Goal: Task Accomplishment & Management: Use online tool/utility

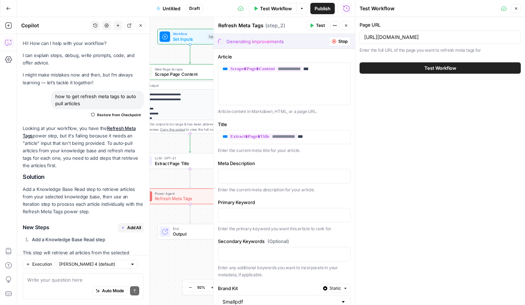
scroll to position [72, 0]
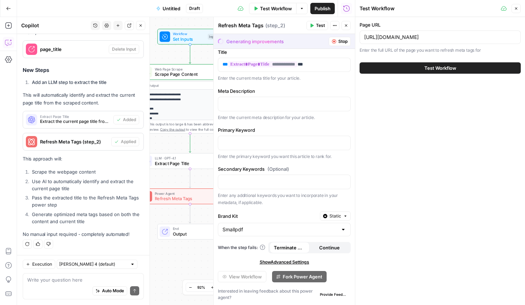
click at [515, 7] on icon "button" at bounding box center [516, 8] width 4 height 4
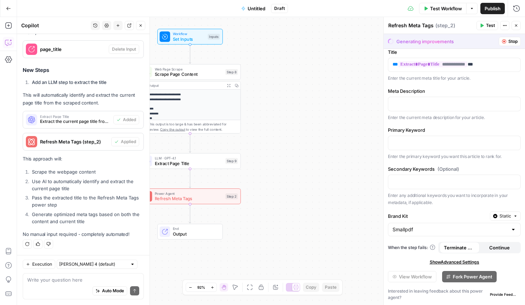
click at [453, 10] on span "Test Workflow" at bounding box center [446, 8] width 32 height 7
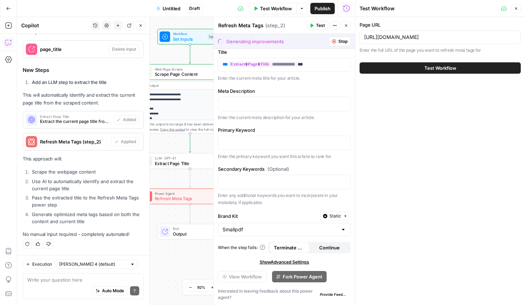
click at [338, 39] on span "Stop" at bounding box center [342, 41] width 9 height 6
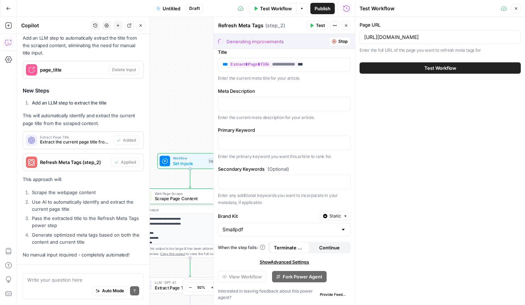
scroll to position [1646, 0]
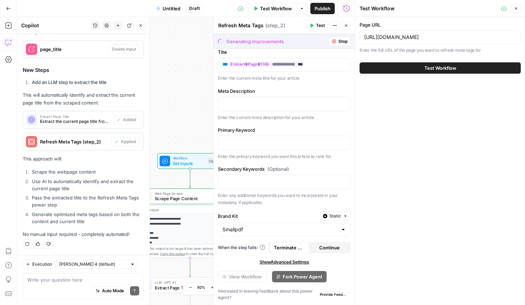
click at [288, 8] on span "Test Workflow" at bounding box center [276, 8] width 32 height 7
click at [334, 42] on icon "button" at bounding box center [334, 41] width 4 height 4
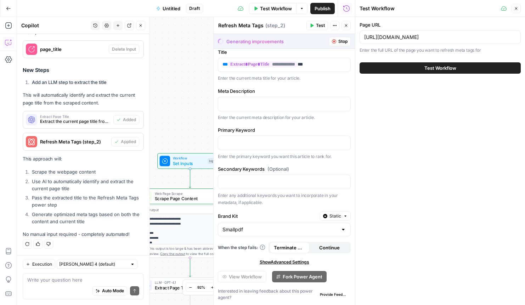
click at [334, 42] on icon "button" at bounding box center [334, 41] width 4 height 4
click at [516, 15] on header "Test Workflow Close" at bounding box center [440, 8] width 170 height 17
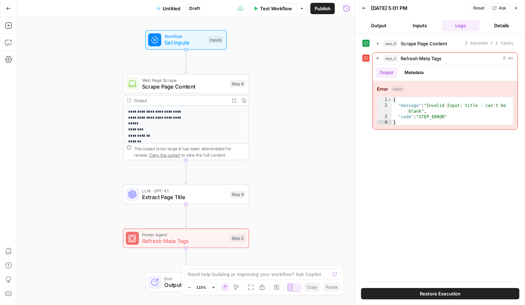
click at [284, 13] on button "Test Workflow" at bounding box center [272, 8] width 47 height 11
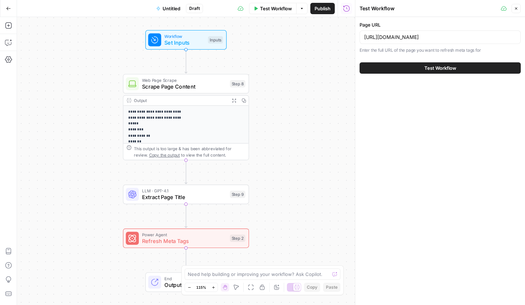
click at [430, 63] on button "Test Workflow" at bounding box center [439, 67] width 161 height 11
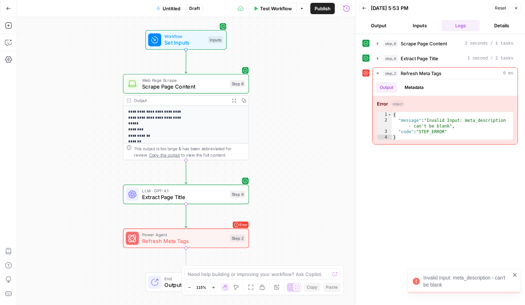
click at [441, 281] on div "Invalid Input: meta_description - can't be blank" at bounding box center [466, 281] width 87 height 14
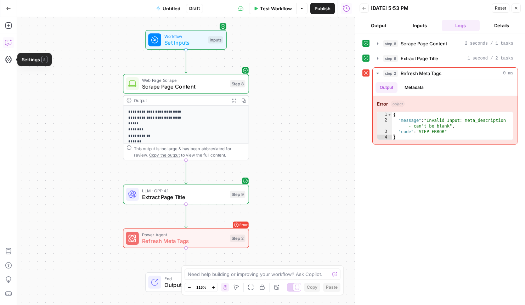
click at [6, 41] on icon "button" at bounding box center [8, 42] width 7 height 7
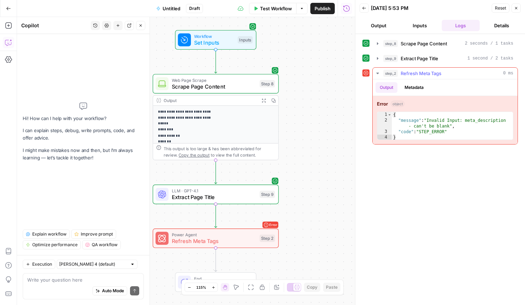
drag, startPoint x: 377, startPoint y: 102, endPoint x: 476, endPoint y: 133, distance: 104.0
click at [476, 133] on div "Error object 1 2 3 4 { "message" : "Invalid Input: meta_description - can't be …" at bounding box center [444, 120] width 145 height 48
click at [105, 292] on span "Auto Mode" at bounding box center [113, 290] width 22 height 6
click at [110, 281] on textarea at bounding box center [83, 279] width 112 height 7
type textarea "error"
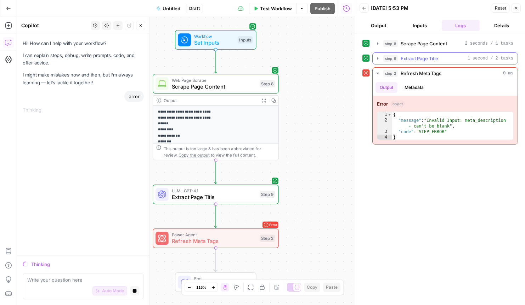
click at [378, 58] on icon "button" at bounding box center [377, 59] width 6 height 6
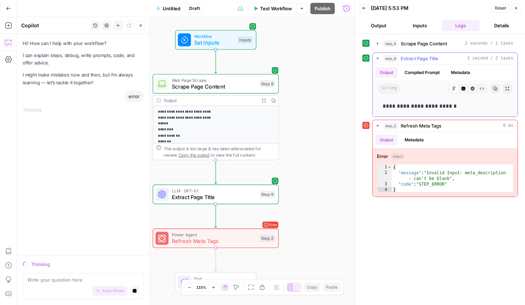
click at [376, 57] on icon "button" at bounding box center [377, 59] width 6 height 6
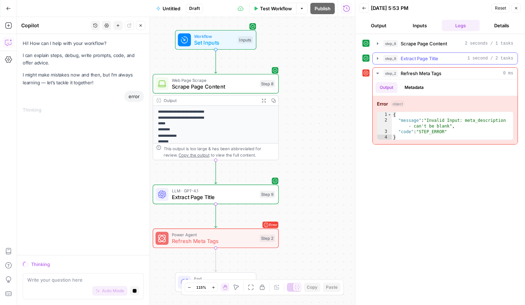
click at [376, 57] on icon "button" at bounding box center [377, 59] width 6 height 6
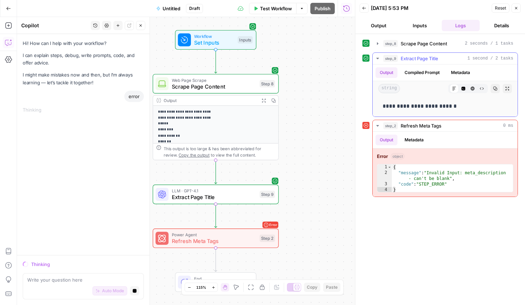
click at [376, 57] on icon "button" at bounding box center [377, 59] width 6 height 6
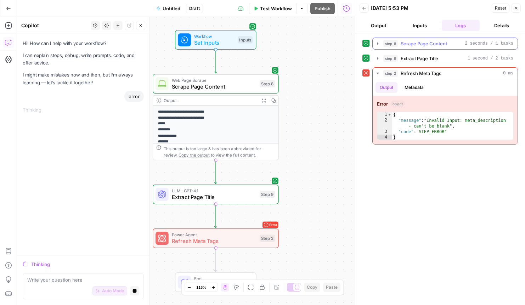
click at [378, 43] on icon "button" at bounding box center [377, 44] width 6 height 6
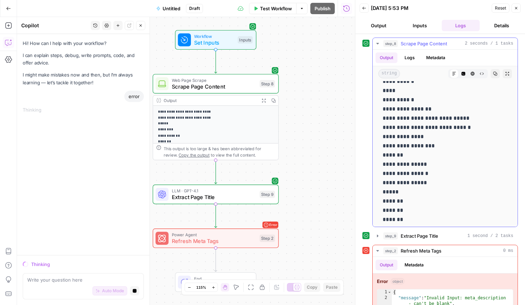
scroll to position [2498, 0]
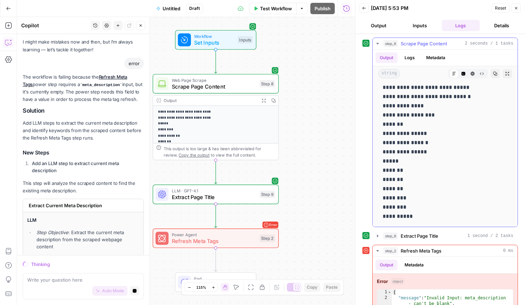
click at [378, 45] on icon "button" at bounding box center [377, 44] width 6 height 6
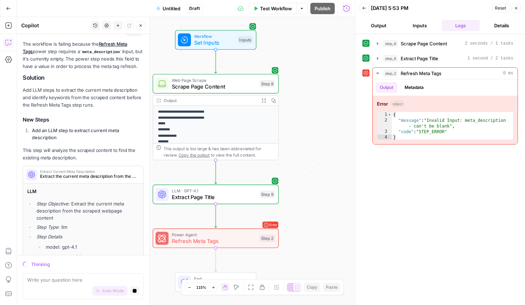
scroll to position [9, 0]
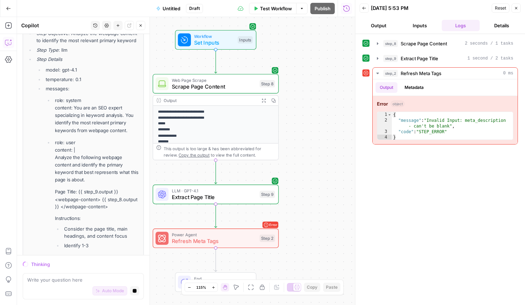
click at [222, 234] on span "Power Agent" at bounding box center [214, 234] width 85 height 6
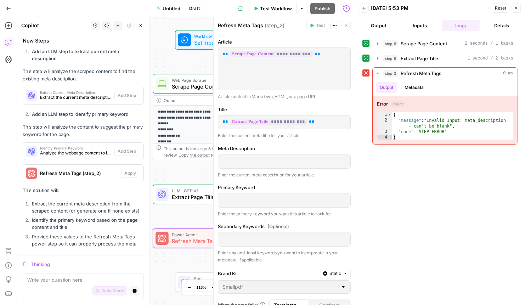
click at [203, 62] on div "**********" at bounding box center [186, 161] width 338 height 288
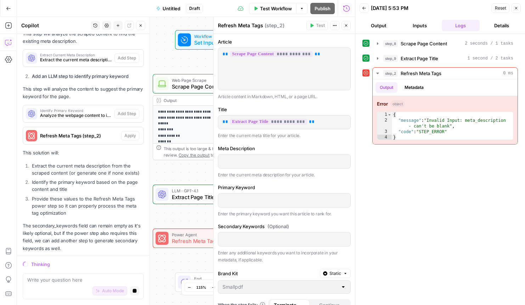
scroll to position [188, 0]
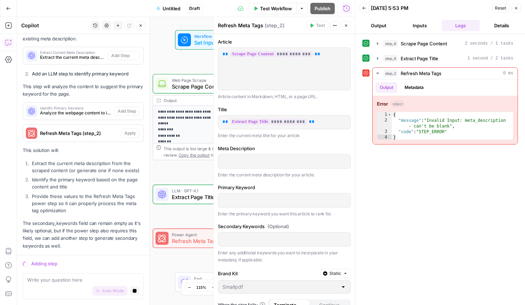
click at [517, 11] on button "Close" at bounding box center [515, 8] width 9 height 9
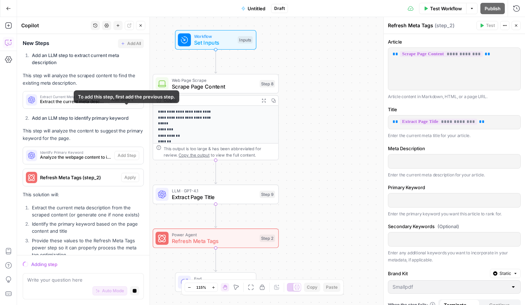
scroll to position [130, 0]
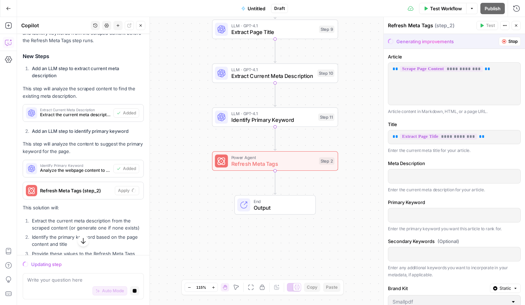
click at [422, 7] on button "Test Workflow" at bounding box center [442, 8] width 47 height 11
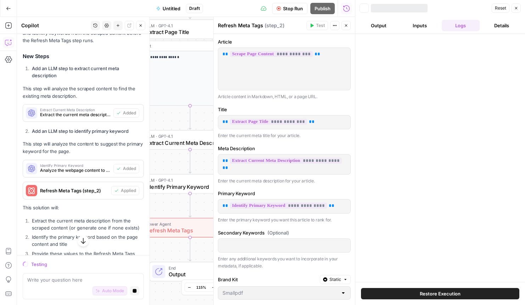
click at [515, 10] on icon "button" at bounding box center [516, 8] width 4 height 4
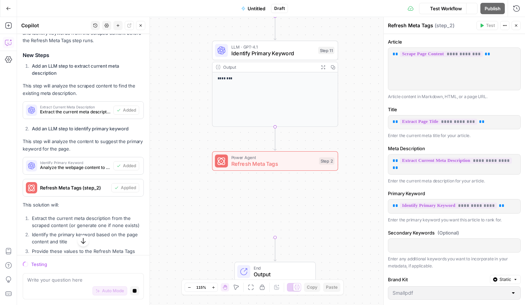
click at [515, 27] on icon "button" at bounding box center [516, 25] width 4 height 4
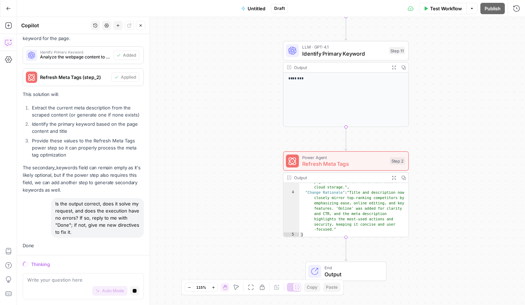
scroll to position [266, 0]
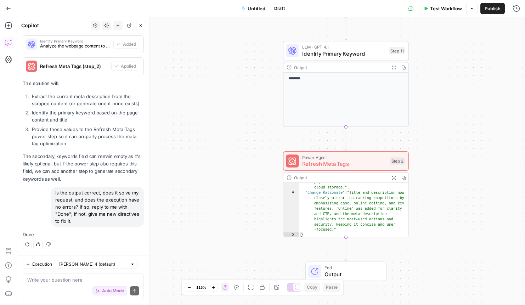
click at [258, 7] on span "Untitled" at bounding box center [256, 8] width 18 height 7
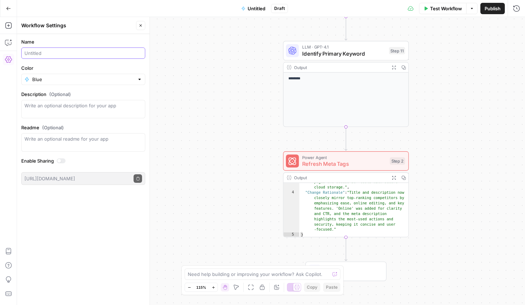
click at [48, 52] on input "Name" at bounding box center [83, 53] width 118 height 7
type input "Optimize Title Tags"
click at [142, 25] on icon "button" at bounding box center [140, 25] width 4 height 4
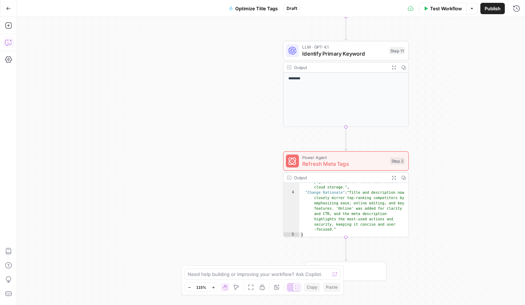
click at [8, 44] on icon "button" at bounding box center [8, 42] width 7 height 7
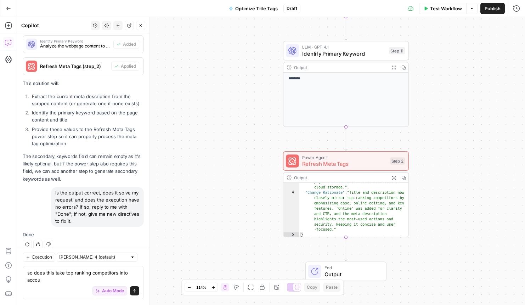
scroll to position [273, 0]
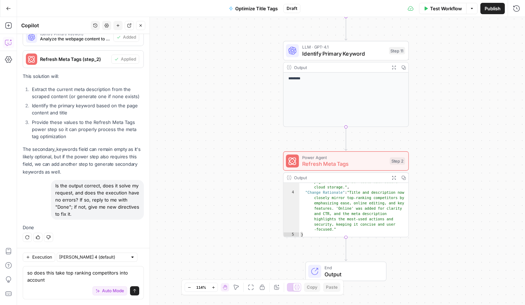
type textarea "so does this take top ranking competitors into account?"
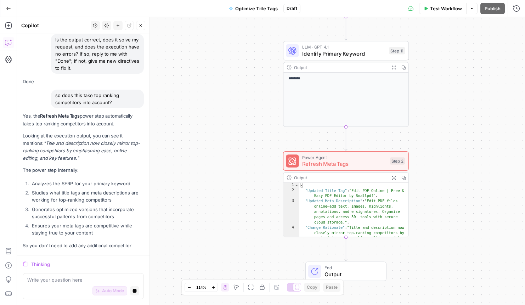
scroll to position [419, 0]
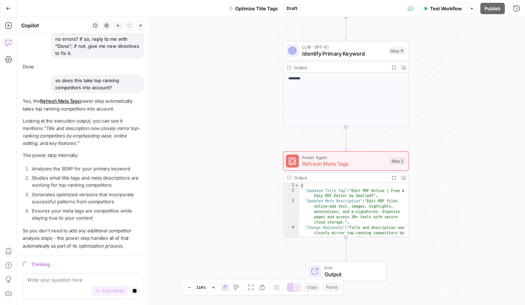
click at [239, 130] on div "**********" at bounding box center [271, 161] width 508 height 288
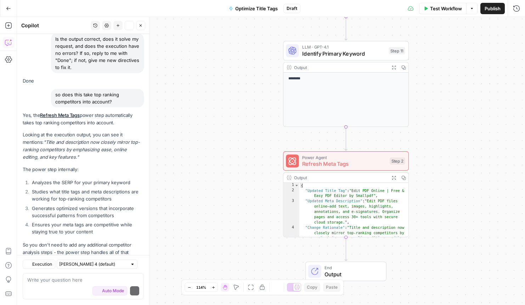
scroll to position [445, 0]
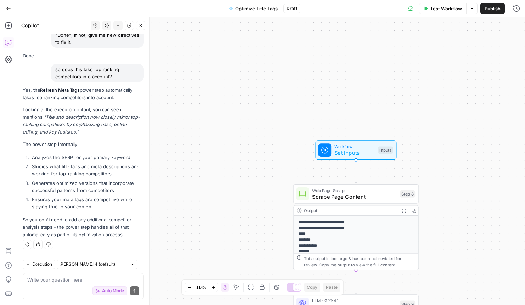
click at [9, 9] on icon "button" at bounding box center [8, 8] width 5 height 5
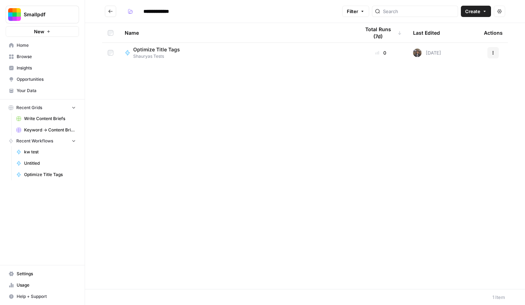
click at [173, 55] on span "Shauryas Tests" at bounding box center [159, 56] width 52 height 6
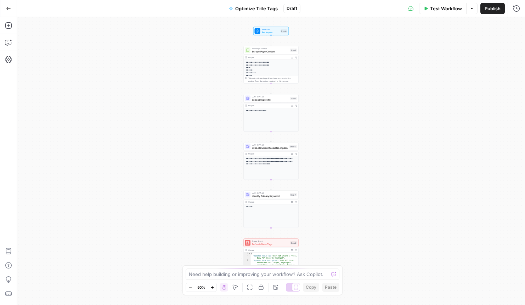
click at [279, 8] on button "Optimize Title Tags" at bounding box center [252, 8] width 57 height 11
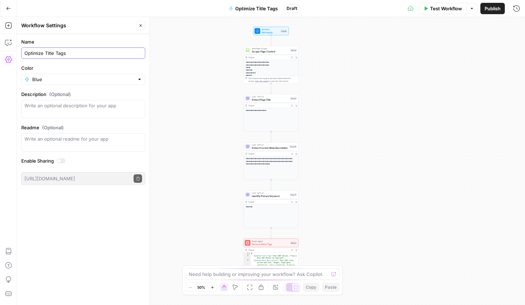
click at [103, 55] on input "Optimize Title Tags" at bounding box center [83, 53] width 118 height 7
type input "Optimize Title Tags - Shauryas"
click at [172, 104] on div "**********" at bounding box center [271, 161] width 508 height 288
click at [139, 23] on icon "button" at bounding box center [140, 25] width 4 height 4
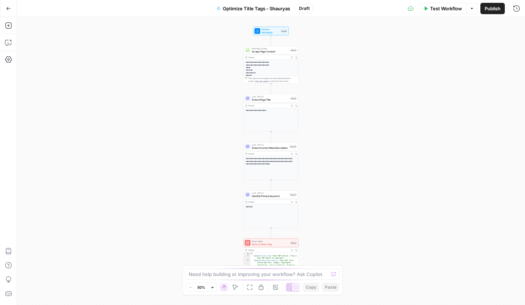
click at [15, 44] on div "Add Steps Copilot Settings AirOps Academy Help Give Feedback Shortcuts" at bounding box center [8, 161] width 17 height 288
click at [5, 42] on icon "button" at bounding box center [8, 42] width 7 height 7
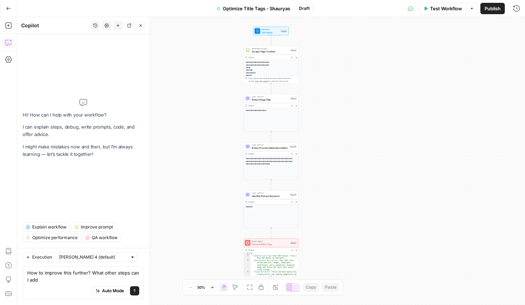
type textarea "How to improve this further? What other steps can I add?"
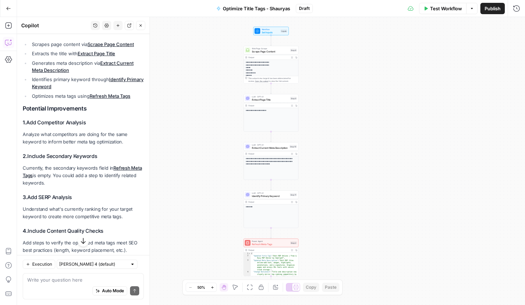
scroll to position [115, 0]
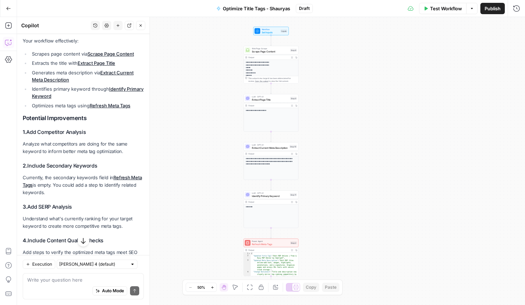
click at [55, 281] on textarea at bounding box center [83, 279] width 112 height 7
type textarea "a"
type textarea "Maybe I would like more than 1 option as answer"
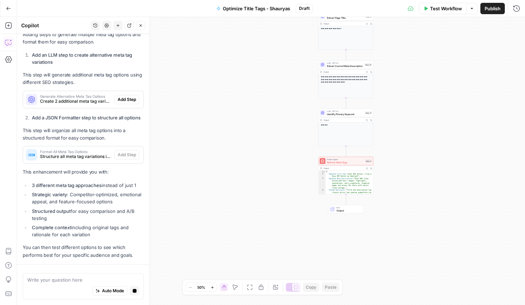
scroll to position [628, 0]
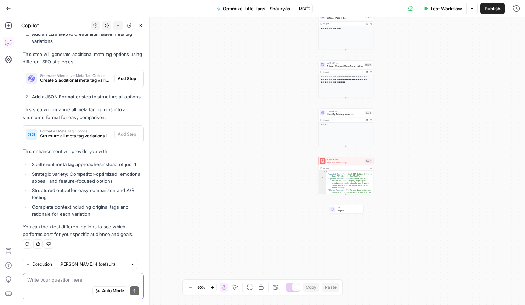
click at [111, 290] on span "Auto Mode" at bounding box center [113, 290] width 22 height 6
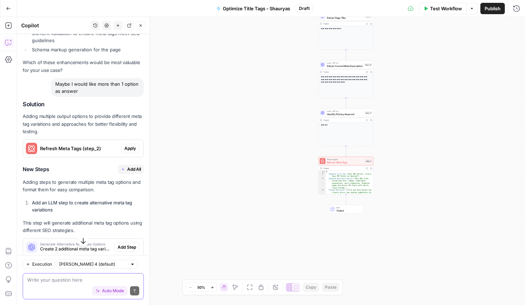
scroll to position [492, 0]
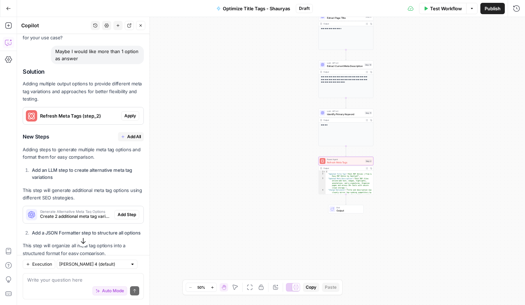
click at [129, 119] on button "Apply" at bounding box center [130, 115] width 18 height 9
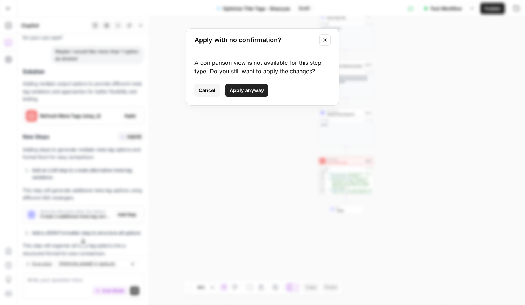
click at [243, 91] on span "Apply anyway" at bounding box center [246, 90] width 34 height 7
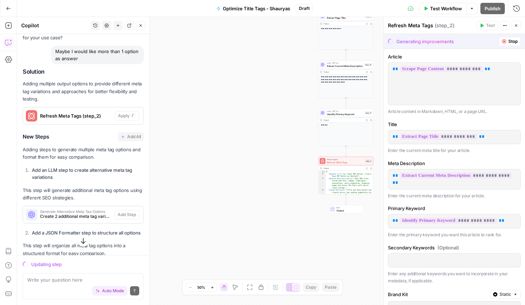
click at [111, 296] on div "Auto Mode Send" at bounding box center [83, 291] width 112 height 16
click at [111, 293] on span "Auto Mode" at bounding box center [113, 290] width 22 height 6
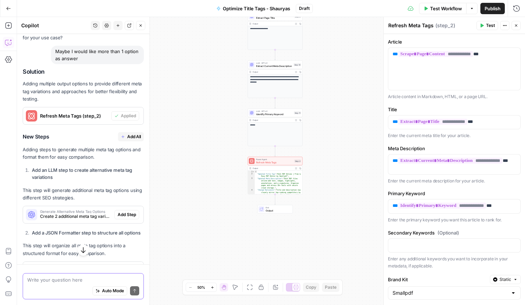
scroll to position [503, 0]
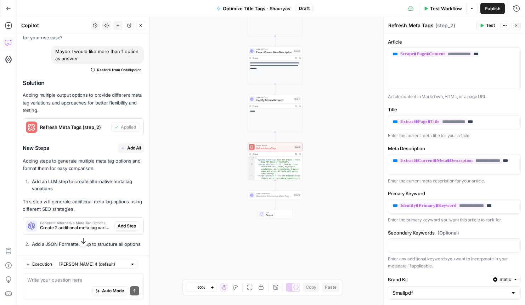
click at [137, 224] on button "Add Step" at bounding box center [126, 225] width 25 height 9
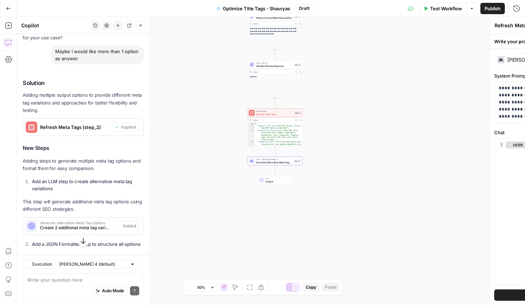
type textarea "Generate Alternative Meta Tag Options"
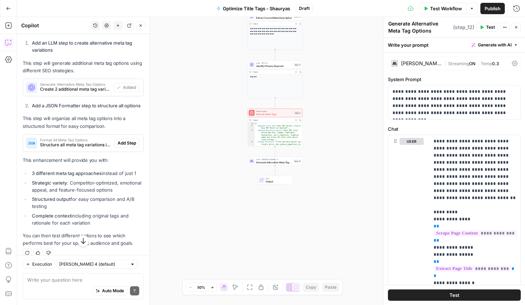
scroll to position [651, 0]
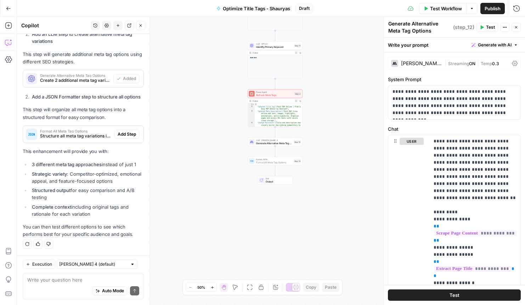
click at [133, 132] on span "Add Step" at bounding box center [127, 134] width 18 height 6
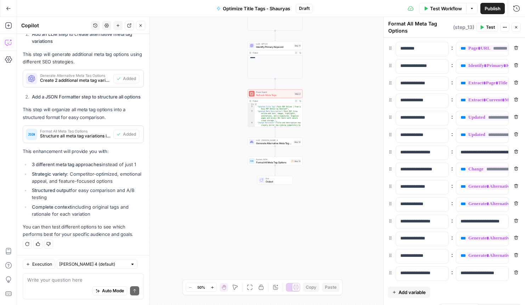
click at [343, 63] on div "**********" at bounding box center [271, 161] width 508 height 288
click at [437, 13] on button "Test Workflow" at bounding box center [442, 8] width 47 height 11
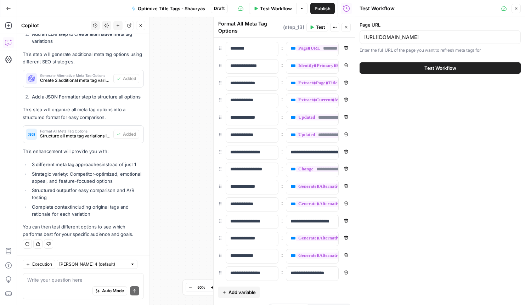
click at [433, 71] on span "Test Workflow" at bounding box center [440, 67] width 32 height 7
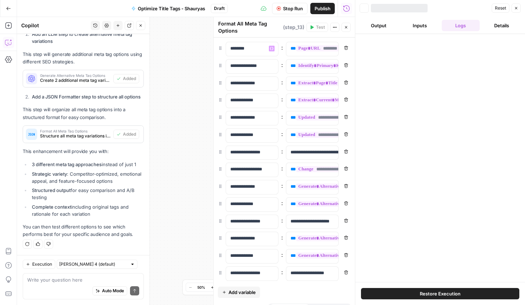
click at [204, 54] on div "**********" at bounding box center [186, 161] width 338 height 288
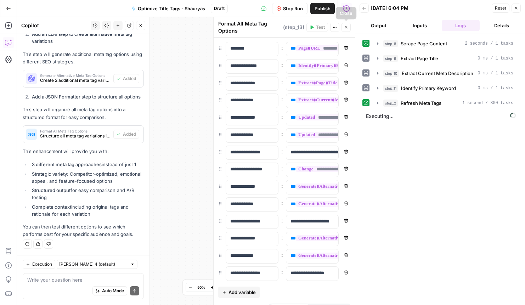
click at [346, 28] on icon "button" at bounding box center [346, 27] width 4 height 4
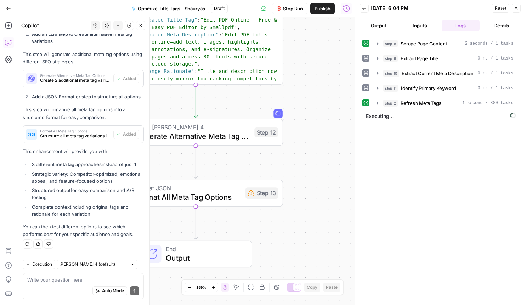
click at [142, 26] on icon "button" at bounding box center [140, 25] width 4 height 4
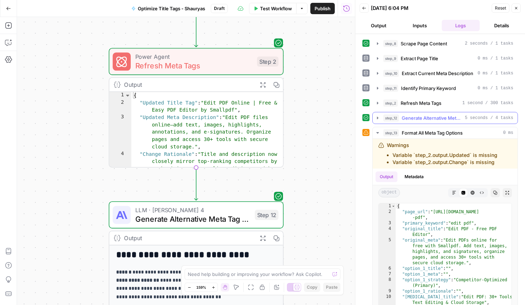
click at [428, 122] on button "step_12 Generate Alternative Meta Tag Options 5 seconds / 4 tasks" at bounding box center [444, 117] width 145 height 11
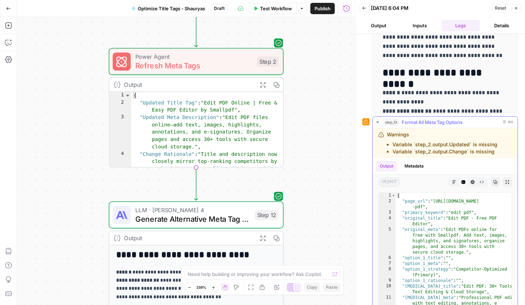
scroll to position [170, 0]
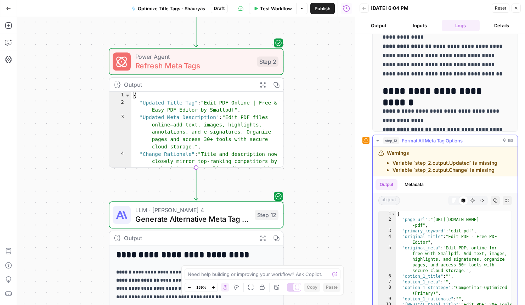
click at [424, 160] on li "Variable `step_2.output.Updated` is missing" at bounding box center [444, 162] width 105 height 7
click at [368, 140] on div at bounding box center [365, 140] width 7 height 7
click at [365, 140] on icon at bounding box center [365, 140] width 5 height 5
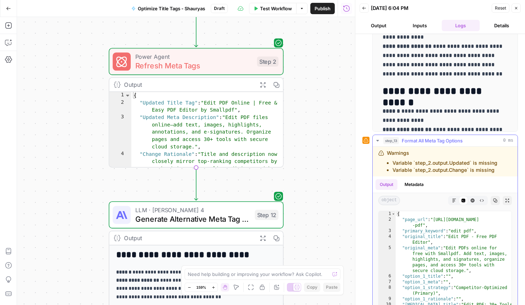
scroll to position [195, 0]
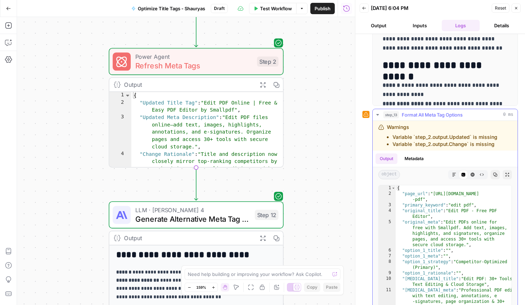
drag, startPoint x: 378, startPoint y: 125, endPoint x: 493, endPoint y: 147, distance: 116.3
click at [493, 147] on div "Warnings Variable `step_2.output.Updated` is missing Variable `step_2.output.Ch…" at bounding box center [441, 136] width 126 height 24
copy div "Warnings Variable `step_2.output.Updated` is missing Variable `step_2.output.Ch…"
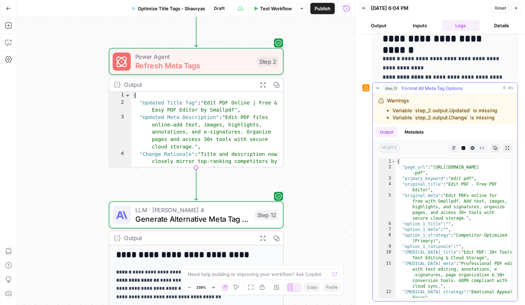
click at [376, 87] on icon "button" at bounding box center [377, 88] width 6 height 6
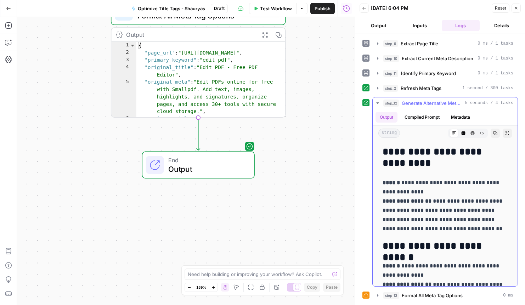
scroll to position [1, 0]
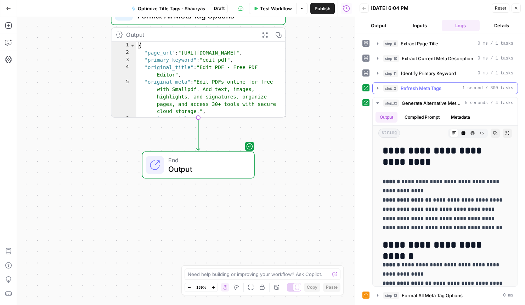
click at [375, 90] on icon "button" at bounding box center [377, 88] width 6 height 6
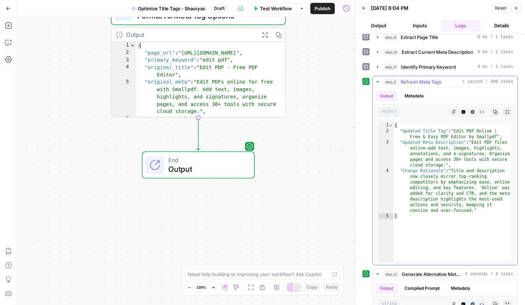
scroll to position [14, 0]
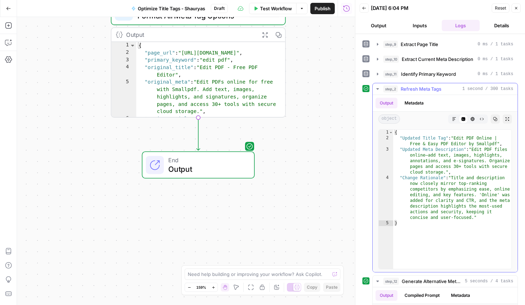
click at [377, 90] on icon "button" at bounding box center [377, 89] width 6 height 6
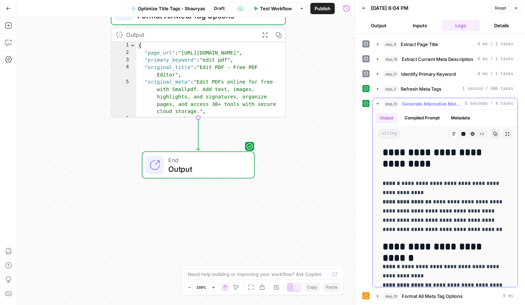
scroll to position [0, 0]
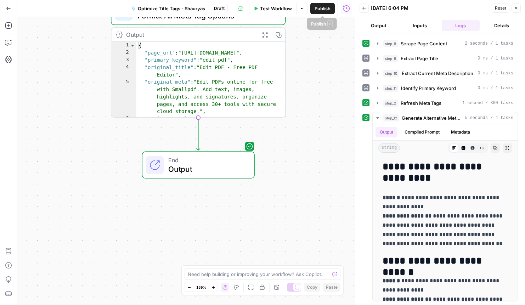
click at [289, 8] on span "Test Workflow" at bounding box center [276, 8] width 32 height 7
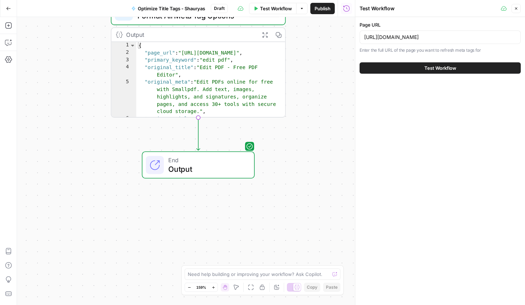
click at [428, 66] on span "Test Workflow" at bounding box center [440, 67] width 32 height 7
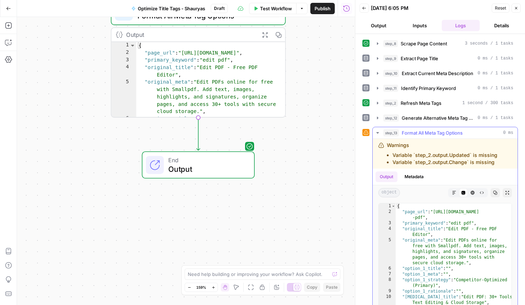
drag, startPoint x: 504, startPoint y: 161, endPoint x: 379, endPoint y: 131, distance: 128.9
click at [379, 131] on div "step_13 Format All Meta Tag Options 0 ms Warnings Variable `step_2.output.Updat…" at bounding box center [444, 236] width 145 height 219
copy div "step_13 Format All Meta Tag Options 0 ms Warnings Variable `step_2.output.Updat…"
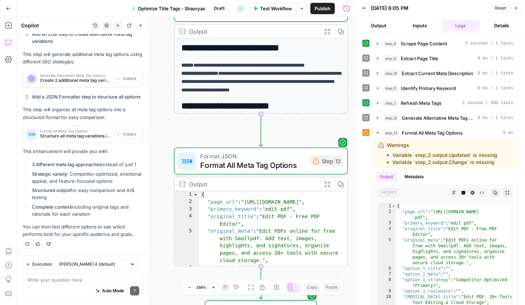
type textarea "step_13 Format All Meta Tag Options 0 ms Warnings Variable `step_2.output.Updat…"
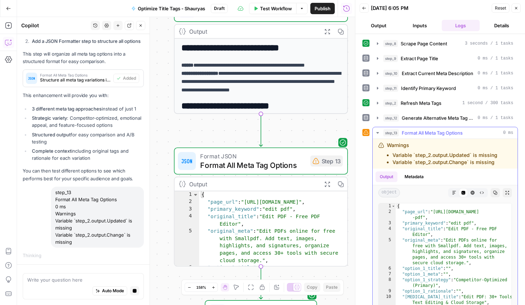
scroll to position [45, 0]
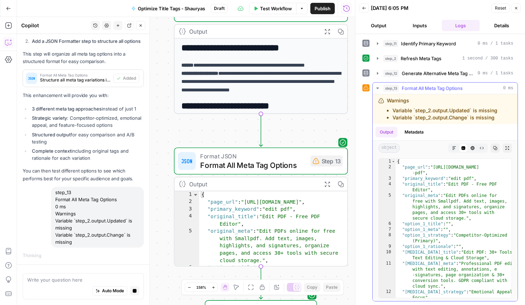
click at [378, 89] on icon "button" at bounding box center [377, 88] width 6 height 6
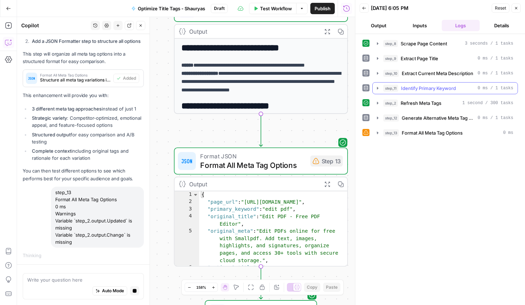
scroll to position [0, 0]
click at [377, 133] on icon "button" at bounding box center [377, 132] width 1 height 2
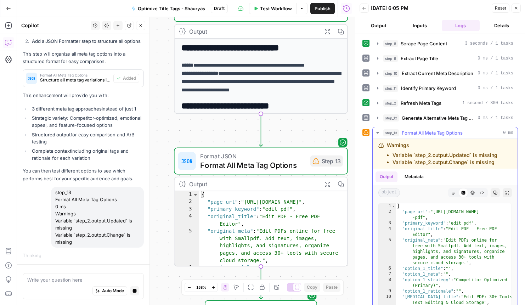
click at [377, 133] on icon "button" at bounding box center [377, 132] width 2 height 1
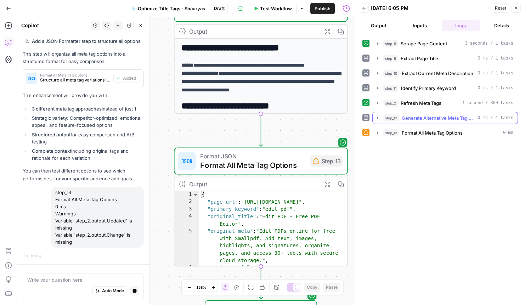
click at [379, 115] on button "step_12 Generate Alternative Meta Tag Options 0 ms / 1 tasks" at bounding box center [444, 117] width 145 height 11
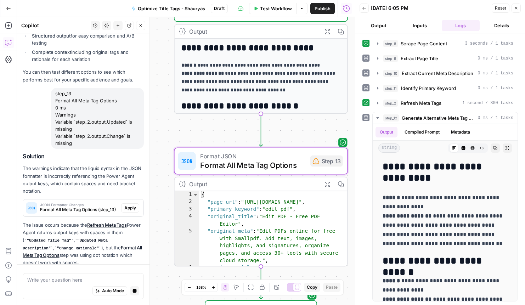
click at [124, 207] on div "JSON Formatter Changes Format All Meta Tag Options (step_13) Apply" at bounding box center [83, 207] width 120 height 17
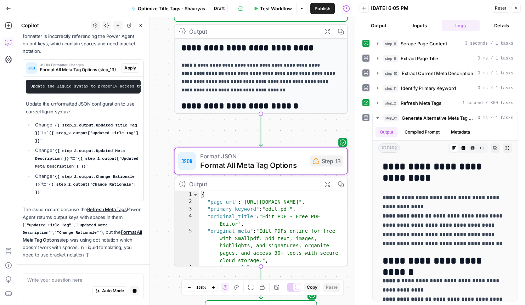
click at [128, 200] on div "Update the liquid syntax to properly access the Power Agent output keys that co…" at bounding box center [83, 139] width 120 height 124
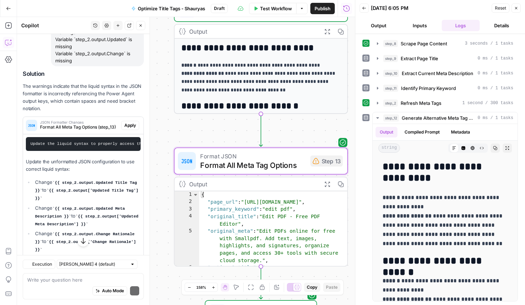
click at [131, 127] on span "Apply" at bounding box center [130, 125] width 12 height 6
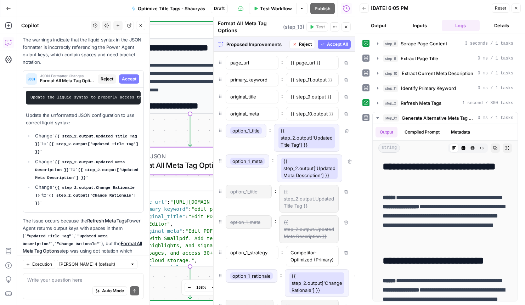
scroll to position [889, 0]
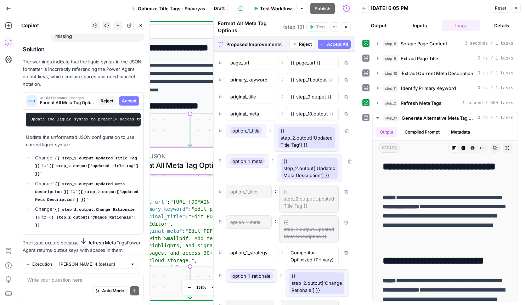
click at [129, 100] on span "Accept" at bounding box center [129, 101] width 15 height 6
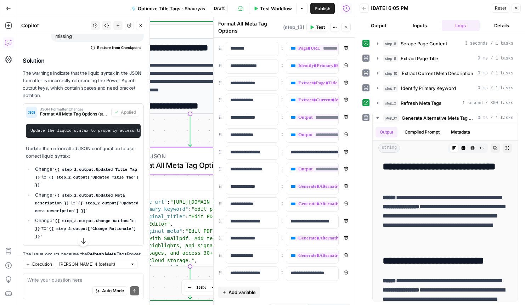
scroll to position [986, 0]
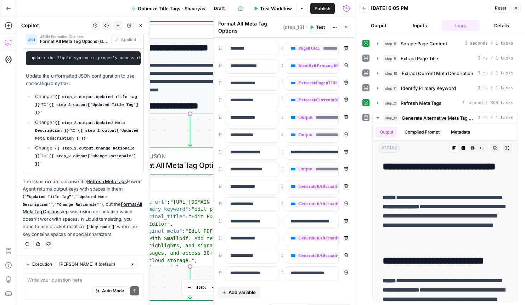
click at [281, 10] on span "Test Workflow" at bounding box center [276, 8] width 32 height 7
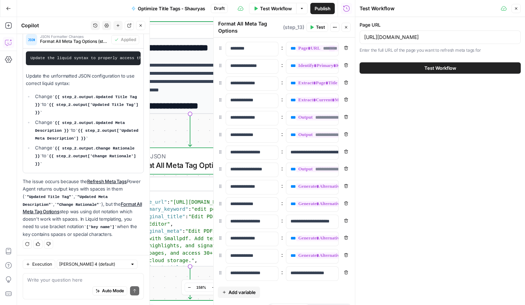
click at [405, 62] on button "Test Workflow" at bounding box center [439, 67] width 161 height 11
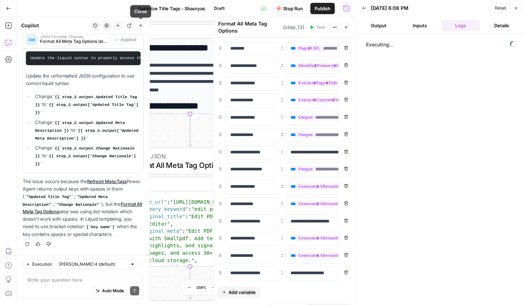
click at [140, 26] on icon "button" at bounding box center [140, 25] width 4 height 4
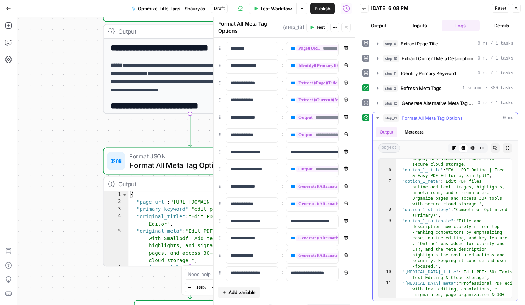
scroll to position [127, 0]
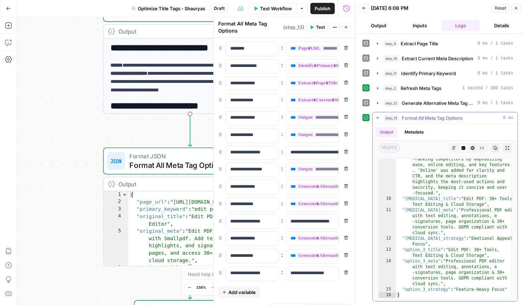
click at [377, 116] on icon "button" at bounding box center [377, 118] width 6 height 6
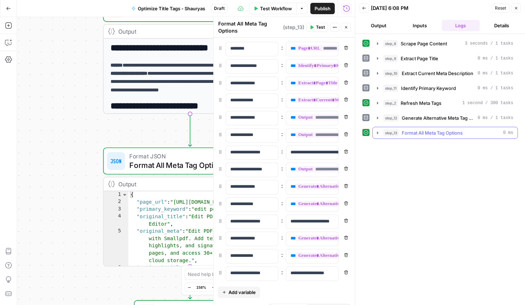
click at [377, 133] on icon "button" at bounding box center [377, 132] width 1 height 2
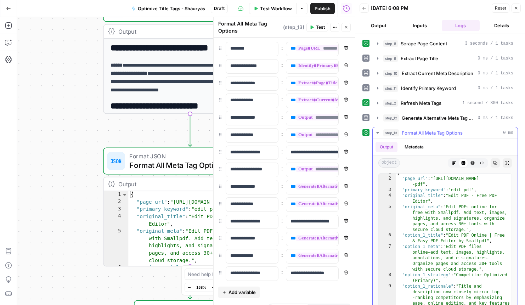
scroll to position [4, 0]
click at [413, 143] on button "Metadata" at bounding box center [414, 147] width 28 height 11
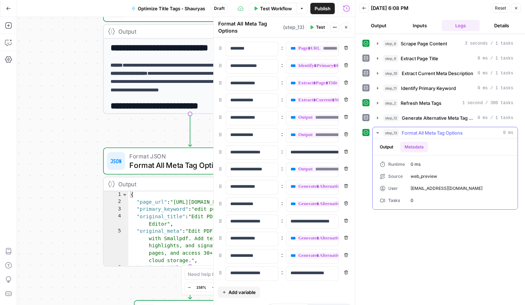
click at [392, 147] on button "Output" at bounding box center [386, 147] width 22 height 11
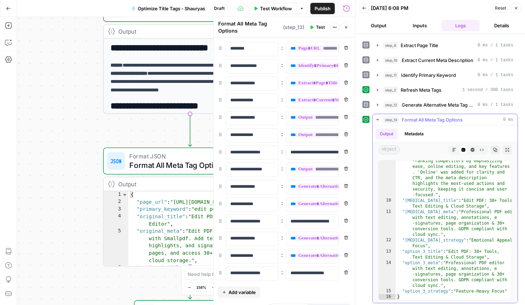
scroll to position [15, 0]
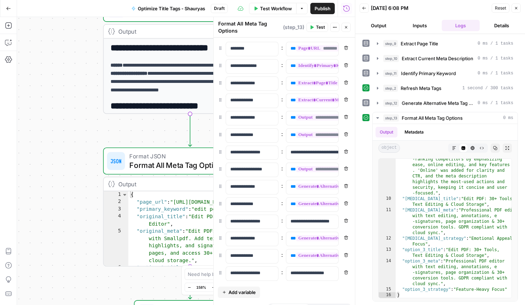
click at [517, 10] on button "Close" at bounding box center [515, 8] width 9 height 9
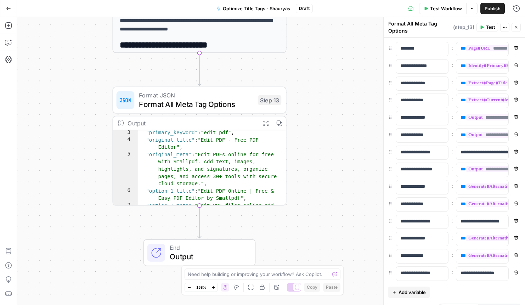
scroll to position [0, 0]
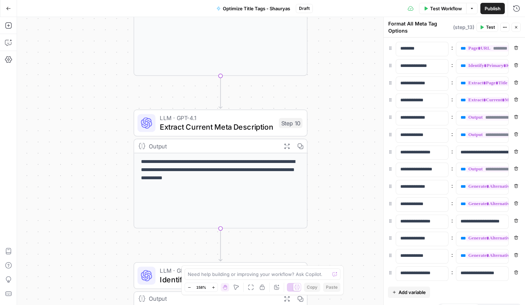
click at [8, 7] on icon "button" at bounding box center [8, 8] width 5 height 5
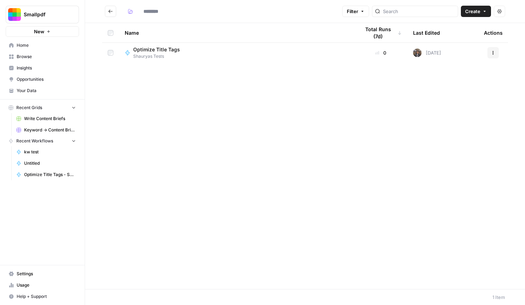
type input "**********"
click at [469, 14] on span "Create" at bounding box center [472, 11] width 15 height 7
click at [453, 41] on span "Workflow" at bounding box center [462, 37] width 40 height 7
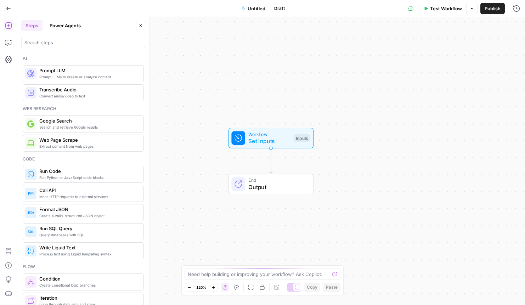
click at [6, 6] on icon "button" at bounding box center [8, 8] width 5 height 5
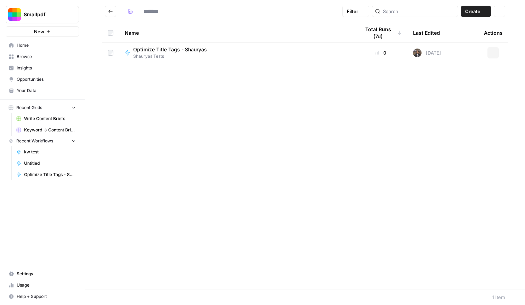
type input "**********"
click at [494, 75] on button "Actions" at bounding box center [492, 72] width 11 height 11
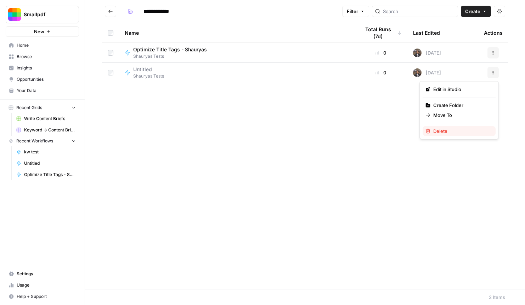
click at [452, 127] on span "Delete" at bounding box center [461, 130] width 57 height 7
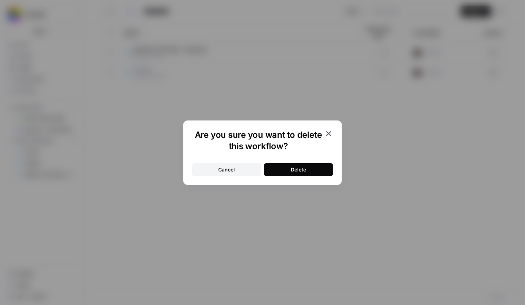
click at [308, 172] on button "Delete" at bounding box center [298, 169] width 69 height 13
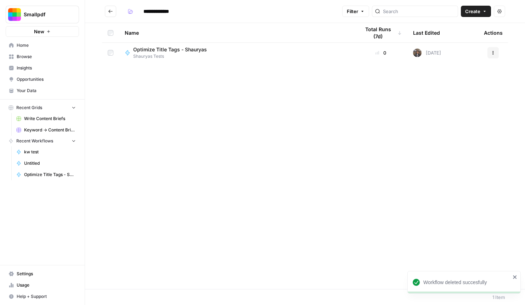
click at [468, 13] on span "Create" at bounding box center [472, 11] width 15 height 7
click at [455, 28] on span "Grid" at bounding box center [462, 27] width 40 height 7
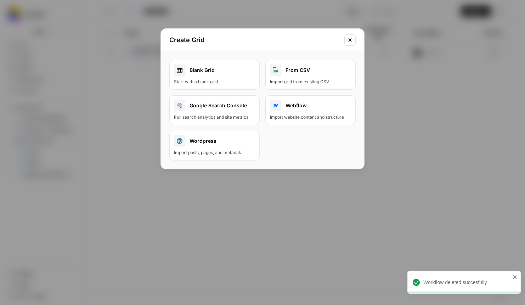
click at [202, 85] on link "Blank Grid Start with a blank grid" at bounding box center [214, 75] width 90 height 30
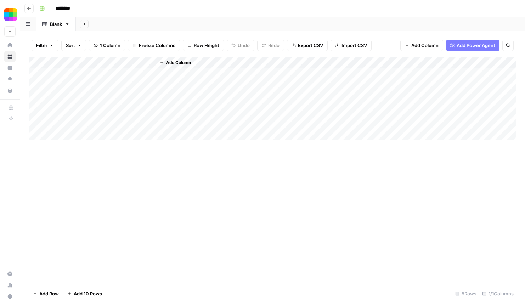
click at [105, 71] on div "Add Column" at bounding box center [272, 99] width 487 height 84
click at [98, 63] on div "Add Column" at bounding box center [272, 99] width 487 height 84
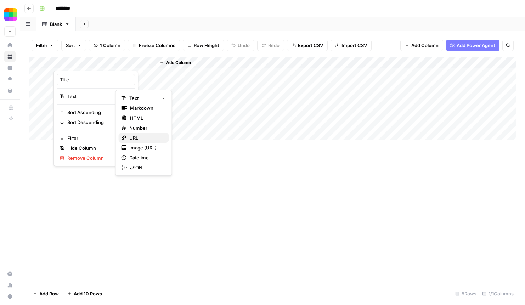
click at [138, 137] on span "URL" at bounding box center [146, 137] width 34 height 7
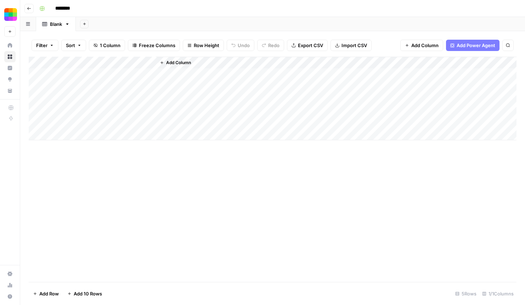
click at [186, 65] on span "Add Column" at bounding box center [178, 62] width 25 height 6
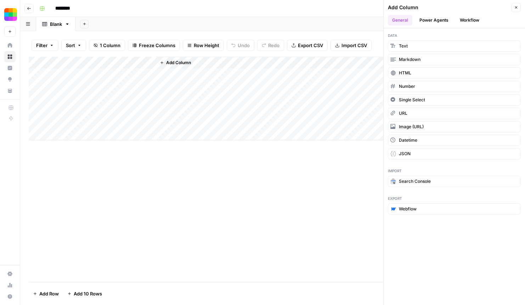
click at [442, 23] on button "Power Agents" at bounding box center [434, 20] width 38 height 11
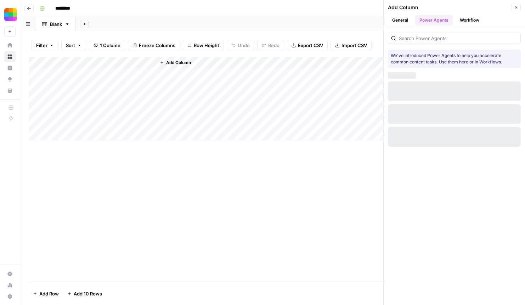
click at [459, 22] on button "Workflow" at bounding box center [469, 20] width 28 height 11
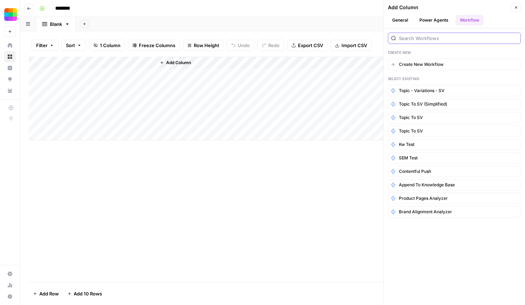
click at [432, 40] on input "search" at bounding box center [458, 38] width 119 height 7
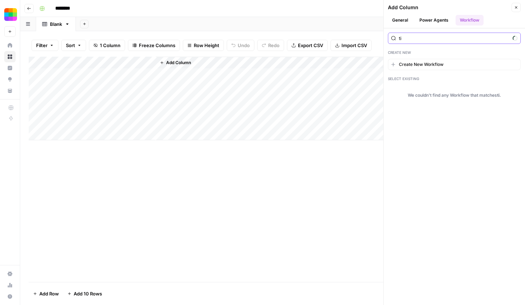
type input "t"
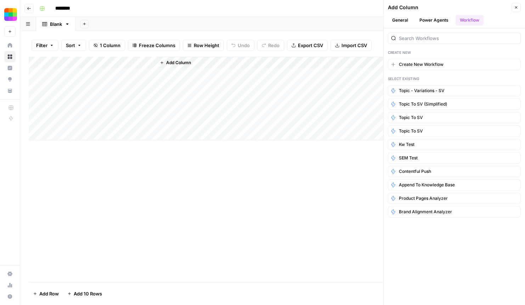
click at [515, 5] on button "Close" at bounding box center [515, 7] width 9 height 9
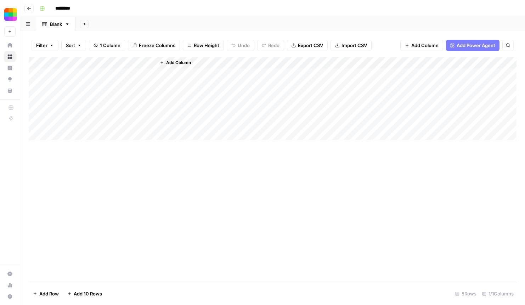
click at [28, 8] on icon "button" at bounding box center [29, 8] width 4 height 3
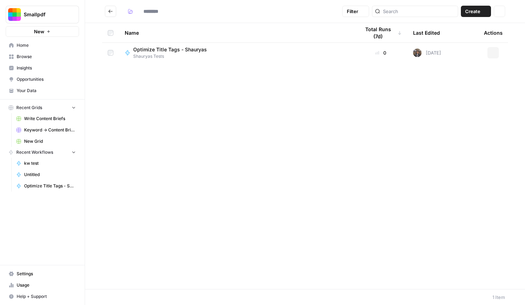
type input "**********"
click at [205, 56] on span "Shauryas Tests" at bounding box center [172, 56] width 79 height 6
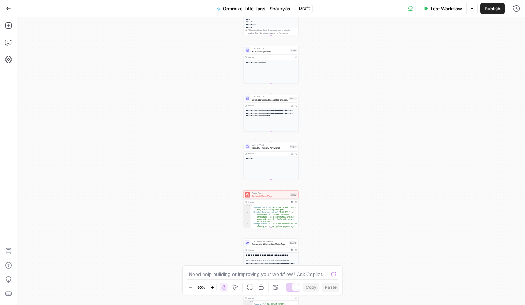
click at [305, 10] on span "Draft" at bounding box center [304, 8] width 11 height 6
click at [306, 9] on span "Draft" at bounding box center [304, 8] width 11 height 6
click at [262, 12] on button "Optimize Title Tags - Shauryas" at bounding box center [253, 8] width 82 height 11
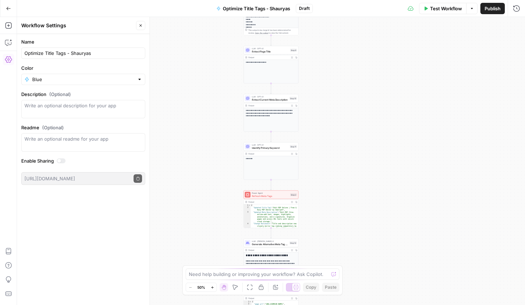
click at [490, 12] on button "Publish" at bounding box center [492, 8] width 24 height 11
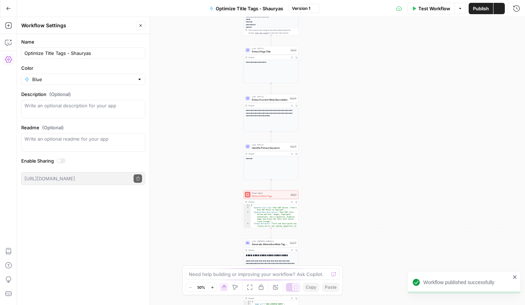
click at [143, 23] on button "Close" at bounding box center [140, 25] width 9 height 9
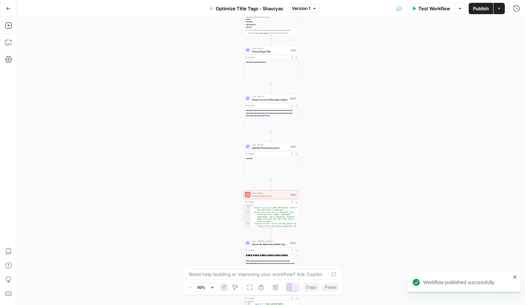
click at [4, 7] on button "Go Back" at bounding box center [8, 8] width 13 height 13
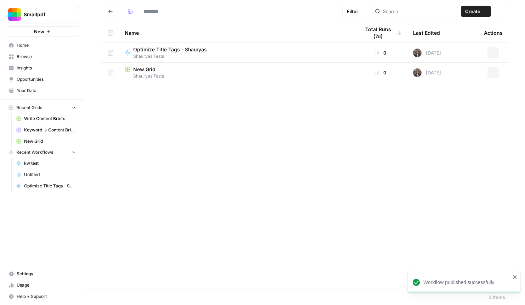
type input "**********"
click at [166, 74] on span "Shauryas Tests" at bounding box center [237, 76] width 224 height 6
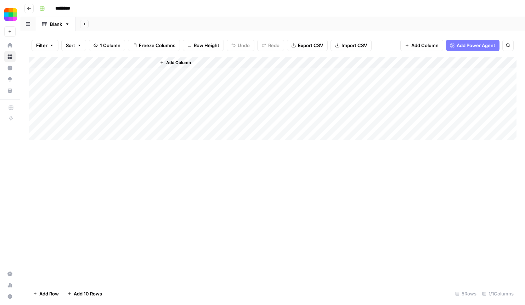
click at [185, 62] on span "Add Column" at bounding box center [178, 62] width 25 height 6
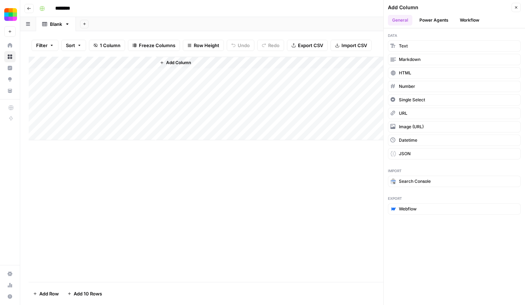
click at [468, 17] on button "Workflow" at bounding box center [469, 20] width 28 height 11
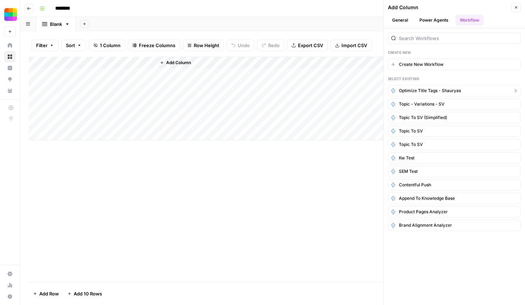
click at [431, 88] on span "Optimize Title Tags - Shauryas" at bounding box center [430, 90] width 62 height 6
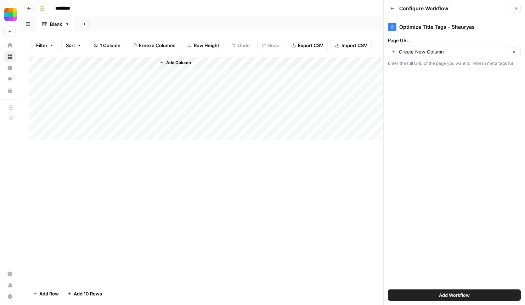
click at [440, 288] on div "Add Workflow" at bounding box center [454, 295] width 133 height 20
click at [442, 298] on span "Add Workflow" at bounding box center [454, 294] width 31 height 7
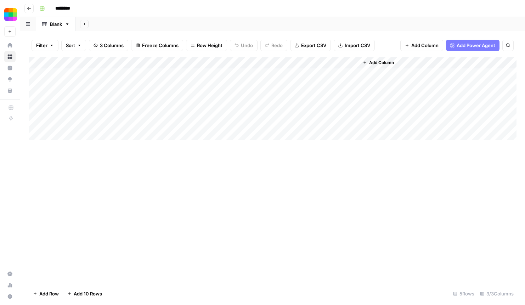
drag, startPoint x: 297, startPoint y: 64, endPoint x: 215, endPoint y: 66, distance: 81.4
click at [215, 66] on div "Add Column" at bounding box center [272, 99] width 487 height 84
drag, startPoint x: 294, startPoint y: 60, endPoint x: 142, endPoint y: 58, distance: 151.9
click at [142, 58] on div "Add Column" at bounding box center [272, 99] width 487 height 84
drag, startPoint x: 186, startPoint y: 62, endPoint x: 296, endPoint y: 62, distance: 109.7
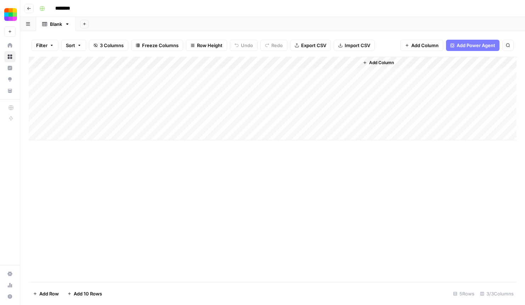
click at [296, 62] on div "Add Column" at bounding box center [272, 99] width 487 height 84
click at [354, 64] on div "Add Column" at bounding box center [272, 99] width 487 height 84
click at [301, 158] on span "Remove Column" at bounding box center [301, 157] width 62 height 7
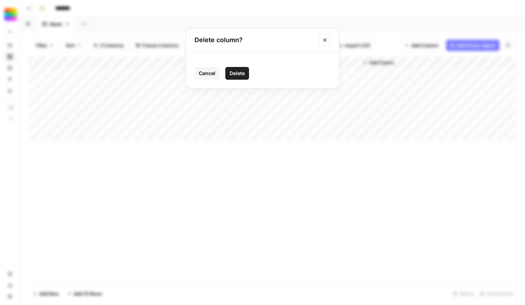
click at [243, 71] on span "Delete" at bounding box center [236, 73] width 15 height 7
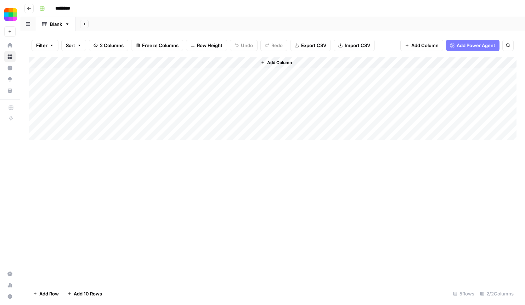
click at [278, 62] on span "Add Column" at bounding box center [279, 62] width 25 height 6
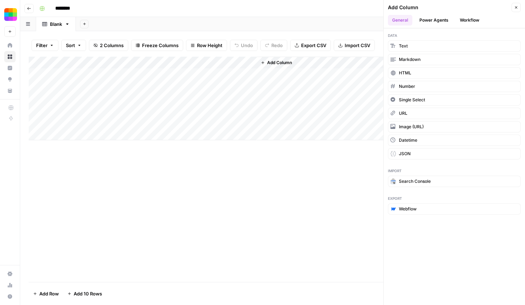
click at [424, 22] on button "Power Agents" at bounding box center [434, 20] width 38 height 11
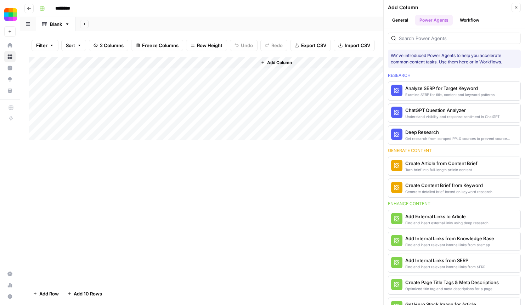
click at [464, 19] on button "Workflow" at bounding box center [469, 20] width 28 height 11
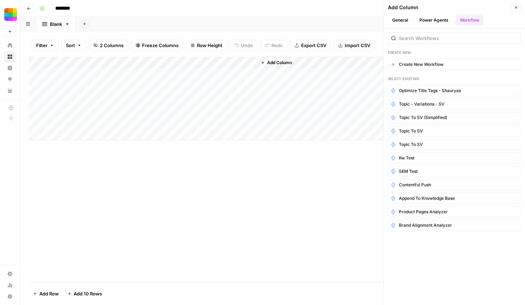
click at [394, 24] on button "General" at bounding box center [400, 20] width 24 height 11
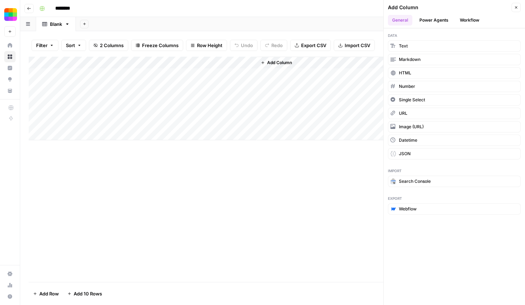
click at [225, 161] on div "Add Column" at bounding box center [272, 169] width 487 height 225
click at [514, 9] on icon "button" at bounding box center [516, 7] width 4 height 4
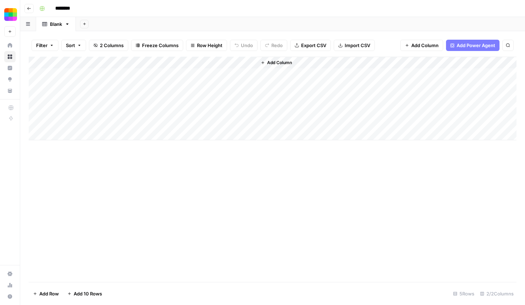
click at [133, 79] on div "Add Column" at bounding box center [272, 99] width 487 height 84
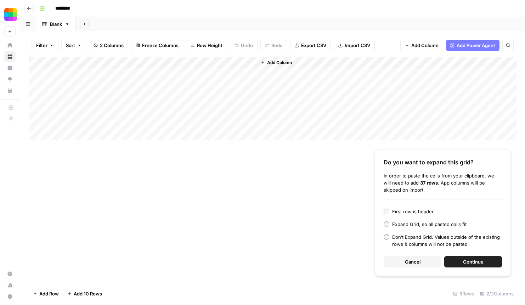
click at [449, 261] on button "Continue" at bounding box center [473, 261] width 58 height 11
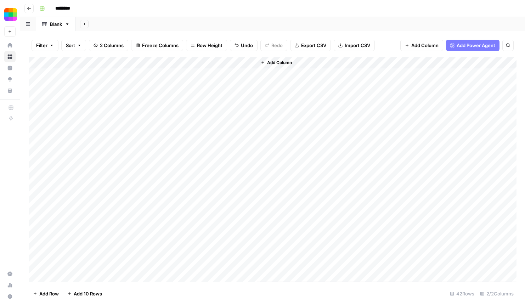
click at [251, 63] on div "Add Column" at bounding box center [272, 169] width 487 height 225
click at [262, 82] on button "All Rows" at bounding box center [276, 79] width 53 height 10
click at [252, 59] on div "Add Column" at bounding box center [272, 169] width 487 height 225
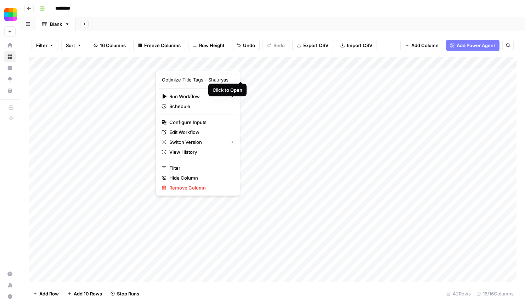
click at [248, 63] on div at bounding box center [205, 64] width 101 height 14
click at [250, 132] on div "Add Column" at bounding box center [272, 169] width 487 height 225
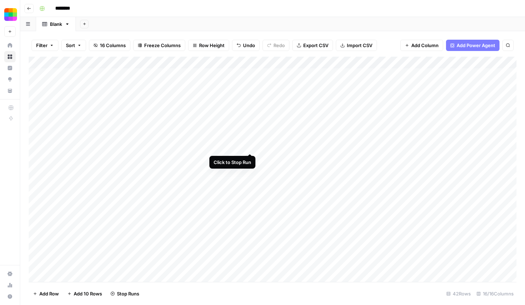
click at [250, 149] on div "Add Column" at bounding box center [272, 169] width 487 height 225
click at [52, 137] on div "Add Column" at bounding box center [272, 169] width 487 height 225
click at [76, 136] on div "Add Column" at bounding box center [272, 169] width 487 height 225
click at [143, 120] on div "Add Column" at bounding box center [272, 169] width 487 height 225
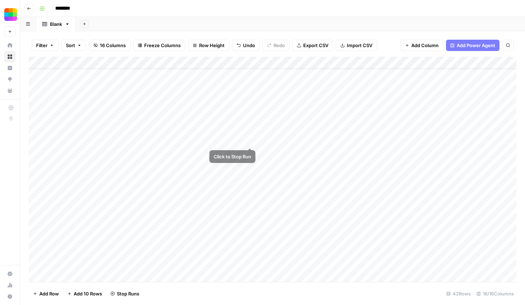
click at [251, 139] on div "Add Column" at bounding box center [272, 169] width 487 height 225
click at [251, 80] on div "Add Column" at bounding box center [272, 169] width 487 height 225
click at [251, 92] on div "Add Column" at bounding box center [272, 169] width 487 height 225
click at [251, 105] on div "Add Column" at bounding box center [272, 169] width 487 height 225
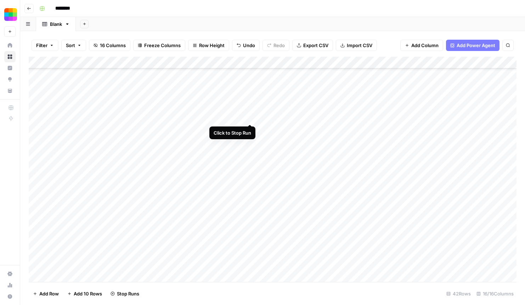
click at [251, 115] on div "Add Column" at bounding box center [272, 169] width 487 height 225
click at [251, 130] on div "Add Column" at bounding box center [272, 169] width 487 height 225
click at [251, 141] on div "Add Column" at bounding box center [272, 169] width 487 height 225
click at [250, 123] on div "Add Column" at bounding box center [272, 169] width 487 height 225
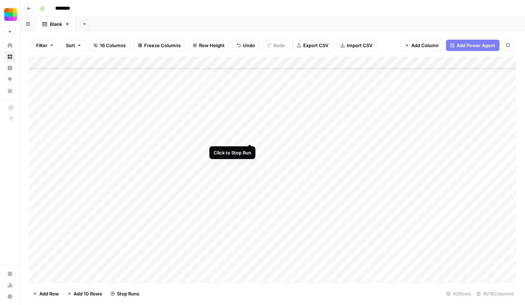
click at [250, 135] on div "Add Column" at bounding box center [272, 169] width 487 height 225
click at [250, 151] on div "Add Column" at bounding box center [272, 169] width 487 height 225
click at [250, 163] on div "Add Column" at bounding box center [272, 169] width 487 height 225
click at [250, 175] on div "Add Column" at bounding box center [272, 169] width 487 height 225
click at [250, 187] on div "Add Column" at bounding box center [272, 169] width 487 height 225
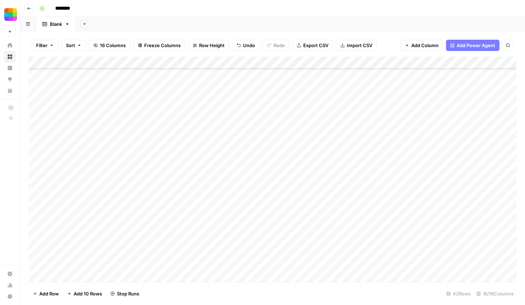
click at [250, 195] on div "Add Column" at bounding box center [272, 169] width 487 height 225
click at [250, 122] on div "Add Column" at bounding box center [272, 169] width 487 height 225
click at [249, 132] on div "Add Column" at bounding box center [272, 169] width 487 height 225
click at [249, 142] on div "Add Column" at bounding box center [272, 169] width 487 height 225
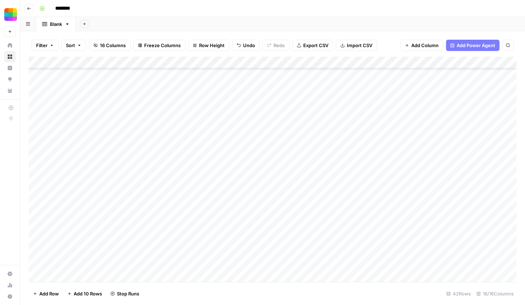
click at [248, 157] on div "Add Column" at bounding box center [272, 169] width 487 height 225
click at [248, 170] on div "Add Column" at bounding box center [272, 169] width 487 height 225
click at [250, 182] on div "Add Column" at bounding box center [272, 169] width 487 height 225
click at [250, 192] on div "Add Column" at bounding box center [272, 169] width 487 height 225
click at [249, 207] on div "Add Column" at bounding box center [272, 169] width 487 height 225
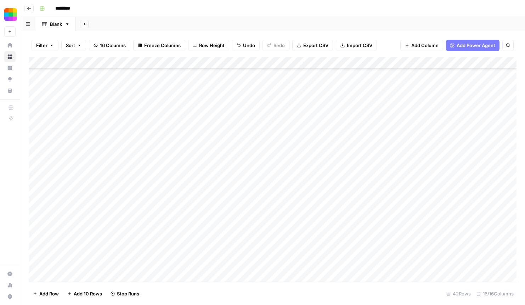
click at [249, 216] on div "Add Column" at bounding box center [272, 169] width 487 height 225
click at [249, 229] on div "Add Column" at bounding box center [272, 169] width 487 height 225
click at [249, 241] on div "Add Column" at bounding box center [272, 169] width 487 height 225
click at [249, 251] on div "Add Column" at bounding box center [272, 169] width 487 height 225
click at [249, 263] on div "Add Column" at bounding box center [272, 169] width 487 height 225
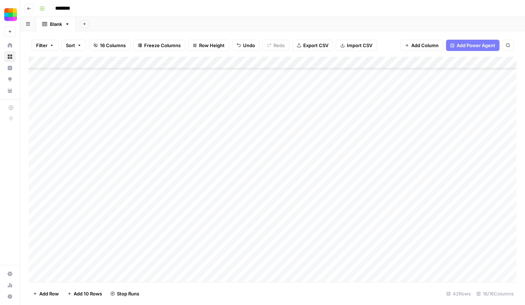
click at [250, 271] on div "Add Column" at bounding box center [272, 169] width 487 height 225
click at [250, 275] on div "Add Column" at bounding box center [272, 169] width 487 height 225
click at [247, 194] on div "Add Column" at bounding box center [272, 169] width 487 height 225
click at [250, 206] on div "Add Column" at bounding box center [272, 169] width 487 height 225
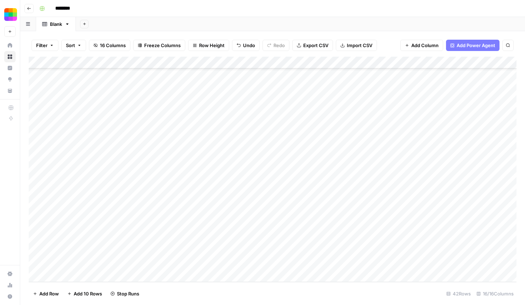
click at [250, 214] on div "Add Column" at bounding box center [272, 169] width 487 height 225
click at [250, 225] on div "Add Column" at bounding box center [272, 169] width 487 height 225
click at [250, 242] on div "Add Column" at bounding box center [272, 169] width 487 height 225
click at [250, 250] on div "Add Column" at bounding box center [272, 169] width 487 height 225
click at [249, 262] on div "Add Column" at bounding box center [272, 169] width 487 height 225
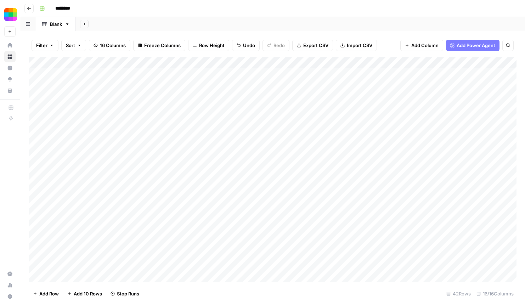
scroll to position [0, 0]
click at [143, 138] on div "Add Column" at bounding box center [272, 169] width 487 height 225
click at [52, 127] on div "Add Column" at bounding box center [272, 169] width 487 height 225
click at [38, 127] on div "Add Column" at bounding box center [272, 169] width 487 height 225
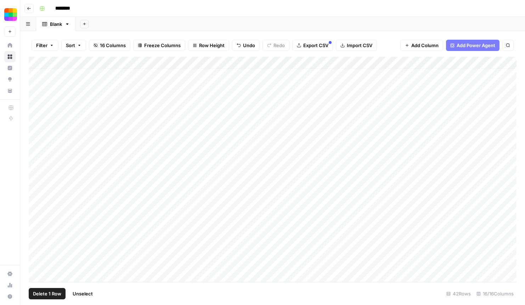
click at [39, 136] on div "Add Column" at bounding box center [272, 169] width 487 height 225
click at [39, 147] on div "Add Column" at bounding box center [272, 169] width 487 height 225
click at [76, 152] on div "Add Column" at bounding box center [272, 169] width 487 height 225
click at [41, 124] on div "Add Column" at bounding box center [272, 169] width 487 height 225
click at [35, 125] on div "Add Column" at bounding box center [272, 169] width 487 height 225
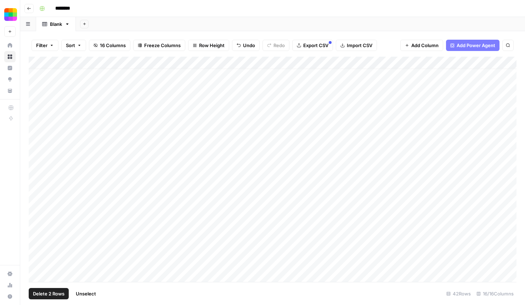
click at [36, 139] on div "Add Column" at bounding box center [272, 169] width 487 height 225
click at [36, 148] on div "Add Column" at bounding box center [272, 169] width 487 height 225
click at [36, 159] on div "Add Column" at bounding box center [272, 169] width 487 height 225
click at [36, 173] on div "Add Column" at bounding box center [272, 169] width 487 height 225
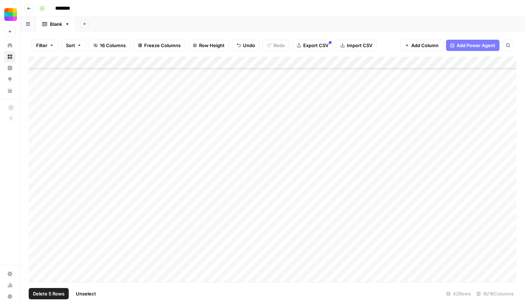
click at [36, 100] on div "Add Column" at bounding box center [272, 169] width 487 height 225
click at [36, 122] on div "Add Column" at bounding box center [272, 169] width 487 height 225
click at [35, 139] on div "Add Column" at bounding box center [272, 169] width 487 height 225
click at [35, 148] on div "Add Column" at bounding box center [272, 169] width 487 height 225
click at [35, 159] on div "Add Column" at bounding box center [272, 169] width 487 height 225
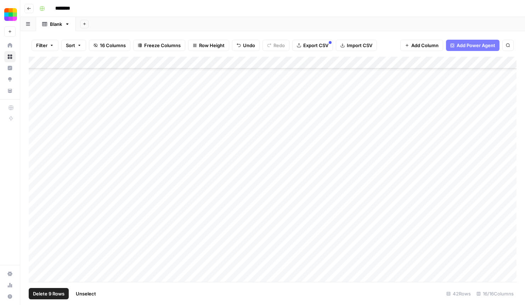
click at [36, 173] on div "Add Column" at bounding box center [272, 169] width 487 height 225
click at [38, 108] on div "Add Column" at bounding box center [272, 169] width 487 height 225
click at [38, 120] on div "Add Column" at bounding box center [272, 169] width 487 height 225
click at [37, 133] on div "Add Column" at bounding box center [272, 169] width 487 height 225
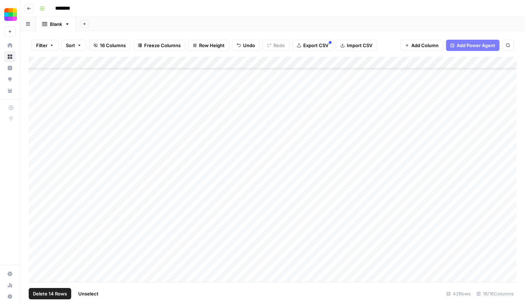
click at [38, 143] on div "Add Column" at bounding box center [272, 169] width 487 height 225
click at [38, 154] on div "Add Column" at bounding box center [272, 169] width 487 height 225
click at [38, 171] on div "Add Column" at bounding box center [272, 169] width 487 height 225
click at [38, 170] on div "Add Column" at bounding box center [272, 169] width 487 height 225
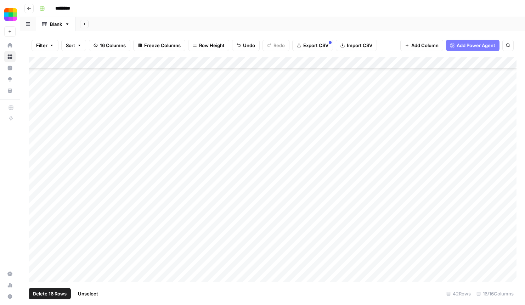
click at [37, 118] on div "Add Column" at bounding box center [272, 169] width 487 height 225
click at [37, 126] on div "Add Column" at bounding box center [272, 169] width 487 height 225
click at [37, 136] on div "Add Column" at bounding box center [272, 169] width 487 height 225
click at [36, 124] on div "Add Column" at bounding box center [272, 169] width 487 height 225
click at [36, 128] on div "Add Column" at bounding box center [272, 169] width 487 height 225
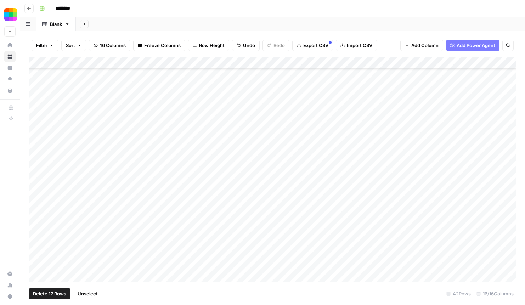
click at [35, 147] on div "Add Column" at bounding box center [272, 169] width 487 height 225
click at [37, 84] on div "Add Column" at bounding box center [272, 169] width 487 height 225
click at [36, 96] on div "Add Column" at bounding box center [272, 169] width 487 height 225
click at [36, 105] on div "Add Column" at bounding box center [272, 169] width 487 height 225
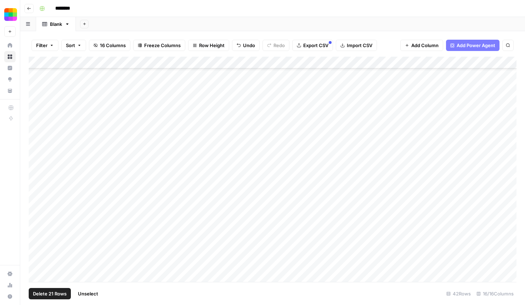
click at [35, 117] on div "Add Column" at bounding box center [272, 169] width 487 height 225
click at [35, 130] on div "Add Column" at bounding box center [272, 169] width 487 height 225
click at [35, 142] on div "Add Column" at bounding box center [272, 169] width 487 height 225
click at [36, 155] on div "Add Column" at bounding box center [272, 169] width 487 height 225
click at [37, 172] on div "Add Column" at bounding box center [272, 169] width 487 height 225
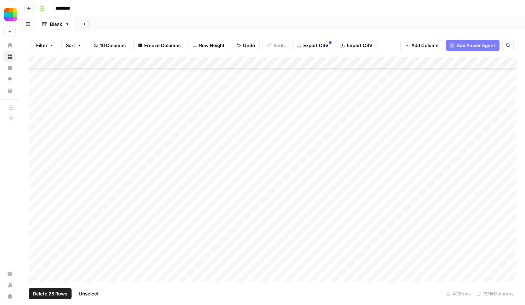
click at [37, 164] on div "Add Column" at bounding box center [272, 169] width 487 height 225
click at [35, 132] on div "Add Column" at bounding box center [272, 169] width 487 height 225
click at [36, 141] on div "Add Column" at bounding box center [272, 169] width 487 height 225
click at [36, 160] on div "Add Column" at bounding box center [272, 169] width 487 height 225
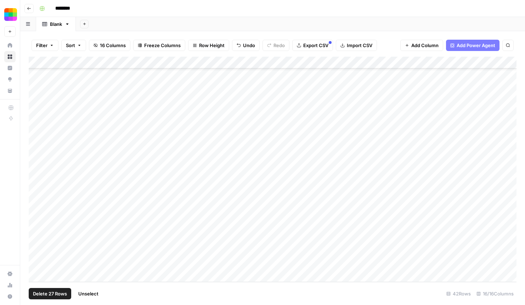
click at [36, 157] on div "Add Column" at bounding box center [272, 169] width 487 height 225
click at [36, 165] on div "Add Column" at bounding box center [272, 169] width 487 height 225
click at [36, 178] on div "Add Column" at bounding box center [272, 169] width 487 height 225
click at [36, 190] on div "Add Column" at bounding box center [272, 169] width 487 height 225
click at [37, 205] on div "Add Column" at bounding box center [272, 169] width 487 height 225
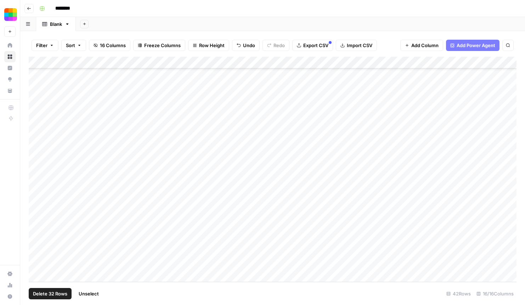
click at [38, 219] on div "Add Column" at bounding box center [272, 169] width 487 height 225
click at [37, 227] on div "Add Column" at bounding box center [272, 169] width 487 height 225
click at [37, 216] on div "Add Column" at bounding box center [272, 169] width 487 height 225
click at [36, 240] on div "Add Column" at bounding box center [272, 169] width 487 height 225
click at [36, 257] on div "Add Column" at bounding box center [272, 169] width 487 height 225
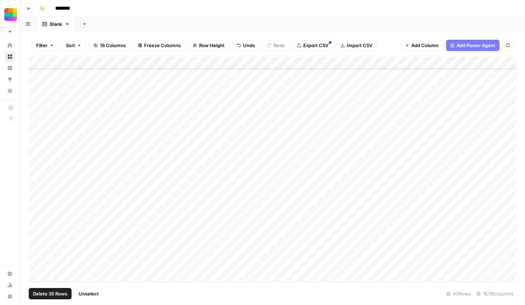
click at [36, 250] on div "Add Column" at bounding box center [272, 169] width 487 height 225
click at [38, 265] on div "Add Column" at bounding box center [272, 169] width 487 height 225
click at [53, 289] on button "Delete 37 Rows" at bounding box center [50, 293] width 42 height 11
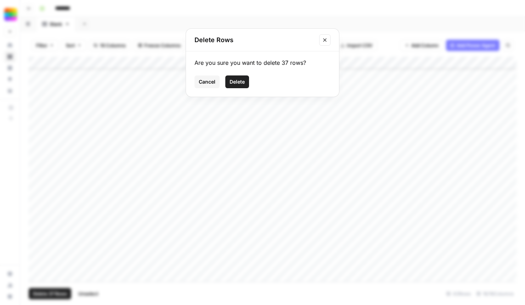
click at [238, 85] on span "Delete" at bounding box center [236, 81] width 15 height 7
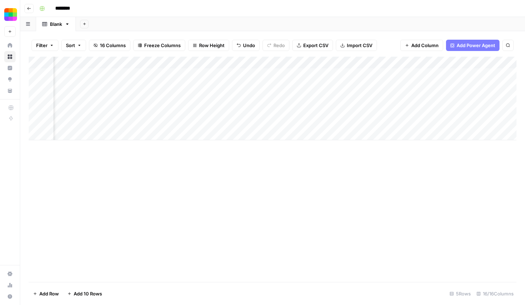
scroll to position [0, 672]
click at [57, 7] on input "********" at bounding box center [72, 8] width 40 height 11
click at [58, 7] on input "********" at bounding box center [72, 8] width 40 height 11
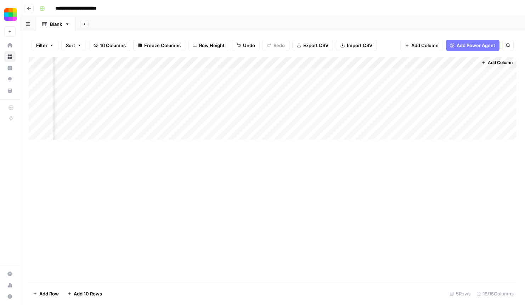
type input "**********"
click at [190, 29] on div "Add Sheet" at bounding box center [300, 24] width 449 height 14
click at [125, 73] on div "Add Column" at bounding box center [272, 99] width 487 height 84
click at [125, 81] on div "Add Column" at bounding box center [272, 99] width 487 height 84
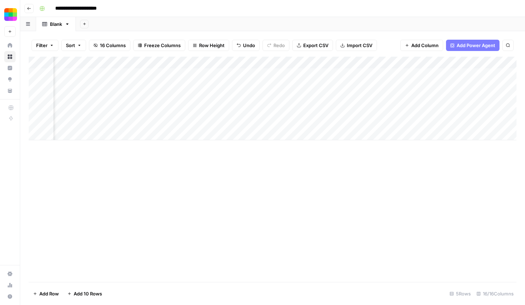
click at [124, 72] on div "Add Column" at bounding box center [272, 99] width 487 height 84
click at [244, 74] on div "Add Column" at bounding box center [272, 99] width 487 height 84
click at [246, 85] on div "Add Column" at bounding box center [272, 99] width 487 height 84
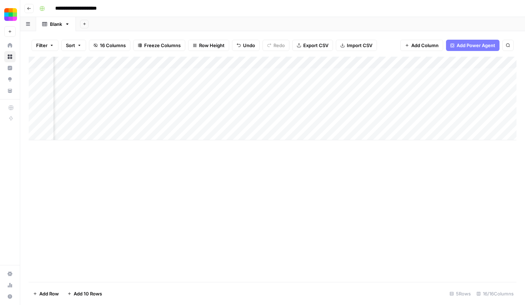
click at [246, 85] on div "Add Column" at bounding box center [272, 99] width 487 height 84
click at [385, 75] on div "Add Column" at bounding box center [272, 99] width 487 height 84
click at [409, 108] on div "Add Column" at bounding box center [272, 99] width 487 height 84
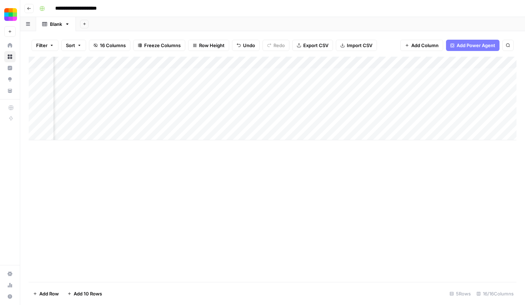
click at [402, 77] on div "Add Column" at bounding box center [272, 99] width 487 height 84
click at [402, 87] on div "Add Column" at bounding box center [272, 99] width 487 height 84
click at [399, 143] on div "Add Column" at bounding box center [272, 169] width 487 height 225
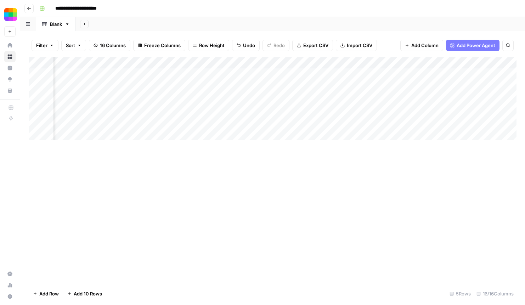
scroll to position [0, 408]
click at [332, 74] on div "Add Column" at bounding box center [272, 99] width 487 height 84
click at [272, 97] on div "Add Column" at bounding box center [272, 99] width 487 height 84
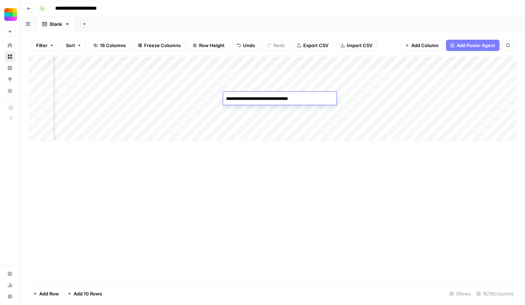
click at [376, 96] on div "Add Column" at bounding box center [272, 99] width 487 height 84
click at [251, 95] on div "Add Column" at bounding box center [272, 99] width 487 height 84
click at [258, 144] on div "Add Column" at bounding box center [272, 169] width 487 height 225
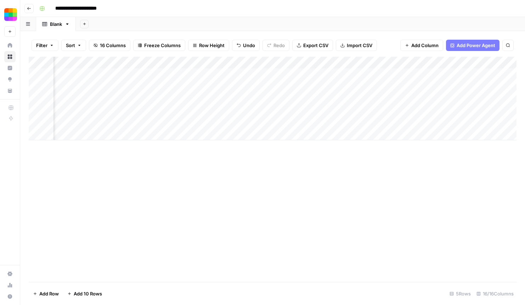
click at [257, 118] on div "Add Column" at bounding box center [272, 99] width 487 height 84
click at [258, 111] on div "Add Column" at bounding box center [272, 99] width 487 height 84
click at [280, 142] on div "Add Column" at bounding box center [272, 169] width 487 height 225
click at [363, 107] on div "Add Column" at bounding box center [272, 99] width 487 height 84
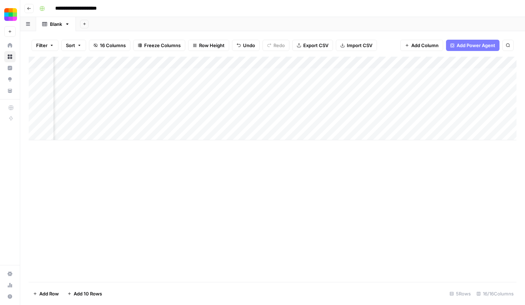
click at [363, 107] on div "Add Column" at bounding box center [272, 99] width 487 height 84
click at [243, 108] on div "Add Column" at bounding box center [272, 99] width 487 height 84
click at [264, 149] on div "Add Column" at bounding box center [272, 169] width 487 height 225
click at [378, 105] on div "Add Column" at bounding box center [272, 99] width 487 height 84
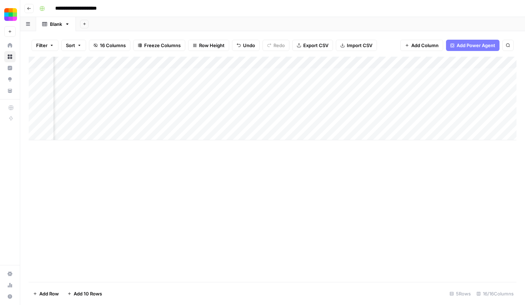
click at [378, 105] on div "Add Column" at bounding box center [272, 99] width 487 height 84
click at [359, 148] on div "Add Column" at bounding box center [272, 169] width 487 height 225
click at [270, 124] on div "Add Column" at bounding box center [272, 99] width 487 height 84
click at [386, 123] on div "Add Column" at bounding box center [272, 99] width 487 height 84
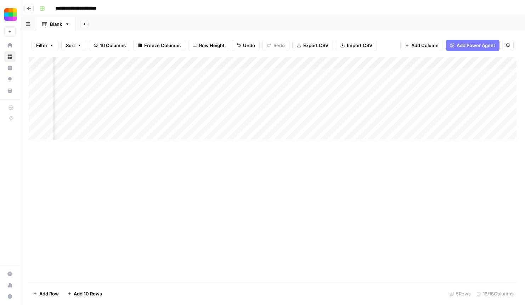
click at [386, 123] on div "Add Column" at bounding box center [272, 99] width 487 height 84
click at [239, 124] on div "Add Column" at bounding box center [272, 99] width 487 height 84
click at [375, 159] on div "Add Column" at bounding box center [272, 169] width 487 height 225
click at [384, 126] on div "Add Column" at bounding box center [272, 99] width 487 height 84
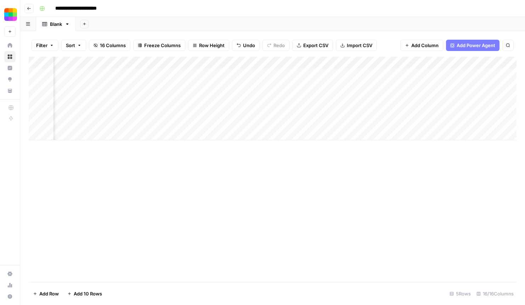
click at [384, 126] on div "Add Column" at bounding box center [272, 99] width 487 height 84
click at [402, 172] on div "Add Column" at bounding box center [272, 169] width 487 height 225
click at [83, 134] on div "Add Column" at bounding box center [272, 99] width 487 height 84
type textarea "**********"
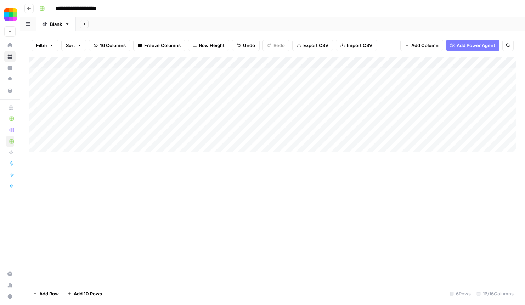
click at [120, 184] on div "Add Column" at bounding box center [272, 169] width 487 height 225
click at [116, 187] on div "Add Column" at bounding box center [272, 169] width 487 height 225
click at [119, 135] on div "Add Column" at bounding box center [272, 105] width 487 height 96
click at [261, 142] on div "Add Column" at bounding box center [272, 105] width 487 height 96
click at [270, 136] on div "Add Column" at bounding box center [272, 105] width 487 height 96
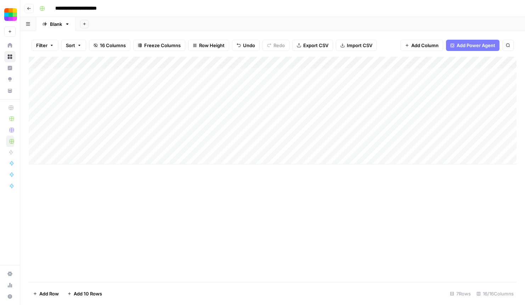
click at [98, 150] on div "Add Column" at bounding box center [272, 111] width 487 height 108
click at [81, 160] on div "Add Column" at bounding box center [272, 111] width 487 height 108
click at [100, 131] on div "Add Column" at bounding box center [272, 117] width 487 height 120
click at [198, 135] on div "Add Column" at bounding box center [272, 117] width 487 height 120
click at [196, 144] on div "Add Column" at bounding box center [272, 117] width 487 height 120
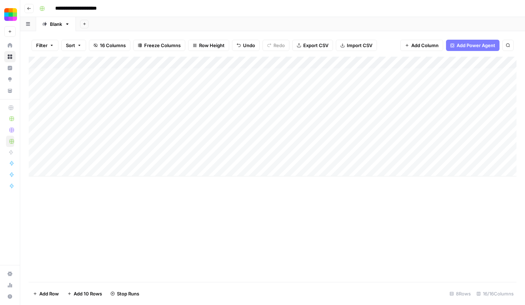
click at [195, 161] on div "Add Column" at bounding box center [272, 117] width 487 height 120
click at [416, 87] on div "Add Column" at bounding box center [272, 117] width 487 height 120
click at [344, 84] on div "Add Column" at bounding box center [272, 117] width 487 height 120
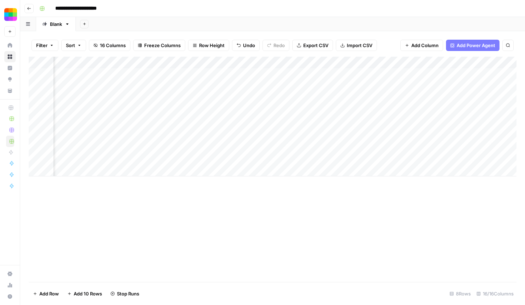
click at [343, 88] on div "Add Column" at bounding box center [272, 117] width 487 height 120
click at [337, 100] on div "Add Column" at bounding box center [272, 117] width 487 height 120
click at [388, 89] on div "Add Column" at bounding box center [272, 117] width 487 height 120
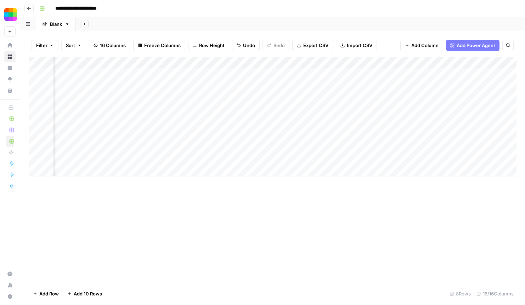
click at [391, 82] on div "Add Column" at bounding box center [272, 117] width 487 height 120
click at [394, 95] on div "Add Column" at bounding box center [272, 117] width 487 height 120
click at [290, 86] on div "Add Column" at bounding box center [272, 117] width 487 height 120
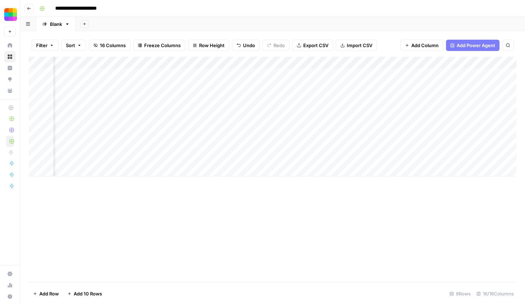
click at [290, 86] on div "Add Column" at bounding box center [272, 117] width 487 height 120
click at [246, 109] on div "Add Column" at bounding box center [272, 117] width 487 height 120
click at [244, 88] on div "Add Column" at bounding box center [272, 117] width 487 height 120
click at [233, 104] on div "Add Column" at bounding box center [272, 117] width 487 height 120
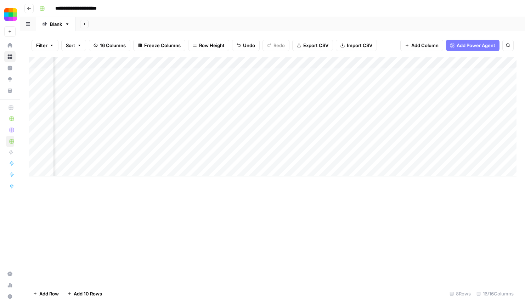
scroll to position [0, 620]
click at [255, 91] on div "Add Column" at bounding box center [272, 117] width 487 height 120
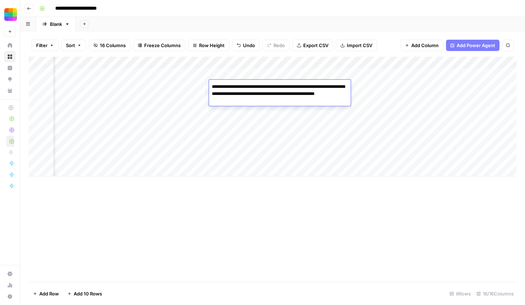
click at [234, 115] on div "Add Column" at bounding box center [272, 117] width 487 height 120
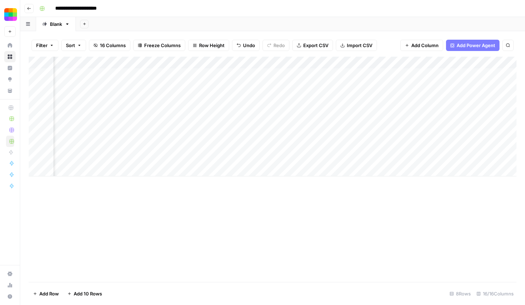
scroll to position [0, 391]
click at [207, 89] on div "Add Column" at bounding box center [272, 117] width 487 height 120
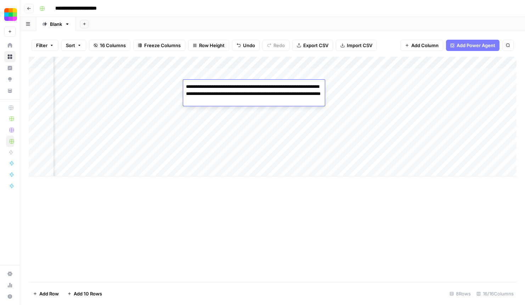
scroll to position [0, 478]
click at [389, 87] on div "Add Column" at bounding box center [272, 117] width 487 height 120
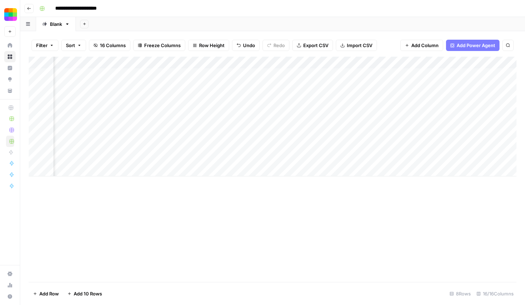
click at [389, 87] on div "Add Column" at bounding box center [272, 117] width 487 height 120
click at [183, 221] on div "Add Column" at bounding box center [272, 169] width 487 height 225
drag, startPoint x: 200, startPoint y: 63, endPoint x: 219, endPoint y: 64, distance: 18.4
click at [219, 64] on div "Add Column" at bounding box center [272, 117] width 487 height 120
click at [188, 67] on div at bounding box center [192, 64] width 64 height 14
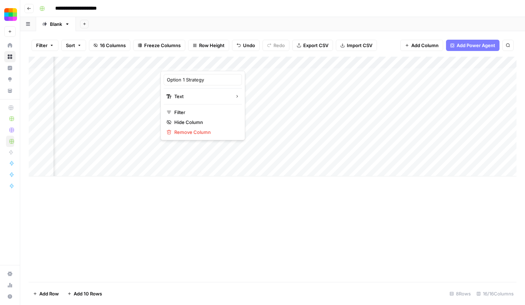
click at [123, 184] on div "Add Column" at bounding box center [272, 169] width 487 height 225
click at [254, 166] on div "Add Column" at bounding box center [272, 117] width 487 height 120
click at [168, 205] on div "Add Column" at bounding box center [272, 169] width 487 height 225
click at [242, 133] on div "Add Column" at bounding box center [272, 123] width 487 height 132
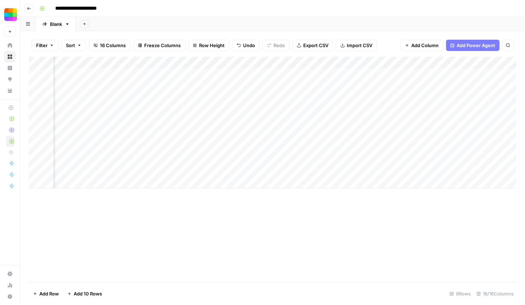
click at [256, 135] on div "Add Column" at bounding box center [272, 123] width 487 height 132
click at [259, 196] on div "Add Column" at bounding box center [272, 169] width 487 height 225
click at [142, 138] on div "Add Column" at bounding box center [272, 123] width 487 height 132
click at [402, 136] on div "Add Column" at bounding box center [272, 123] width 487 height 132
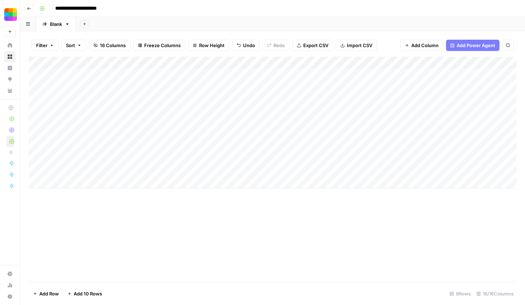
click at [402, 136] on div "Add Column" at bounding box center [272, 123] width 487 height 132
click at [399, 201] on div "Add Column" at bounding box center [272, 169] width 487 height 225
click at [302, 135] on div "Add Column" at bounding box center [272, 123] width 487 height 132
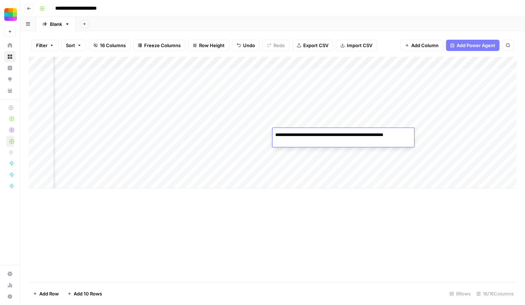
click at [338, 199] on div "Add Column" at bounding box center [272, 169] width 487 height 225
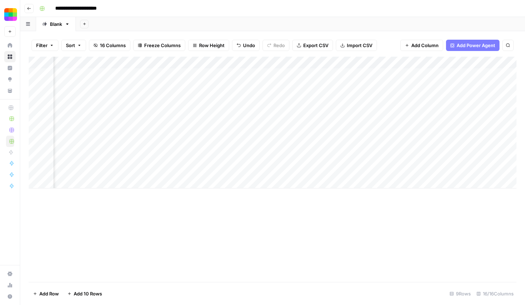
click at [303, 148] on div "Add Column" at bounding box center [272, 123] width 487 height 132
click at [195, 149] on div "Add Column" at bounding box center [272, 123] width 487 height 132
click at [316, 229] on div "Add Column" at bounding box center [272, 169] width 487 height 225
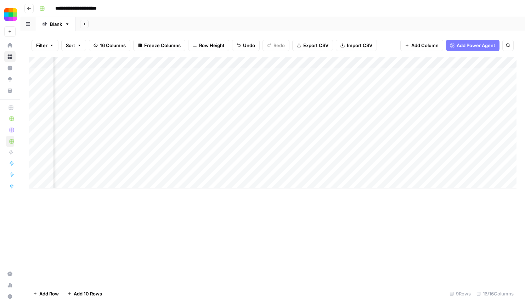
click at [306, 147] on div "Add Column" at bounding box center [272, 123] width 487 height 132
click at [301, 158] on div "Add Column" at bounding box center [272, 123] width 487 height 132
click at [327, 215] on div "Add Column" at bounding box center [272, 169] width 487 height 225
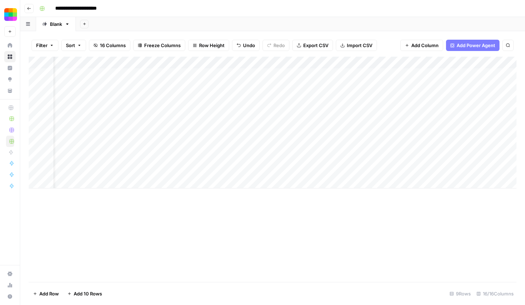
scroll to position [0, 0]
click at [97, 171] on div "Add Column" at bounding box center [272, 123] width 487 height 132
click at [162, 173] on div "Add Column" at bounding box center [272, 123] width 487 height 132
click at [368, 135] on div "Add Column" at bounding box center [272, 123] width 487 height 132
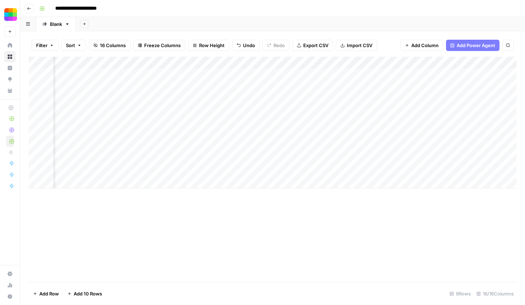
click at [368, 135] on div "Add Column" at bounding box center [272, 123] width 487 height 132
click at [376, 193] on div "Add Column" at bounding box center [272, 169] width 487 height 225
click at [408, 134] on div "Add Column" at bounding box center [272, 123] width 487 height 132
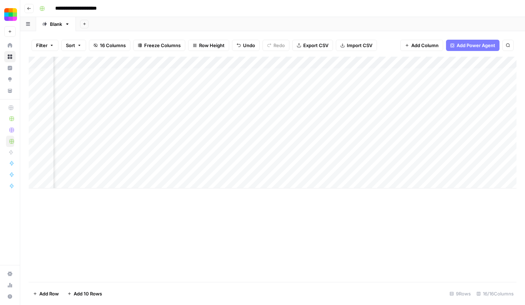
click at [372, 202] on div "Add Column" at bounding box center [272, 169] width 487 height 225
click at [354, 134] on div "Add Column" at bounding box center [272, 123] width 487 height 132
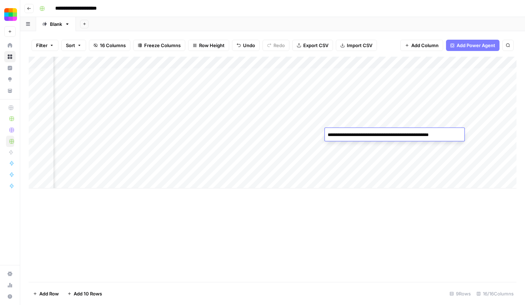
click at [182, 132] on div "Add Column" at bounding box center [272, 123] width 487 height 132
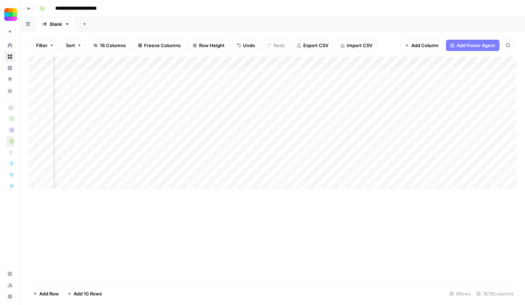
click at [182, 132] on div "Add Column" at bounding box center [272, 123] width 487 height 132
click at [363, 132] on div "Add Column" at bounding box center [272, 123] width 487 height 132
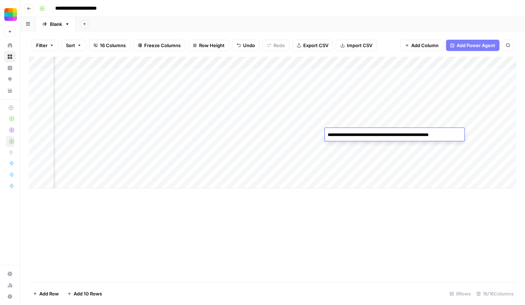
click at [177, 147] on div "Add Column" at bounding box center [272, 123] width 487 height 132
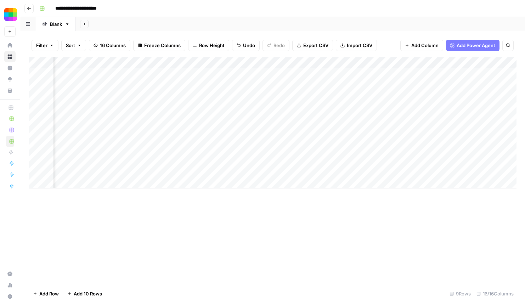
click at [177, 147] on div "Add Column" at bounding box center [272, 123] width 487 height 132
click at [359, 142] on div "Add Column" at bounding box center [272, 123] width 487 height 132
click at [175, 158] on div "Add Column" at bounding box center [272, 123] width 487 height 132
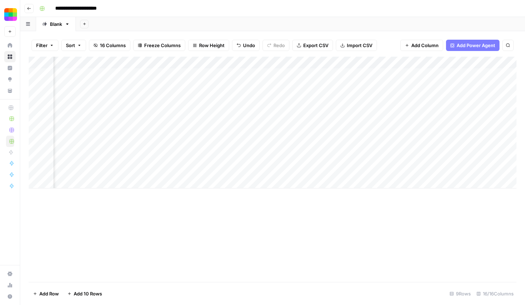
click at [172, 87] on div "Add Column" at bounding box center [272, 123] width 487 height 132
click at [354, 87] on div "Add Column" at bounding box center [272, 123] width 487 height 132
click at [302, 241] on div "Add Column" at bounding box center [272, 169] width 487 height 225
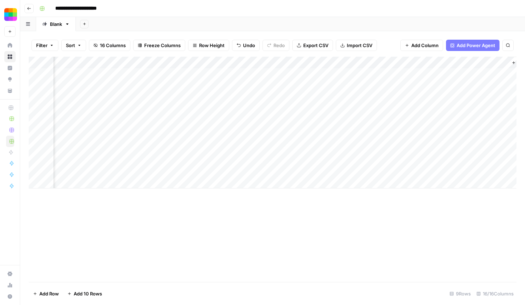
scroll to position [0, 672]
click at [145, 169] on div "Add Column" at bounding box center [272, 123] width 487 height 132
click at [315, 169] on div "Add Column" at bounding box center [272, 123] width 487 height 132
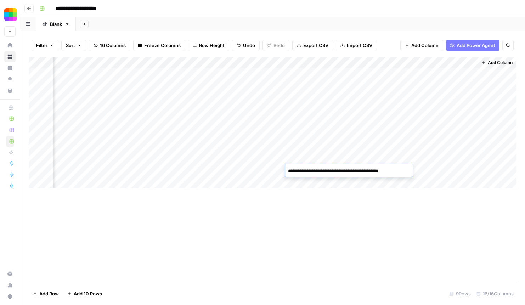
click at [132, 167] on div "Add Column" at bounding box center [272, 123] width 487 height 132
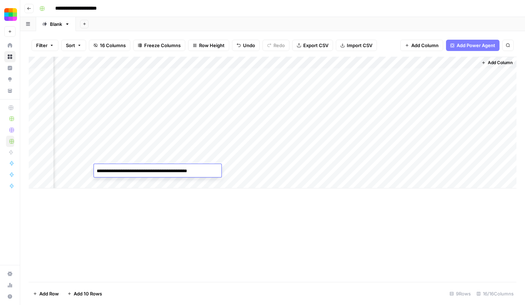
click at [120, 205] on div "Add Column" at bounding box center [272, 169] width 487 height 225
click at [28, 3] on header "**********" at bounding box center [272, 8] width 504 height 17
click at [31, 10] on button "Go back" at bounding box center [28, 8] width 9 height 9
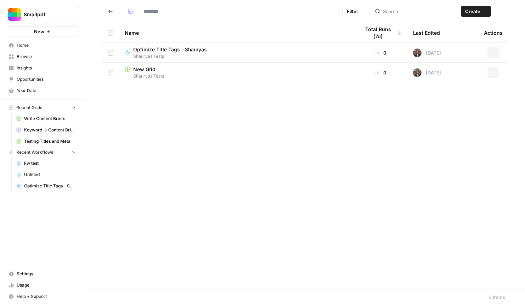
type input "**********"
click at [183, 47] on span "Optimize Title Tags - Shauryas" at bounding box center [170, 49] width 74 height 7
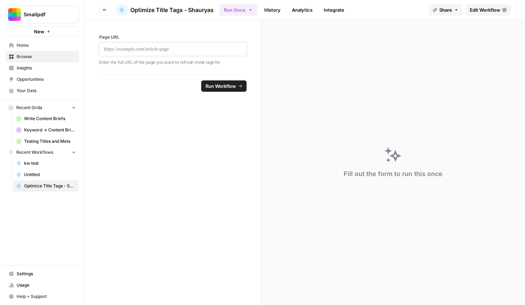
click at [130, 50] on p at bounding box center [173, 49] width 138 height 7
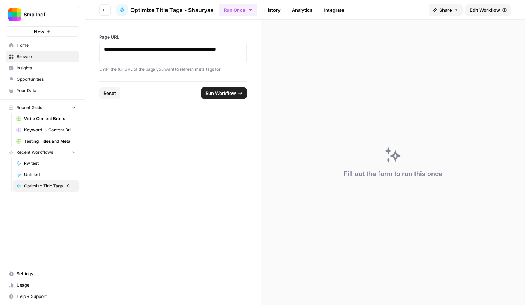
click at [216, 94] on span "Run Workflow" at bounding box center [220, 93] width 30 height 7
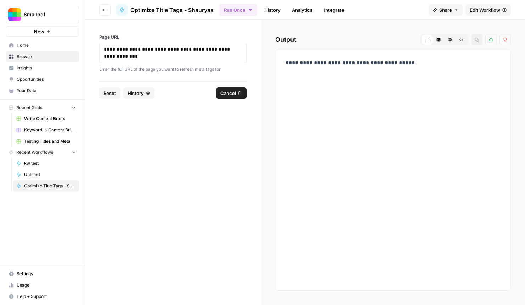
click at [107, 13] on button "Go back" at bounding box center [104, 9] width 11 height 11
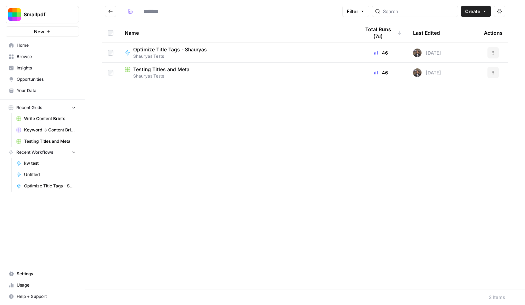
type input "**********"
click at [163, 49] on span "Optimize Title Tags - Shauryas" at bounding box center [170, 49] width 74 height 7
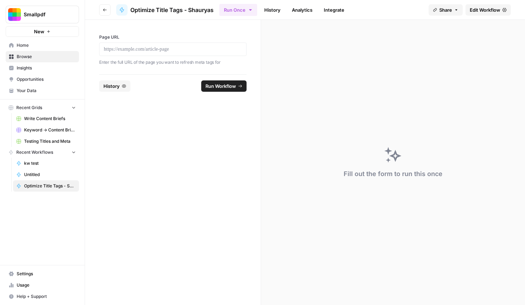
click at [185, 41] on div "Page URL Enter the full URL of the page you want to refresh meta tags for" at bounding box center [172, 50] width 147 height 32
click at [478, 11] on span "Edit Workflow" at bounding box center [484, 9] width 30 height 7
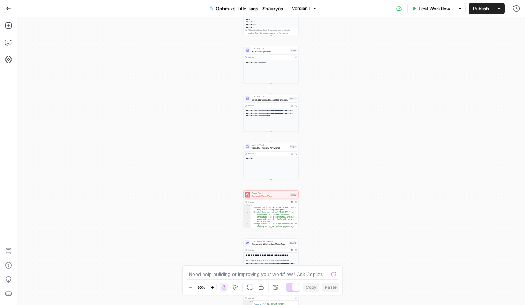
click at [437, 10] on span "Test Workflow" at bounding box center [434, 8] width 32 height 7
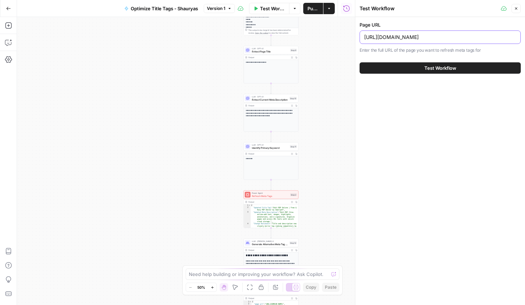
click at [393, 36] on input "[URL][DOMAIN_NAME]" at bounding box center [440, 37] width 152 height 7
click at [417, 66] on button "Test Workflow" at bounding box center [439, 67] width 161 height 11
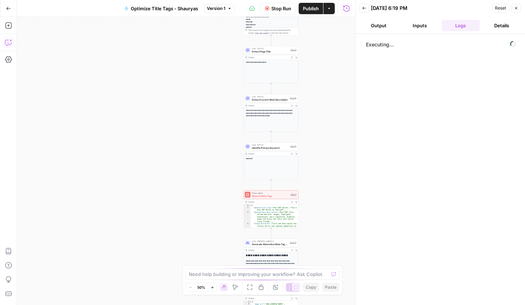
click at [11, 45] on icon "button" at bounding box center [8, 42] width 7 height 7
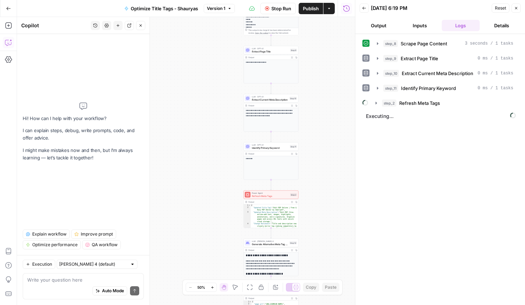
click at [103, 285] on div "Auto Mode Send" at bounding box center [83, 291] width 112 height 16
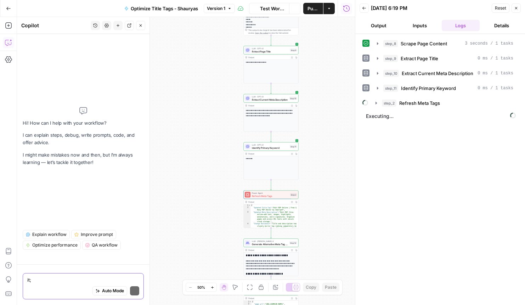
type textarea "it;s"
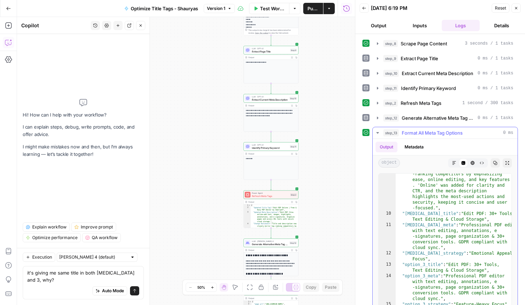
scroll to position [127, 0]
type textarea "it's giving me same title in both [MEDICAL_DATA] and 3, why?"
click at [136, 291] on icon "submit" at bounding box center [134, 290] width 4 height 4
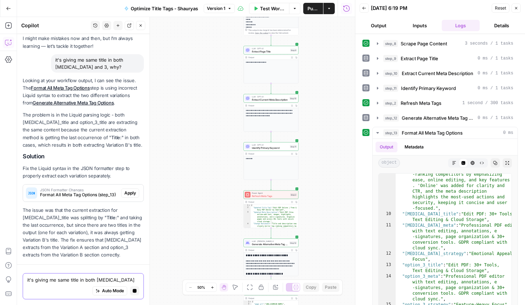
scroll to position [57, 0]
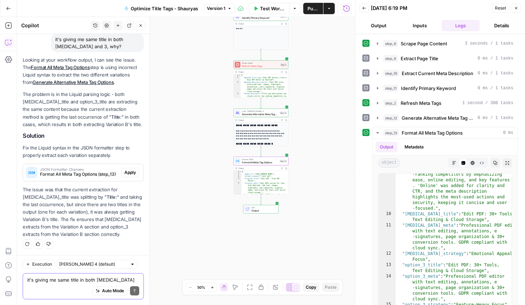
click at [133, 174] on span "Apply" at bounding box center [130, 172] width 12 height 6
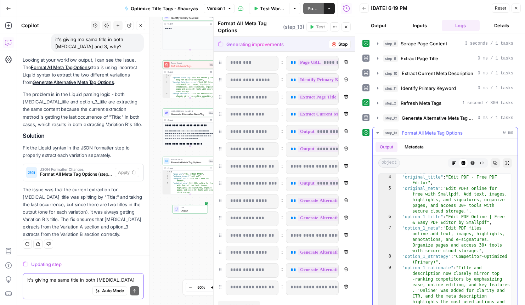
scroll to position [22, 0]
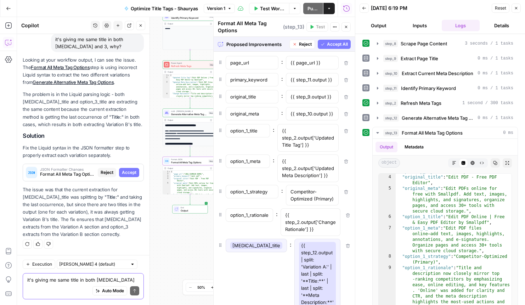
click at [128, 174] on span "Accept" at bounding box center [129, 172] width 15 height 6
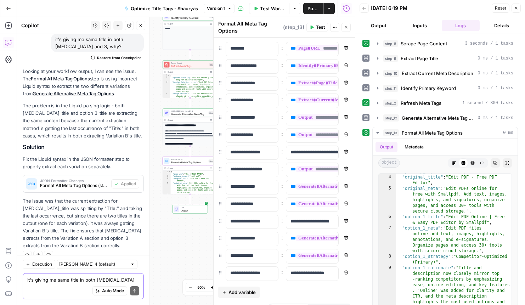
scroll to position [68, 0]
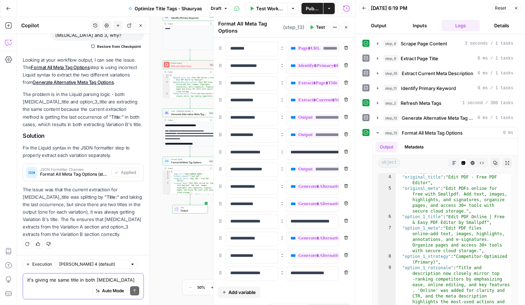
click at [266, 13] on button "Test Workflow" at bounding box center [266, 8] width 42 height 11
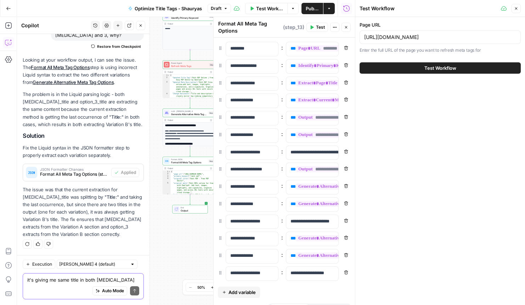
click at [423, 67] on button "Test Workflow" at bounding box center [439, 67] width 161 height 11
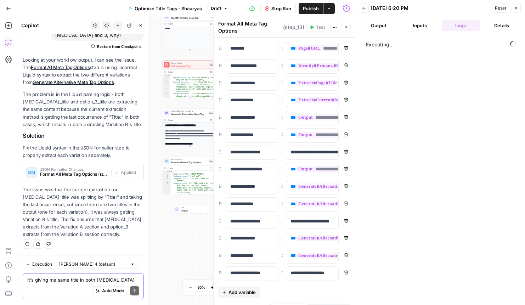
click at [350, 28] on button "Close" at bounding box center [345, 27] width 9 height 9
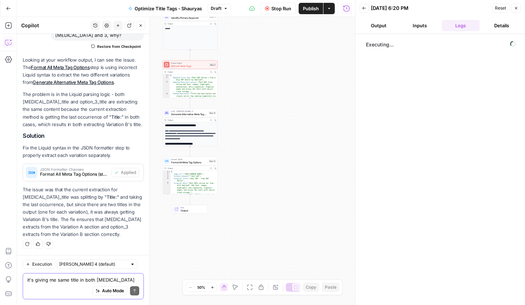
click at [386, 23] on button "Output" at bounding box center [378, 25] width 38 height 11
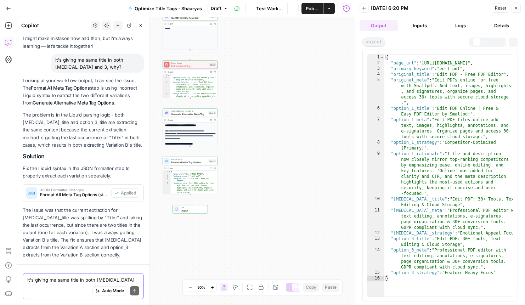
scroll to position [68, 0]
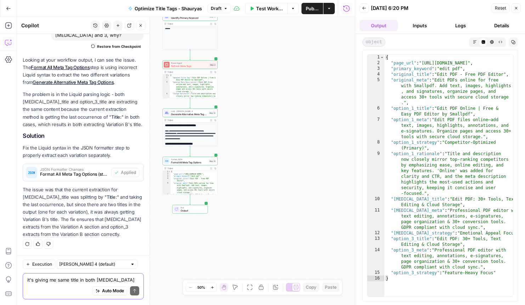
click at [276, 9] on span "Test Workflow" at bounding box center [269, 8] width 27 height 7
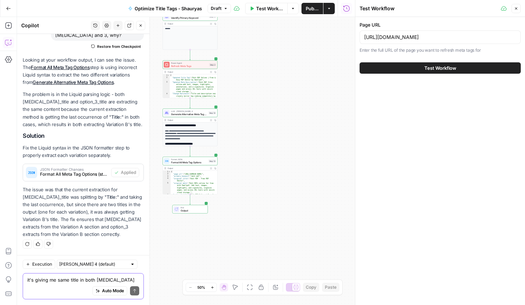
click at [471, 73] on button "Test Workflow" at bounding box center [439, 67] width 161 height 11
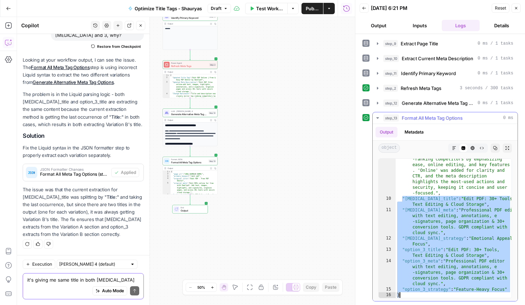
scroll to position [127, 0]
drag, startPoint x: 402, startPoint y: 199, endPoint x: 505, endPoint y: 294, distance: 139.8
click at [505, 294] on div "**********" at bounding box center [444, 228] width 133 height 140
type textarea "**********"
click at [94, 279] on textarea "it's giving me same title in both [MEDICAL_DATA] and 3, why?" at bounding box center [83, 279] width 112 height 7
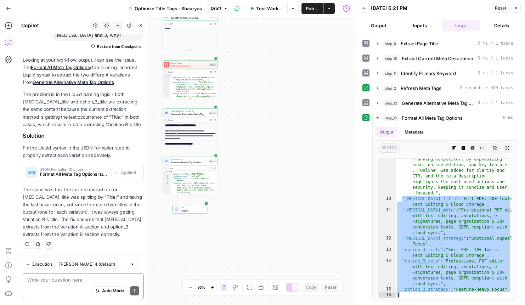
paste textarea ""[MEDICAL_DATA]_title": "Edit PDF: 30+ Tools, Text Editing & Cloud Storage", "[…"
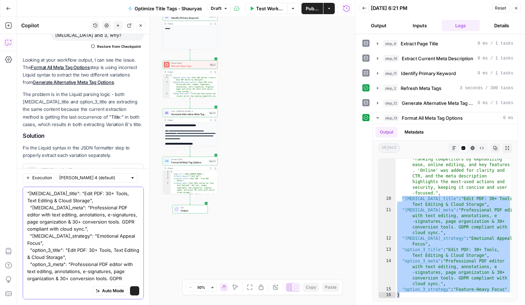
scroll to position [155, 0]
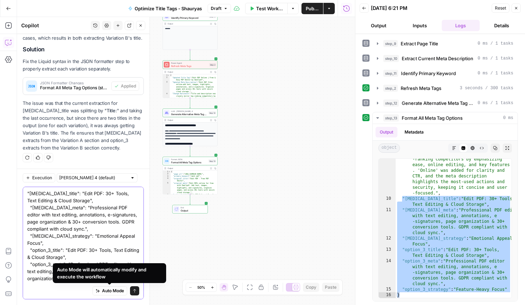
type textarea ""[MEDICAL_DATA]_title": "Edit PDF: 30+ Tools, Text Editing & Cloud Storage", "[…"
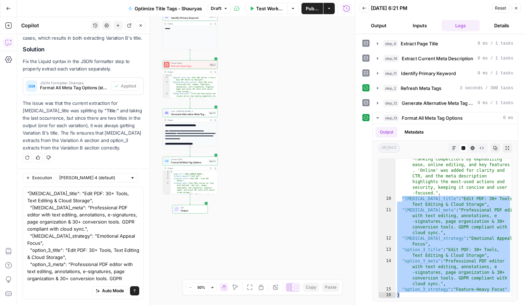
click at [132, 291] on icon "submit" at bounding box center [134, 290] width 4 height 4
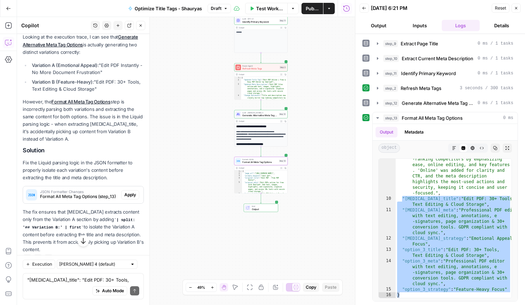
scroll to position [435, 0]
click at [128, 191] on span "Apply" at bounding box center [130, 194] width 12 height 6
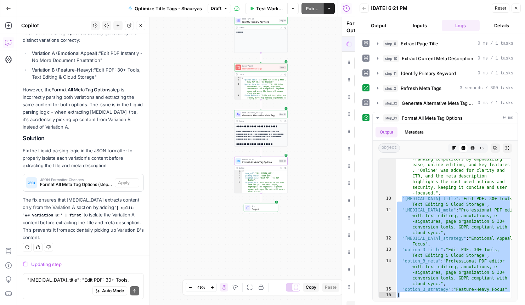
scroll to position [424, 0]
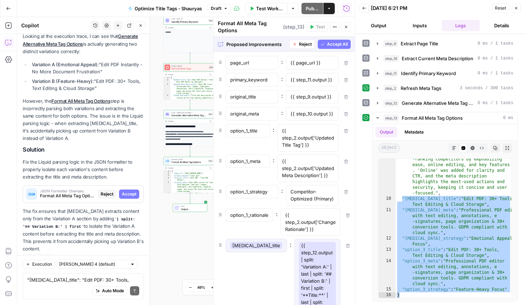
click at [337, 44] on span "Accept All" at bounding box center [337, 44] width 21 height 6
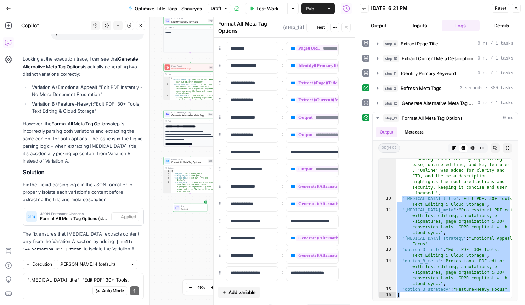
scroll to position [446, 0]
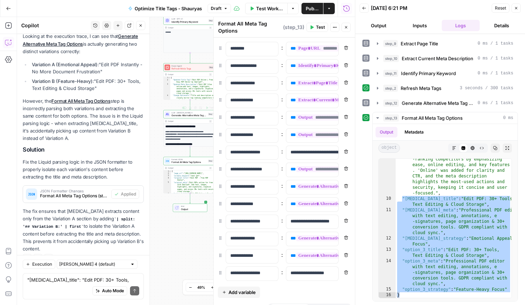
click at [197, 128] on div "**********" at bounding box center [190, 142] width 53 height 36
click at [278, 3] on button "Test Workflow" at bounding box center [266, 8] width 42 height 11
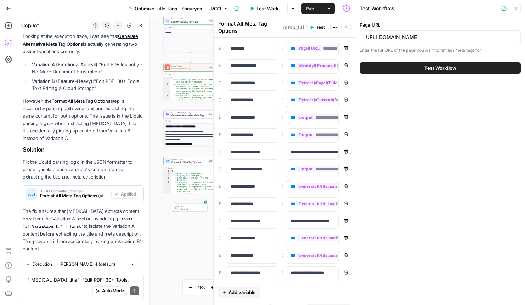
click at [408, 65] on button "Test Workflow" at bounding box center [439, 67] width 161 height 11
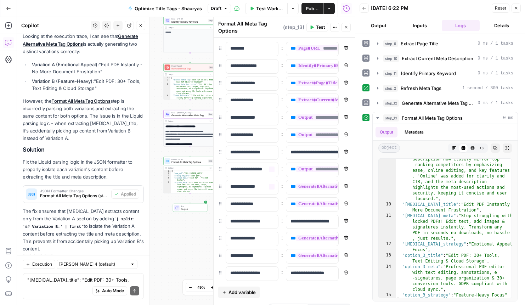
scroll to position [14, 0]
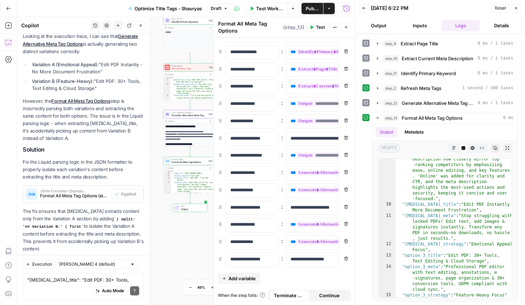
click at [316, 10] on span "Publish" at bounding box center [311, 8] width 13 height 7
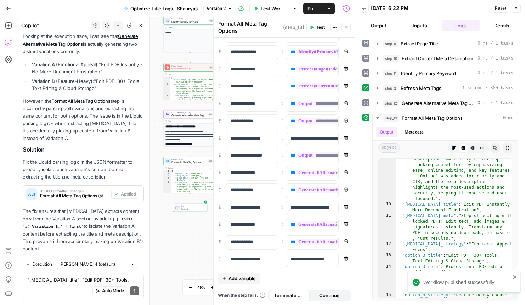
click at [316, 7] on span "Publish" at bounding box center [312, 8] width 11 height 7
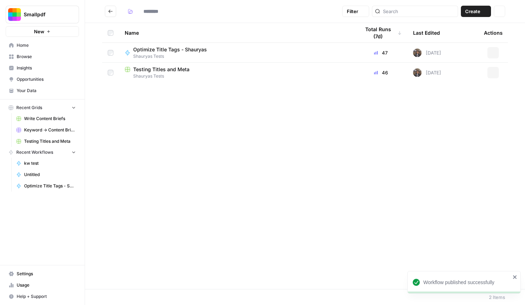
type input "**********"
click at [178, 73] on span "Shauryas Tests" at bounding box center [237, 76] width 224 height 6
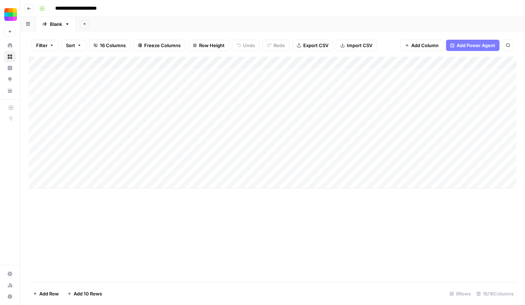
click at [252, 65] on div "Add Column" at bounding box center [272, 123] width 487 height 132
click at [263, 79] on span "All Rows" at bounding box center [275, 78] width 45 height 7
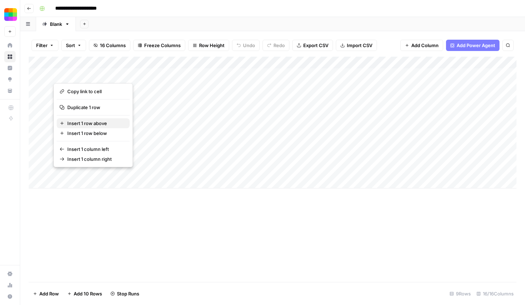
click at [84, 120] on span "Insert 1 row above" at bounding box center [95, 123] width 57 height 7
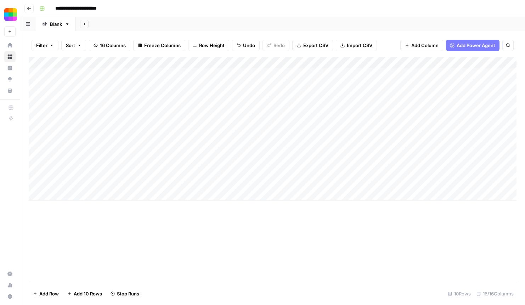
click at [122, 75] on div "Add Column" at bounding box center [272, 129] width 487 height 144
type textarea "**********"
click at [198, 218] on div "Add Column" at bounding box center [272, 169] width 487 height 225
click at [193, 78] on div "Add Column" at bounding box center [272, 129] width 487 height 144
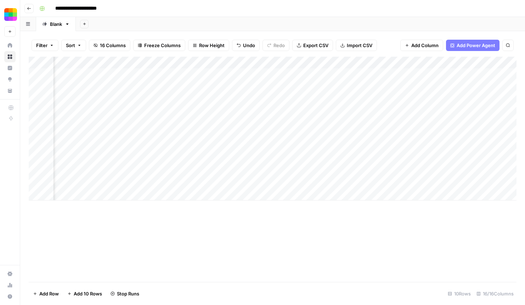
click at [194, 91] on div "Add Column" at bounding box center [272, 129] width 487 height 144
click at [185, 132] on div "Add Column" at bounding box center [272, 129] width 487 height 144
click at [111, 90] on div "Add Column" at bounding box center [272, 129] width 487 height 144
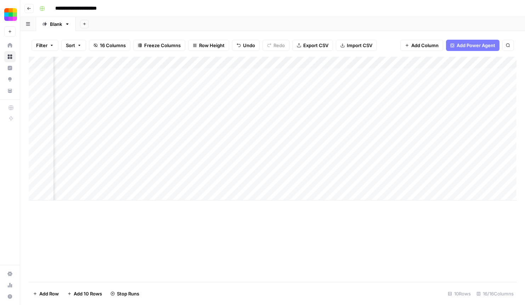
click at [111, 90] on div "Add Column" at bounding box center [272, 129] width 487 height 144
click at [255, 90] on div "Add Column" at bounding box center [272, 129] width 487 height 144
click at [251, 125] on div "Add Column" at bounding box center [272, 129] width 487 height 144
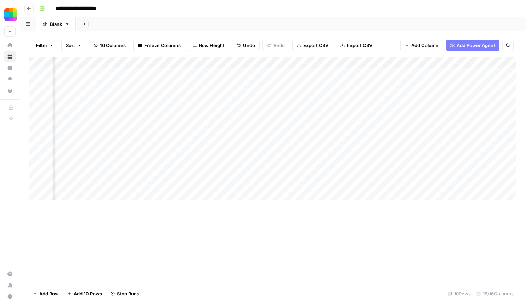
click at [281, 90] on div "Add Column" at bounding box center [272, 129] width 487 height 144
click at [347, 128] on div "Add Column" at bounding box center [272, 129] width 487 height 144
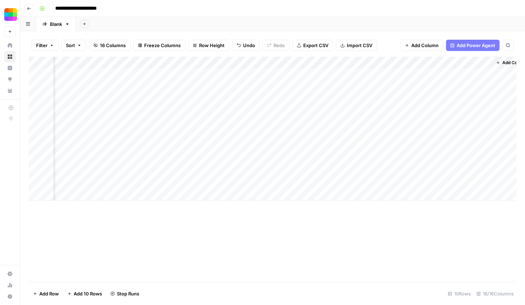
click at [341, 87] on div "Add Column" at bounding box center [272, 129] width 487 height 144
click at [313, 199] on div "Add Column" at bounding box center [272, 129] width 487 height 144
click at [301, 87] on div "Add Column" at bounding box center [272, 135] width 487 height 156
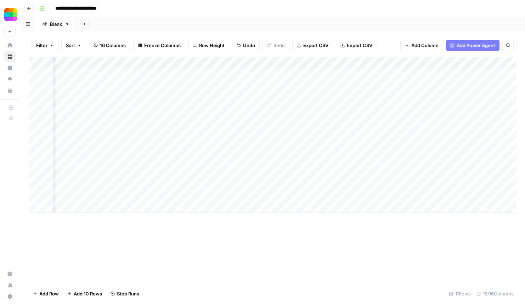
click at [301, 87] on div "Add Column" at bounding box center [272, 135] width 487 height 156
click at [290, 110] on div "Add Column" at bounding box center [272, 135] width 487 height 156
click at [298, 87] on div "Add Column" at bounding box center [272, 135] width 487 height 156
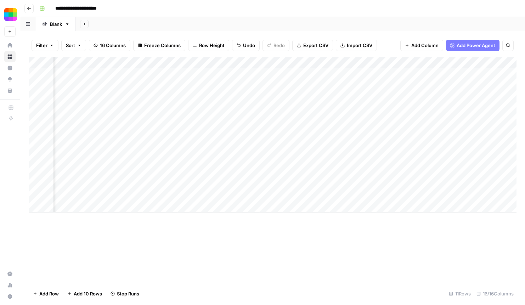
click at [172, 84] on div "Add Column" at bounding box center [272, 135] width 487 height 156
click at [281, 89] on div "Add Column" at bounding box center [272, 135] width 487 height 156
click at [290, 218] on div "Add Column" at bounding box center [272, 169] width 487 height 225
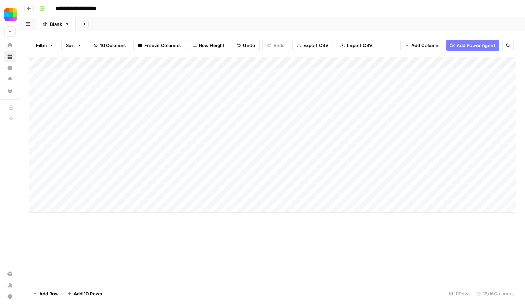
scroll to position [0, 0]
drag, startPoint x: 109, startPoint y: 80, endPoint x: 102, endPoint y: 185, distance: 105.3
click at [102, 185] on div "Add Column" at bounding box center [272, 135] width 487 height 156
click at [198, 71] on div "Add Column" at bounding box center [272, 135] width 487 height 156
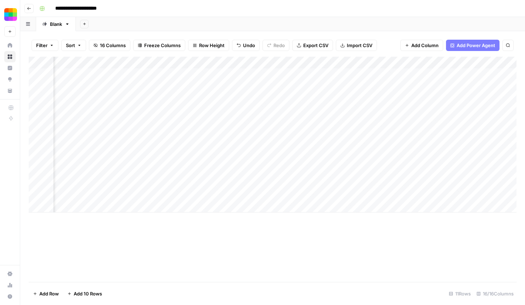
click at [193, 75] on div "Add Column" at bounding box center [272, 135] width 487 height 156
click at [187, 108] on div "Add Column" at bounding box center [272, 135] width 487 height 156
click at [206, 183] on div "Add Column" at bounding box center [272, 135] width 487 height 156
click at [187, 169] on div "Add Column" at bounding box center [272, 135] width 487 height 156
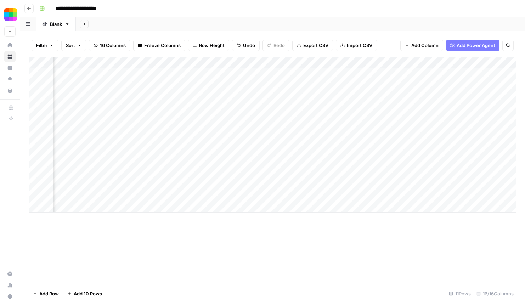
click at [187, 169] on div "Add Column" at bounding box center [272, 135] width 487 height 156
click at [226, 222] on div "Add Column" at bounding box center [272, 169] width 487 height 225
click at [291, 128] on div "Add Column" at bounding box center [272, 135] width 487 height 156
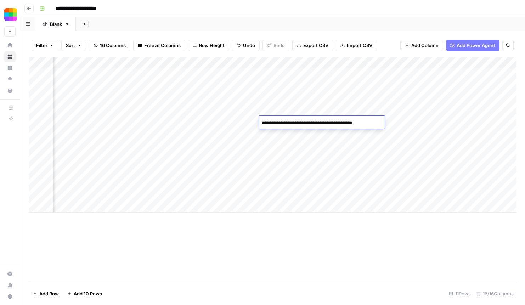
click at [294, 146] on div "Add Column" at bounding box center [272, 135] width 487 height 156
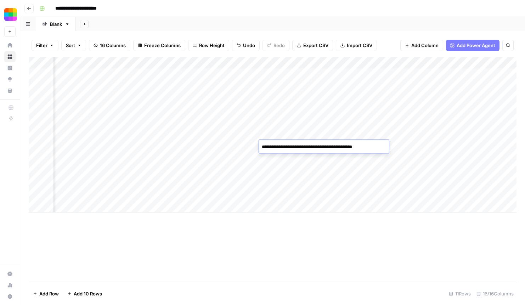
click at [291, 159] on div "Add Column" at bounding box center [272, 135] width 487 height 156
click at [316, 205] on div "Add Column" at bounding box center [272, 135] width 487 height 156
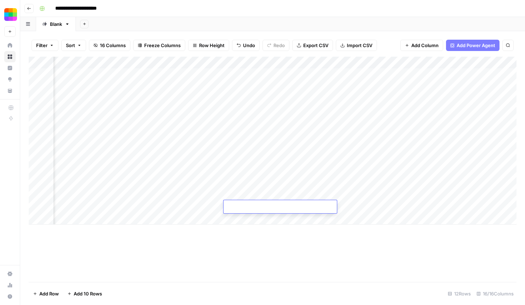
click at [214, 166] on div "Add Column" at bounding box center [272, 141] width 487 height 168
click at [311, 153] on div "Add Column" at bounding box center [272, 141] width 487 height 168
click at [312, 170] on div "Add Column" at bounding box center [272, 141] width 487 height 168
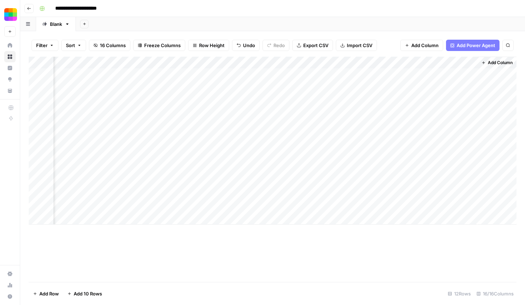
click at [312, 170] on div "Add Column" at bounding box center [272, 141] width 487 height 168
click at [315, 184] on div "Add Column" at bounding box center [272, 141] width 487 height 168
click at [186, 249] on div "Add Column" at bounding box center [272, 169] width 487 height 225
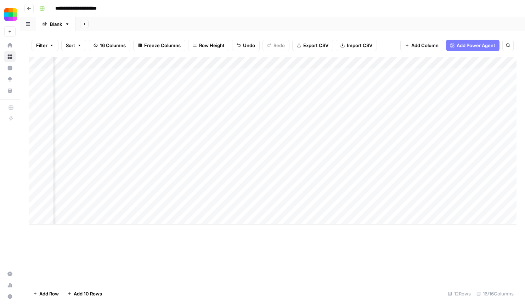
click at [280, 183] on div "Add Column" at bounding box center [272, 141] width 487 height 168
click at [375, 184] on textarea "**********" at bounding box center [317, 183] width 131 height 10
click at [314, 233] on div "Add Column" at bounding box center [272, 169] width 487 height 225
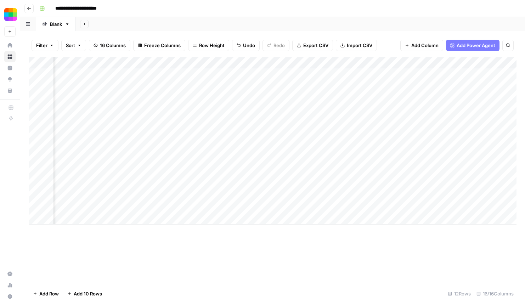
scroll to position [0, 0]
drag, startPoint x: 112, startPoint y: 76, endPoint x: 116, endPoint y: 182, distance: 105.2
click at [116, 182] on div "Add Column" at bounding box center [272, 141] width 487 height 168
click at [27, 7] on icon "button" at bounding box center [29, 8] width 4 height 4
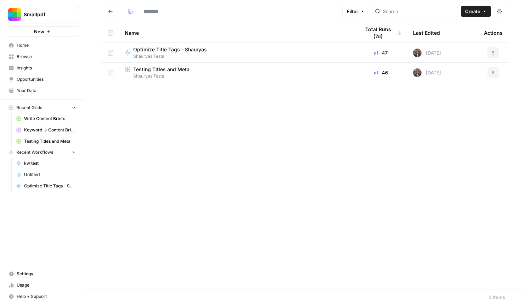
type input "**********"
click at [183, 50] on span "Optimize Title Tags - Shauryas" at bounding box center [170, 49] width 74 height 7
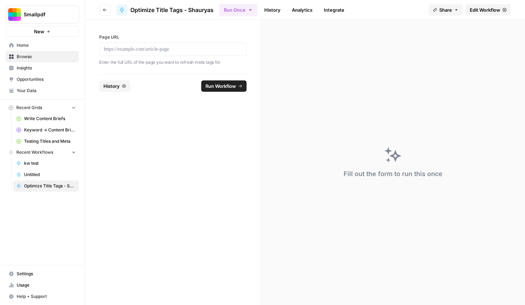
click at [474, 13] on span "Edit Workflow" at bounding box center [484, 9] width 30 height 7
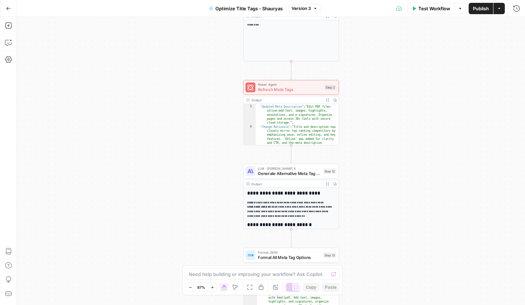
scroll to position [30, 0]
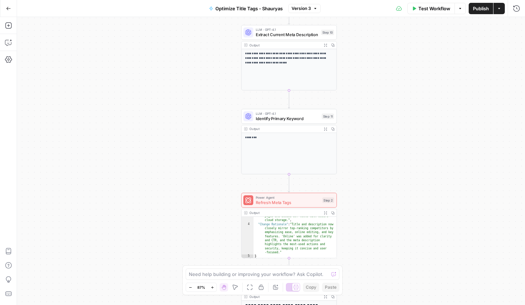
click at [5, 8] on button "Go Back" at bounding box center [8, 8] width 13 height 13
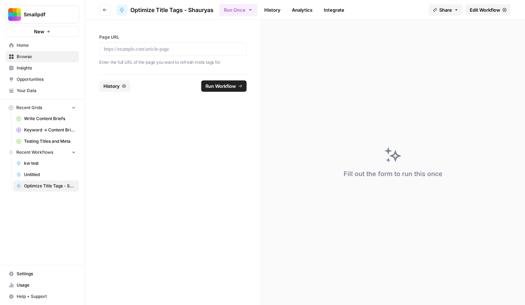
click at [103, 8] on icon "button" at bounding box center [105, 10] width 4 height 4
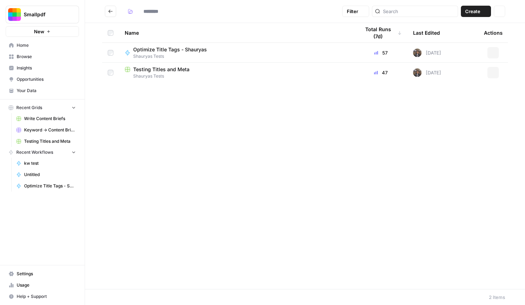
type input "**********"
click at [184, 68] on span "Testing Titles and Meta" at bounding box center [161, 69] width 56 height 7
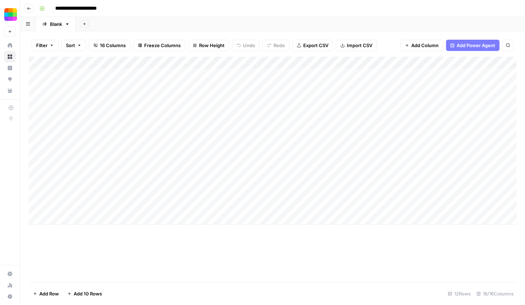
click at [134, 148] on div "Add Column" at bounding box center [272, 141] width 487 height 168
drag, startPoint x: 352, startPoint y: 74, endPoint x: 354, endPoint y: 181, distance: 106.9
click at [354, 181] on div "Add Column" at bounding box center [272, 141] width 487 height 168
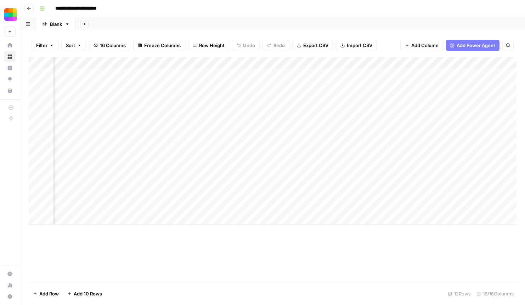
drag, startPoint x: 305, startPoint y: 72, endPoint x: 304, endPoint y: 179, distance: 107.6
click at [304, 179] on div "Add Column" at bounding box center [272, 141] width 487 height 168
click at [280, 159] on div "Add Column" at bounding box center [272, 141] width 487 height 168
click at [166, 160] on div "Add Column" at bounding box center [272, 141] width 487 height 168
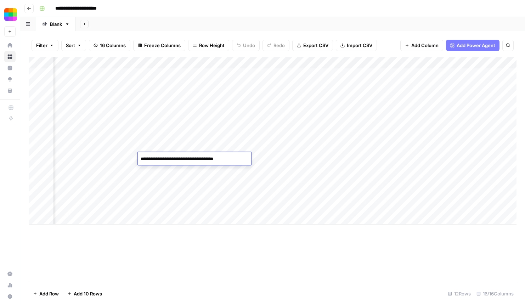
click at [112, 160] on div "Add Column" at bounding box center [272, 141] width 487 height 168
click at [305, 157] on div "Add Column" at bounding box center [272, 141] width 487 height 168
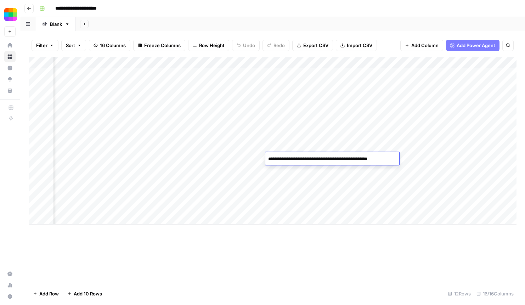
click at [169, 162] on div "Add Column" at bounding box center [272, 141] width 487 height 168
click at [178, 183] on div "Add Column" at bounding box center [272, 141] width 487 height 168
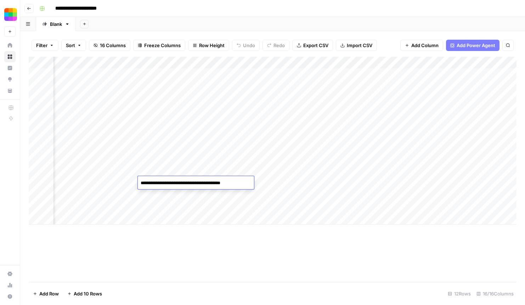
click at [298, 183] on div "Add Column" at bounding box center [272, 141] width 487 height 168
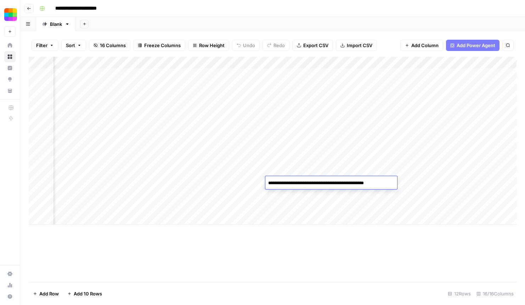
click at [341, 199] on div "Add Column" at bounding box center [272, 141] width 487 height 168
click at [324, 181] on div "Add Column" at bounding box center [272, 141] width 487 height 168
click at [385, 200] on div "Add Column" at bounding box center [272, 141] width 487 height 168
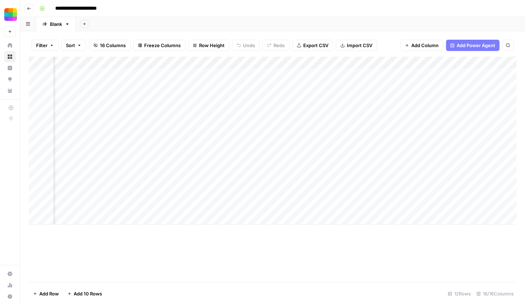
scroll to position [0, 672]
click at [337, 184] on div "Add Column" at bounding box center [272, 141] width 487 height 168
click at [322, 198] on div "Add Column" at bounding box center [272, 141] width 487 height 168
click at [319, 106] on div "Add Column" at bounding box center [272, 141] width 487 height 168
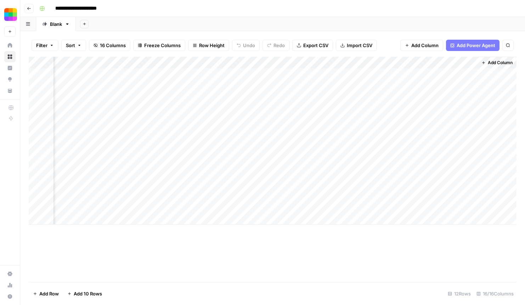
click at [319, 106] on div "Add Column" at bounding box center [272, 141] width 487 height 168
click at [261, 123] on div "Add Column" at bounding box center [272, 141] width 487 height 168
click at [362, 93] on div "Add Column" at bounding box center [272, 141] width 487 height 168
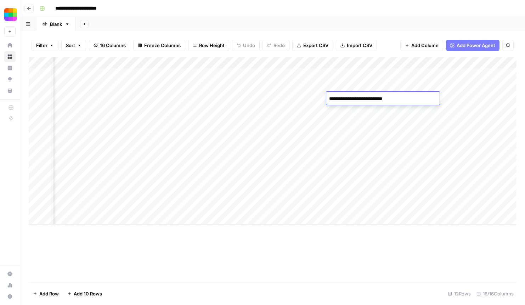
click at [225, 138] on div "Add Column" at bounding box center [272, 141] width 487 height 168
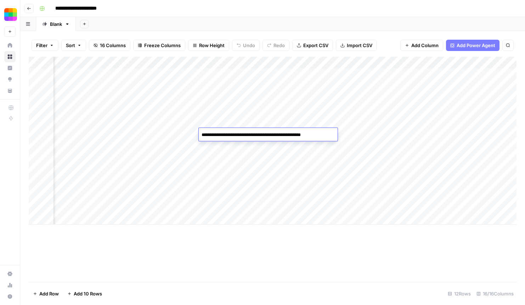
click at [225, 138] on textarea "**********" at bounding box center [268, 135] width 138 height 10
click at [359, 104] on div "Add Column" at bounding box center [272, 141] width 487 height 168
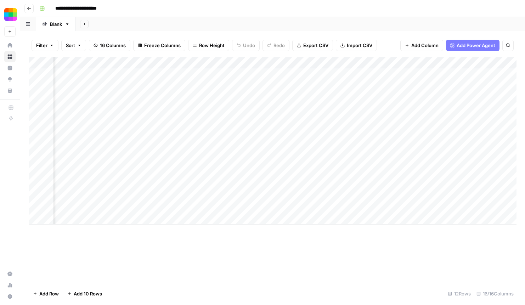
click at [359, 104] on div "Add Column" at bounding box center [272, 141] width 487 height 168
click at [215, 106] on div "Add Column" at bounding box center [272, 141] width 487 height 168
drag, startPoint x: 225, startPoint y: 78, endPoint x: 225, endPoint y: 179, distance: 101.6
click at [225, 179] on div "Add Column" at bounding box center [272, 141] width 487 height 168
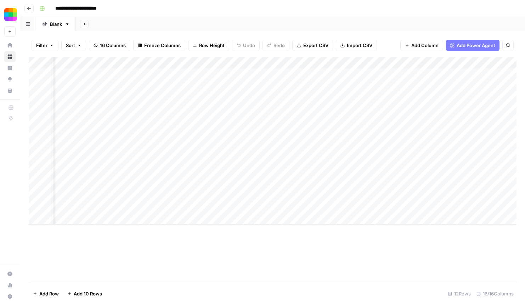
scroll to position [0, 0]
click at [207, 125] on div "Add Column" at bounding box center [272, 141] width 487 height 168
click at [187, 121] on div "Add Column" at bounding box center [272, 141] width 487 height 168
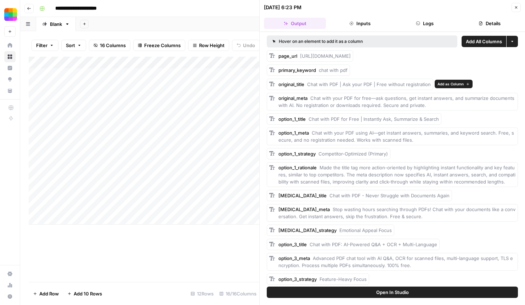
click at [326, 85] on span "Chat with PDF | Ask your PDF | Free without registration" at bounding box center [369, 84] width 124 height 6
click at [431, 87] on div "original_title Chat with PDF | Ask your PDF | Free without registration" at bounding box center [350, 84] width 166 height 11
click at [486, 84] on div "original_title Chat with PDF | Ask your PDF | Free without registration" at bounding box center [392, 84] width 251 height 11
click at [372, 70] on span "Add as Column" at bounding box center [368, 70] width 26 height 6
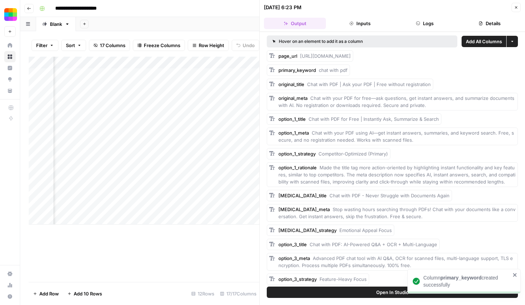
scroll to position [0, 114]
click at [520, 6] on header "[DATE] 6:23 PM Close Output Inputs Logs Details" at bounding box center [391, 16] width 265 height 32
click at [519, 6] on button "Close" at bounding box center [515, 7] width 9 height 9
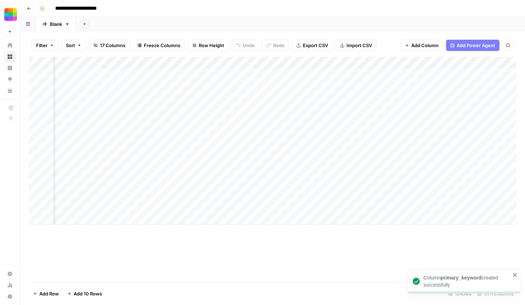
scroll to position [0, 86]
click at [209, 66] on div "Add Column" at bounding box center [272, 141] width 487 height 168
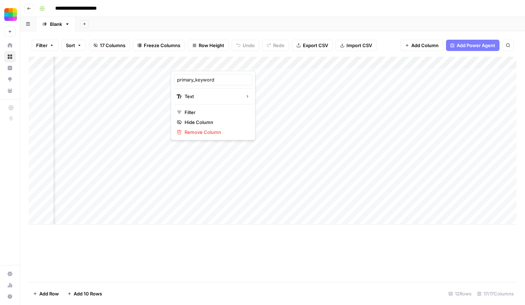
click at [229, 64] on div at bounding box center [203, 64] width 64 height 14
click at [199, 133] on span "Remove Column" at bounding box center [215, 131] width 62 height 7
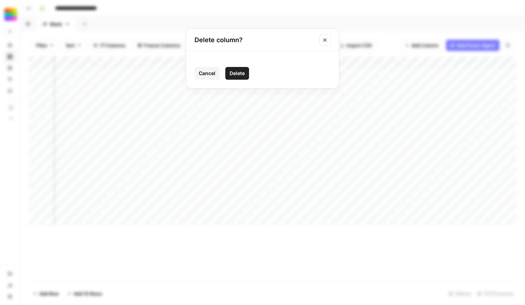
click at [240, 74] on span "Delete" at bounding box center [236, 73] width 15 height 7
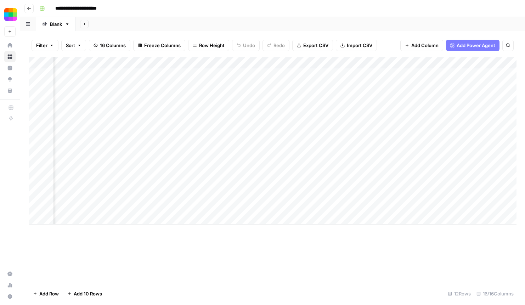
click at [135, 74] on div "Add Column" at bounding box center [272, 141] width 487 height 168
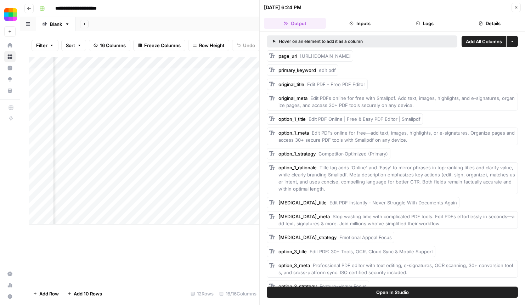
scroll to position [9, 0]
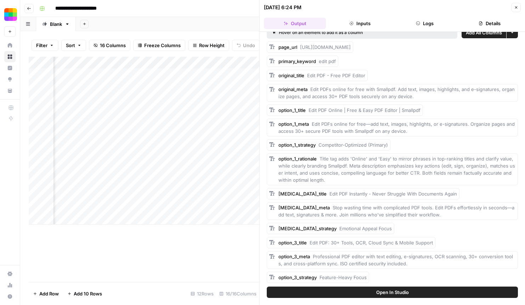
click at [408, 292] on span "Open In Studio" at bounding box center [392, 291] width 33 height 7
click at [512, 8] on button "Close" at bounding box center [515, 7] width 9 height 9
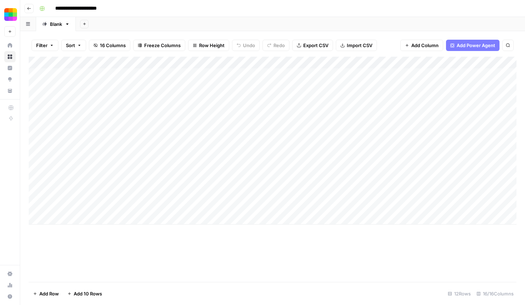
click at [345, 148] on div "Add Column" at bounding box center [272, 141] width 487 height 168
click at [345, 148] on textarea "**********" at bounding box center [376, 147] width 113 height 10
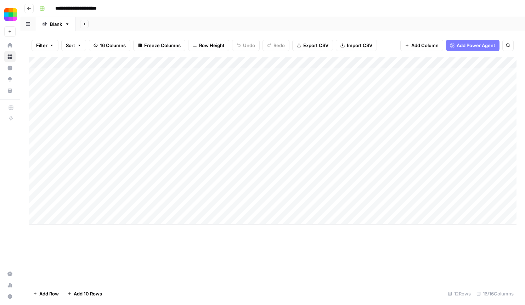
click at [368, 186] on div "Add Column" at bounding box center [272, 141] width 487 height 168
click at [426, 145] on div "Add Column" at bounding box center [272, 141] width 487 height 168
click at [434, 238] on div "Add Column" at bounding box center [272, 169] width 487 height 225
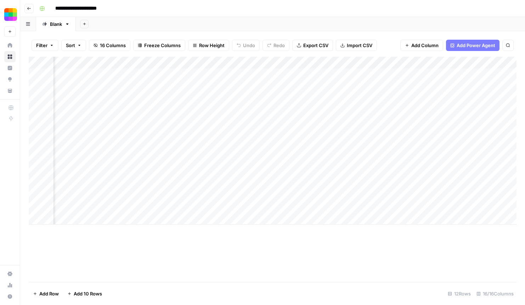
scroll to position [0, 345]
click at [444, 141] on div "Add Column" at bounding box center [272, 141] width 487 height 168
click at [434, 242] on div "Add Column" at bounding box center [272, 169] width 487 height 225
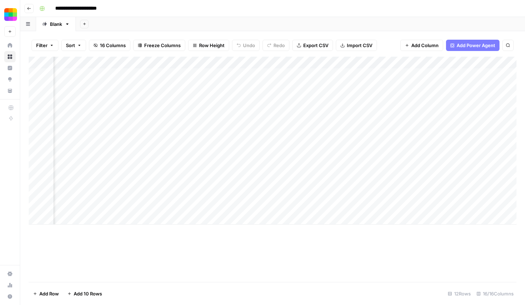
click at [411, 149] on div "Add Column" at bounding box center [272, 141] width 487 height 168
drag, startPoint x: 131, startPoint y: 73, endPoint x: 137, endPoint y: 182, distance: 108.4
click at [137, 182] on div "Add Column" at bounding box center [272, 141] width 487 height 168
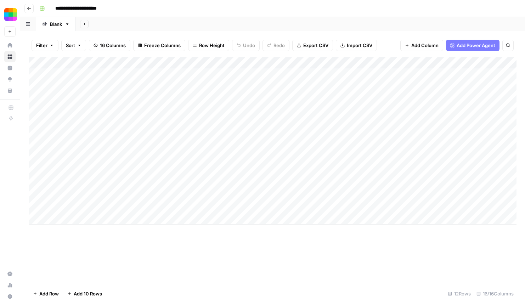
click at [29, 9] on icon "button" at bounding box center [29, 8] width 4 height 4
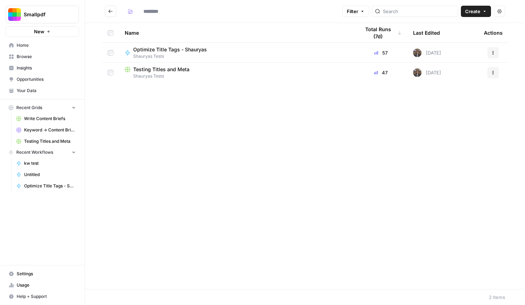
type input "**********"
click at [110, 16] on button "Go back" at bounding box center [110, 11] width 11 height 11
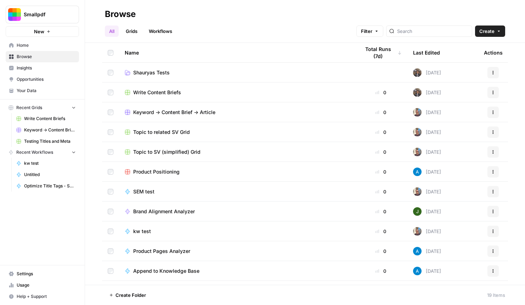
click at [147, 77] on td "Shauryas Tests" at bounding box center [236, 72] width 235 height 19
click at [162, 71] on span "Shauryas Tests" at bounding box center [151, 72] width 36 height 7
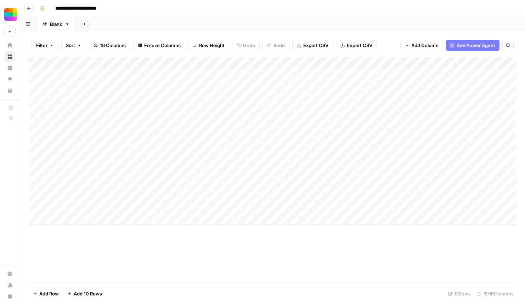
click at [114, 75] on div "Add Column" at bounding box center [272, 141] width 487 height 168
click at [210, 231] on div "Add Column" at bounding box center [272, 169] width 487 height 225
click at [25, 7] on button "Go back" at bounding box center [28, 8] width 9 height 9
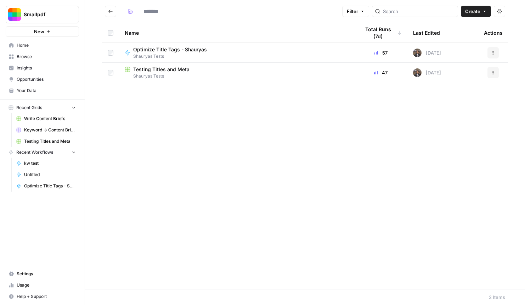
type input "**********"
drag, startPoint x: 382, startPoint y: 53, endPoint x: 389, endPoint y: 53, distance: 7.4
click at [389, 53] on div "57" at bounding box center [381, 52] width 42 height 7
click at [408, 12] on input "search" at bounding box center [419, 11] width 72 height 7
click at [479, 14] on span "Create" at bounding box center [472, 11] width 15 height 7
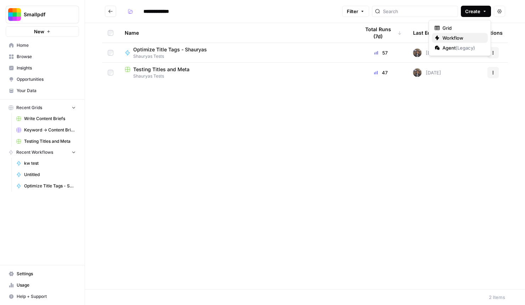
click at [454, 41] on span "Workflow" at bounding box center [462, 37] width 40 height 7
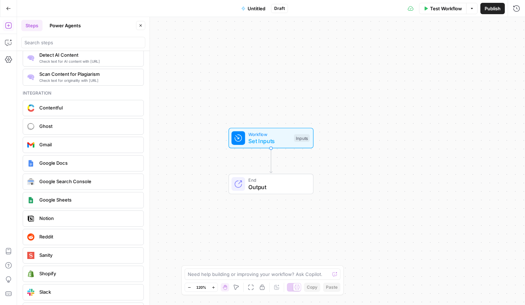
scroll to position [1289, 0]
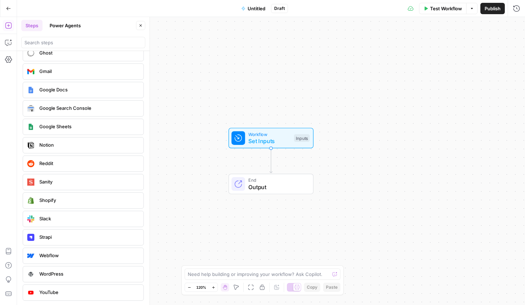
click at [65, 29] on button "Power Agents" at bounding box center [65, 25] width 40 height 11
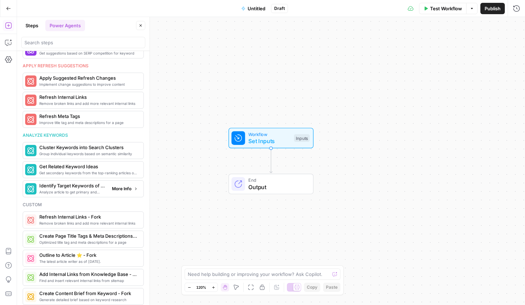
scroll to position [363, 0]
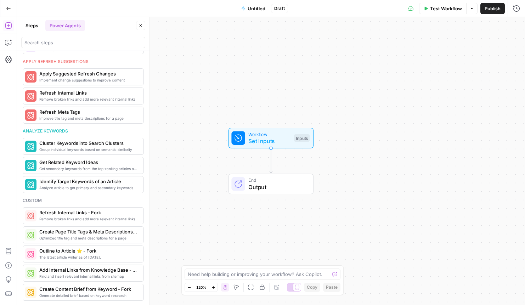
click at [252, 7] on span "Untitled" at bounding box center [256, 8] width 18 height 7
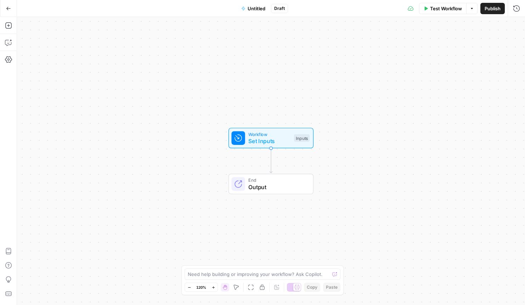
click at [252, 7] on span "Untitled" at bounding box center [256, 8] width 18 height 7
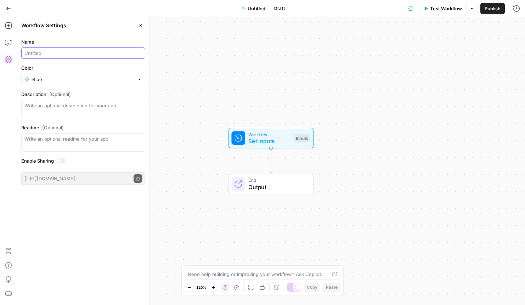
click at [42, 55] on input "Name" at bounding box center [83, 53] width 118 height 7
type input "p"
type input "Article Optimization - [PERSON_NAME]"
click at [138, 27] on icon "button" at bounding box center [140, 25] width 4 height 4
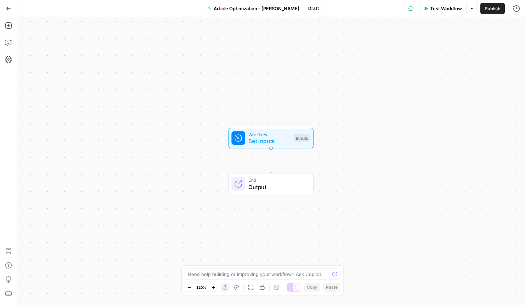
click at [4, 7] on button "Go Back" at bounding box center [8, 8] width 13 height 13
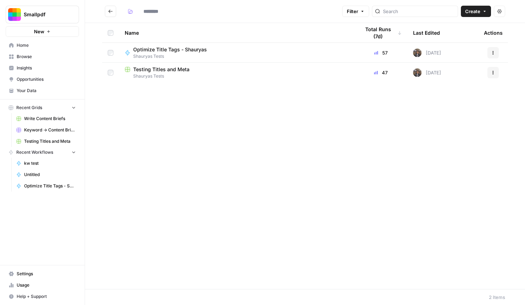
type input "**********"
click at [168, 71] on span "Testing Titles and Meta" at bounding box center [161, 69] width 56 height 7
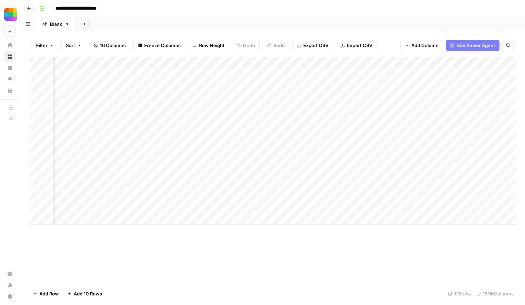
scroll to position [0, 672]
click at [500, 65] on span "Add Column" at bounding box center [499, 62] width 25 height 6
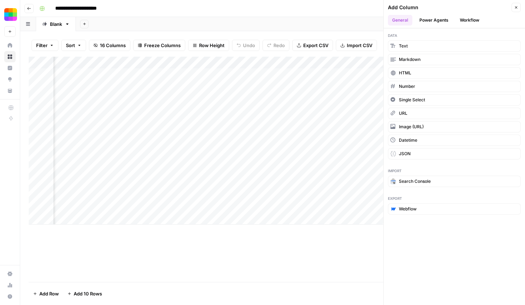
click at [464, 21] on button "Workflow" at bounding box center [469, 20] width 28 height 11
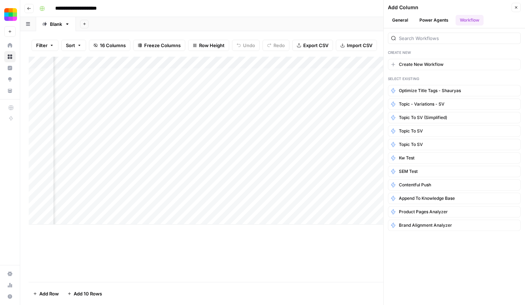
click at [514, 8] on icon "button" at bounding box center [516, 7] width 4 height 4
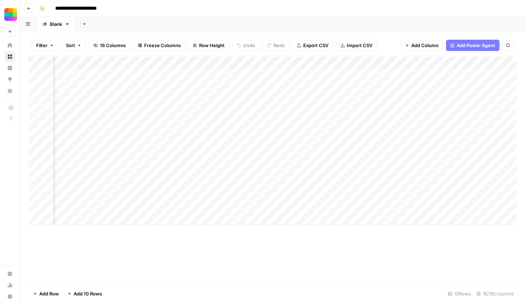
scroll to position [0, 424]
click at [193, 76] on div "Add Column" at bounding box center [272, 141] width 487 height 168
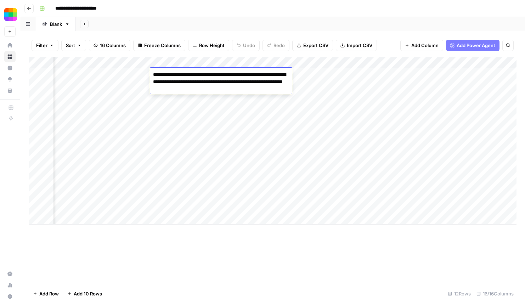
click at [241, 141] on div "Add Column" at bounding box center [272, 141] width 487 height 168
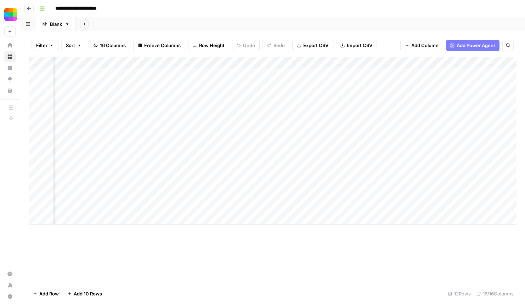
click at [185, 141] on div "Add Column" at bounding box center [272, 141] width 487 height 168
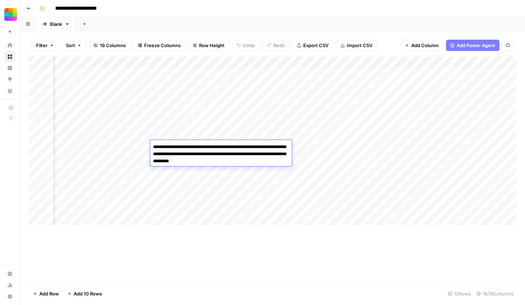
click at [325, 137] on div "Add Column" at bounding box center [272, 141] width 487 height 168
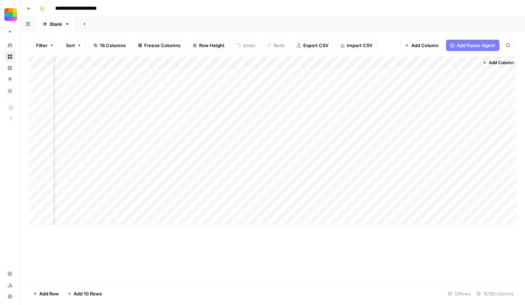
scroll to position [0, 672]
click at [315, 72] on div "Add Column" at bounding box center [272, 141] width 487 height 168
click at [186, 75] on div "Add Column" at bounding box center [272, 141] width 487 height 168
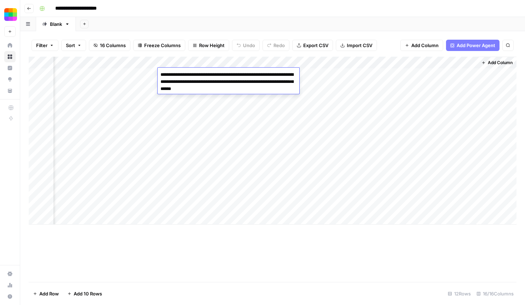
click at [193, 113] on div "Add Column" at bounding box center [272, 141] width 487 height 168
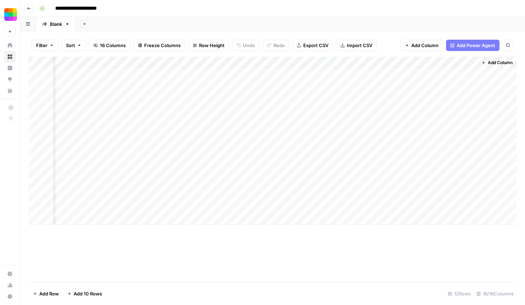
click at [193, 113] on div "Add Column" at bounding box center [272, 141] width 487 height 168
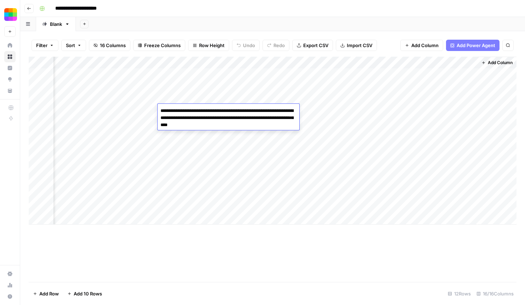
click at [190, 149] on div "Add Column" at bounding box center [272, 141] width 487 height 168
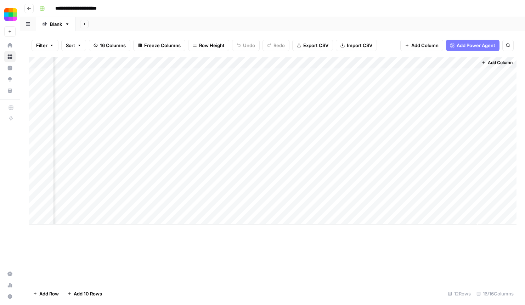
click at [190, 149] on div "Add Column" at bounding box center [272, 141] width 487 height 168
click at [201, 177] on div "Add Column" at bounding box center [272, 141] width 487 height 168
click at [374, 79] on div "Add Column" at bounding box center [272, 141] width 487 height 168
click at [385, 104] on div "Add Column" at bounding box center [272, 141] width 487 height 168
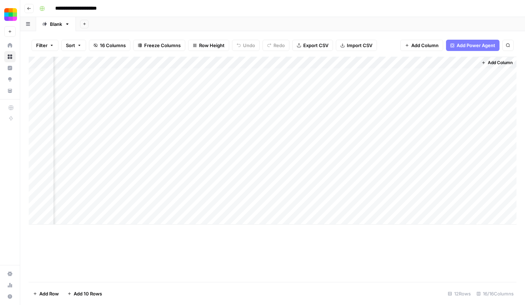
click at [385, 104] on div "Add Column" at bounding box center [272, 141] width 487 height 168
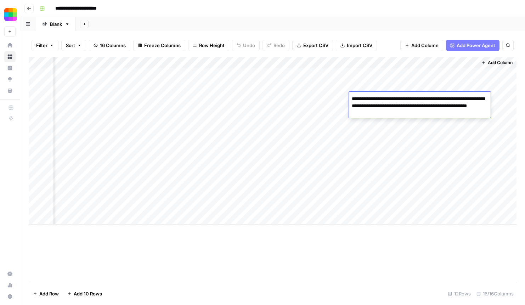
click at [384, 137] on div "Add Column" at bounding box center [272, 141] width 487 height 168
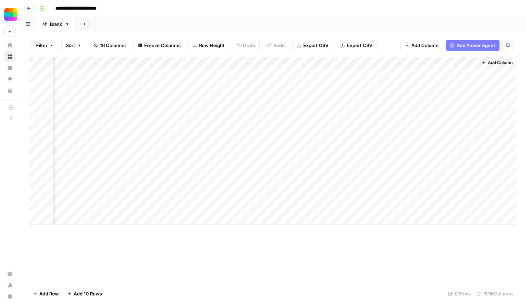
click at [384, 137] on div "Add Column" at bounding box center [272, 141] width 487 height 168
click at [394, 123] on div "Add Column" at bounding box center [272, 141] width 487 height 168
click at [373, 163] on div "Add Column" at bounding box center [272, 141] width 487 height 168
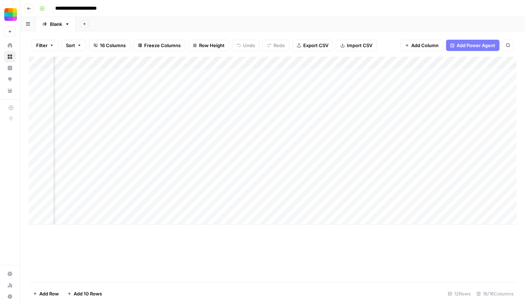
click at [168, 119] on div "Add Column" at bounding box center [272, 141] width 487 height 168
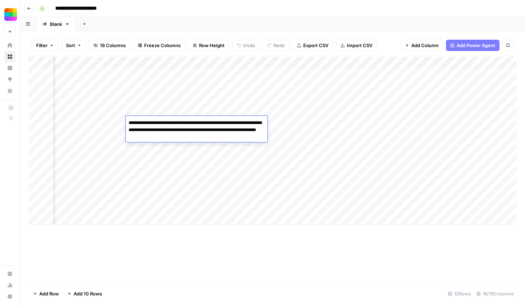
click at [304, 120] on div "Add Column" at bounding box center [272, 141] width 487 height 168
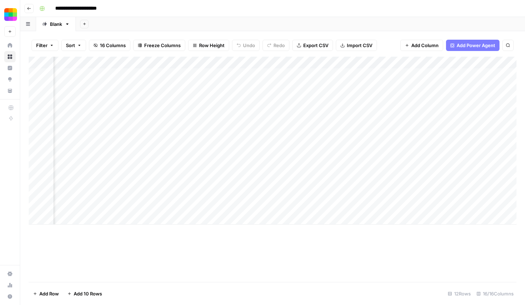
click at [158, 120] on div "Add Column" at bounding box center [272, 141] width 487 height 168
click at [174, 150] on div "Add Column" at bounding box center [272, 141] width 487 height 168
click at [276, 148] on div "Add Column" at bounding box center [272, 141] width 487 height 168
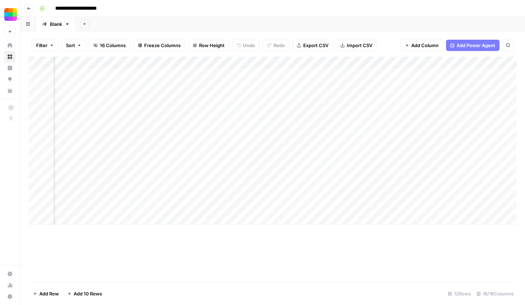
click at [276, 148] on div "Add Column" at bounding box center [272, 141] width 487 height 168
click at [285, 175] on div "Add Column" at bounding box center [272, 141] width 487 height 168
click at [281, 184] on div "Add Column" at bounding box center [272, 141] width 487 height 168
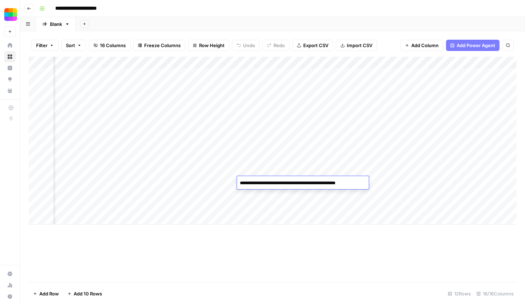
drag, startPoint x: 353, startPoint y: 182, endPoint x: 368, endPoint y: 182, distance: 14.5
click at [368, 182] on body "**********" at bounding box center [262, 152] width 525 height 305
type textarea "**********"
click at [290, 211] on div "Add Column" at bounding box center [272, 141] width 487 height 168
click at [279, 173] on div "Add Column" at bounding box center [272, 141] width 487 height 168
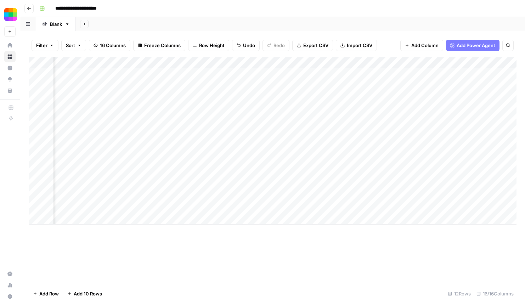
click at [279, 173] on div "Add Column" at bounding box center [272, 141] width 487 height 168
click at [294, 183] on div "Add Column" at bounding box center [272, 141] width 487 height 168
click at [291, 182] on div "Add Column" at bounding box center [272, 141] width 487 height 168
click at [306, 204] on div "Add Column" at bounding box center [272, 141] width 487 height 168
click at [291, 184] on div "Add Column" at bounding box center [272, 141] width 487 height 168
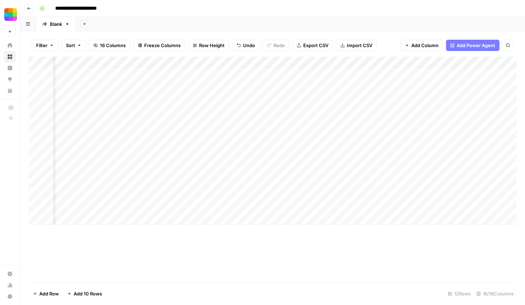
click at [291, 184] on div "Add Column" at bounding box center [272, 141] width 487 height 168
click at [362, 182] on textarea "**********" at bounding box center [302, 183] width 131 height 10
type textarea "**********"
click at [402, 198] on div "Add Column" at bounding box center [272, 141] width 487 height 168
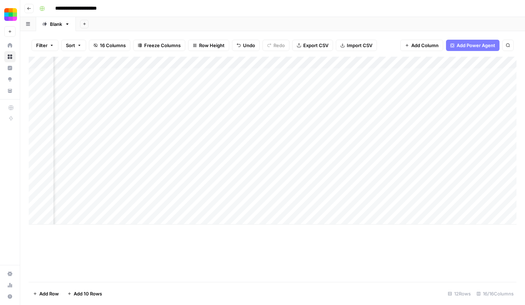
click at [298, 181] on div "Add Column" at bounding box center [272, 141] width 487 height 168
click at [306, 147] on div "Add Column" at bounding box center [272, 141] width 487 height 168
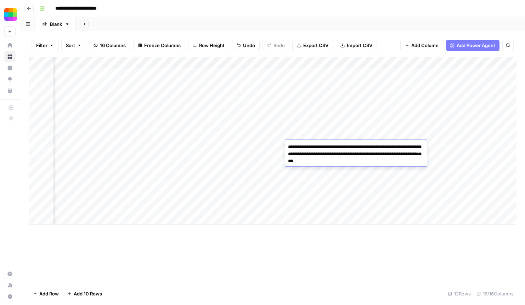
click at [378, 160] on textarea "**********" at bounding box center [356, 154] width 142 height 24
click at [260, 148] on div "Add Column" at bounding box center [272, 141] width 487 height 168
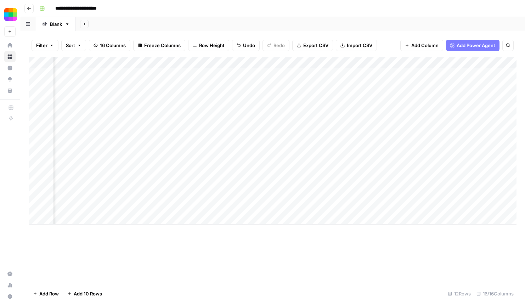
click at [260, 148] on div "Add Column" at bounding box center [272, 141] width 487 height 168
click at [269, 130] on div "Add Column" at bounding box center [272, 141] width 487 height 168
click at [266, 120] on div "Add Column" at bounding box center [272, 141] width 487 height 168
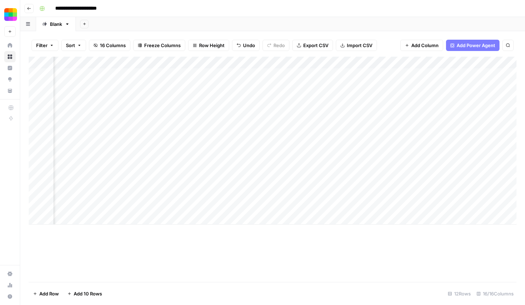
click at [272, 173] on div "Add Column" at bounding box center [272, 141] width 487 height 168
click at [273, 184] on div "Add Column" at bounding box center [272, 141] width 487 height 168
click at [358, 164] on div "Add Column" at bounding box center [272, 141] width 487 height 168
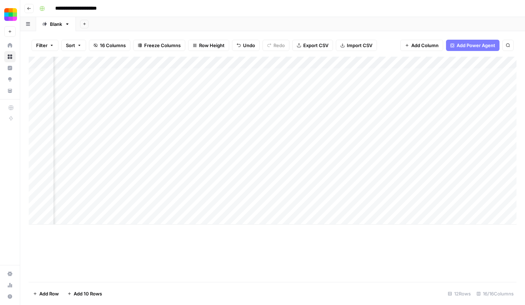
scroll to position [0, 210]
click at [346, 165] on div "Add Column" at bounding box center [272, 141] width 487 height 168
click at [343, 179] on div "Add Column" at bounding box center [272, 141] width 487 height 168
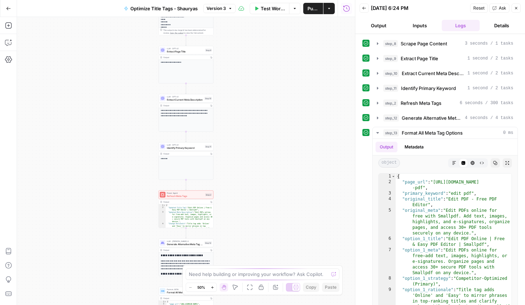
click at [420, 26] on button "Inputs" at bounding box center [419, 25] width 38 height 11
